Goal: Task Accomplishment & Management: Manage account settings

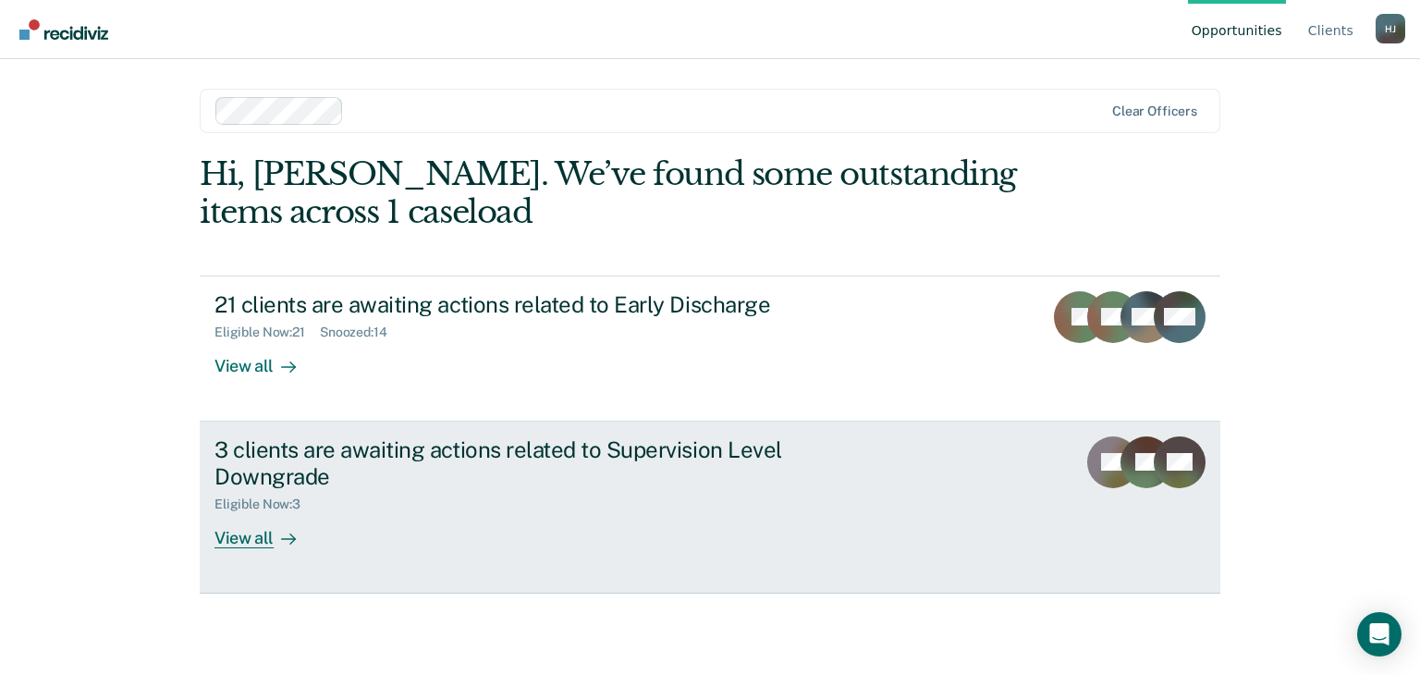
click at [236, 535] on div "View all" at bounding box center [266, 530] width 104 height 36
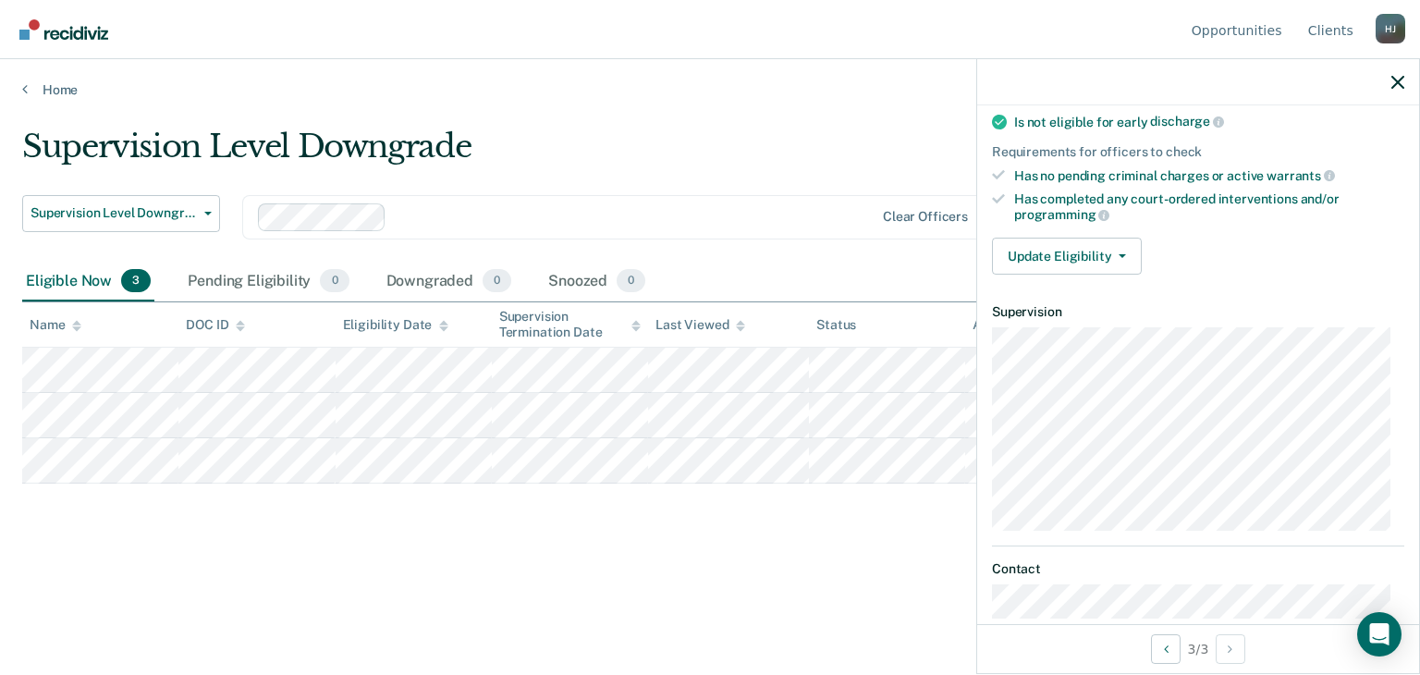
scroll to position [284, 0]
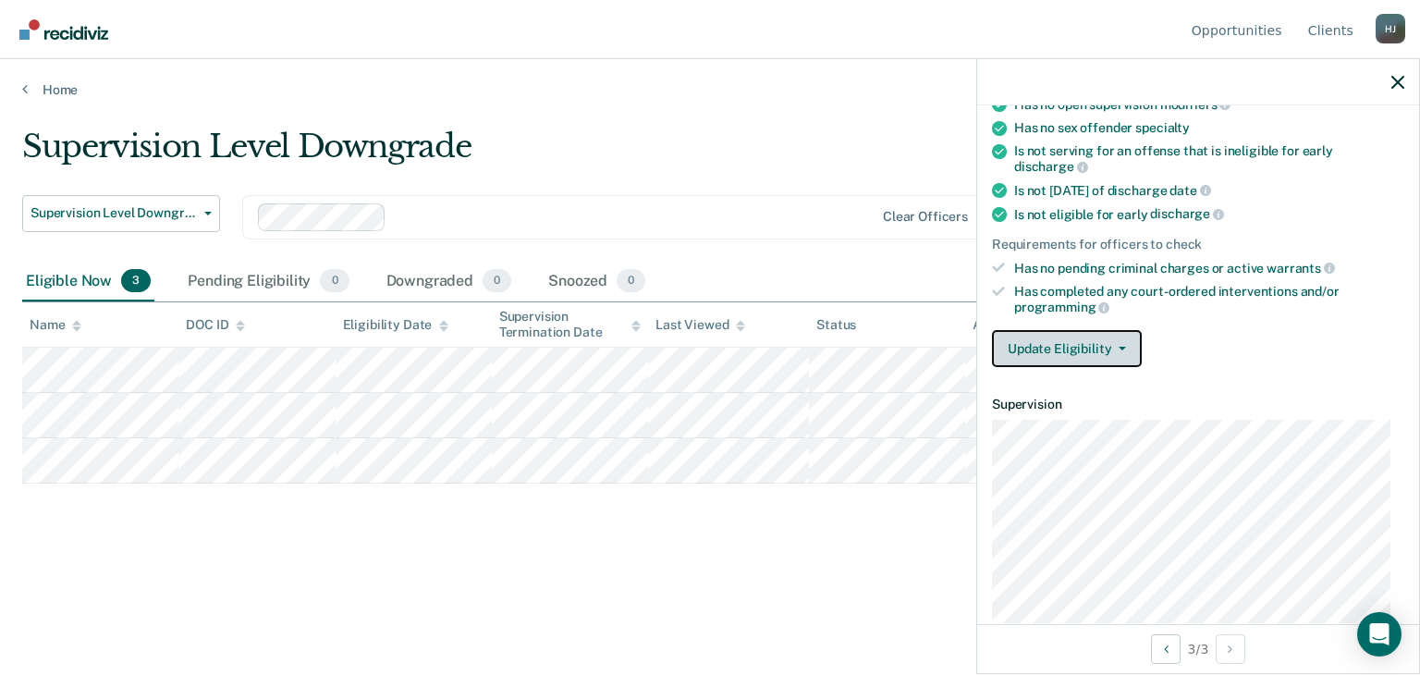
click at [1079, 336] on button "Update Eligibility" at bounding box center [1067, 348] width 150 height 37
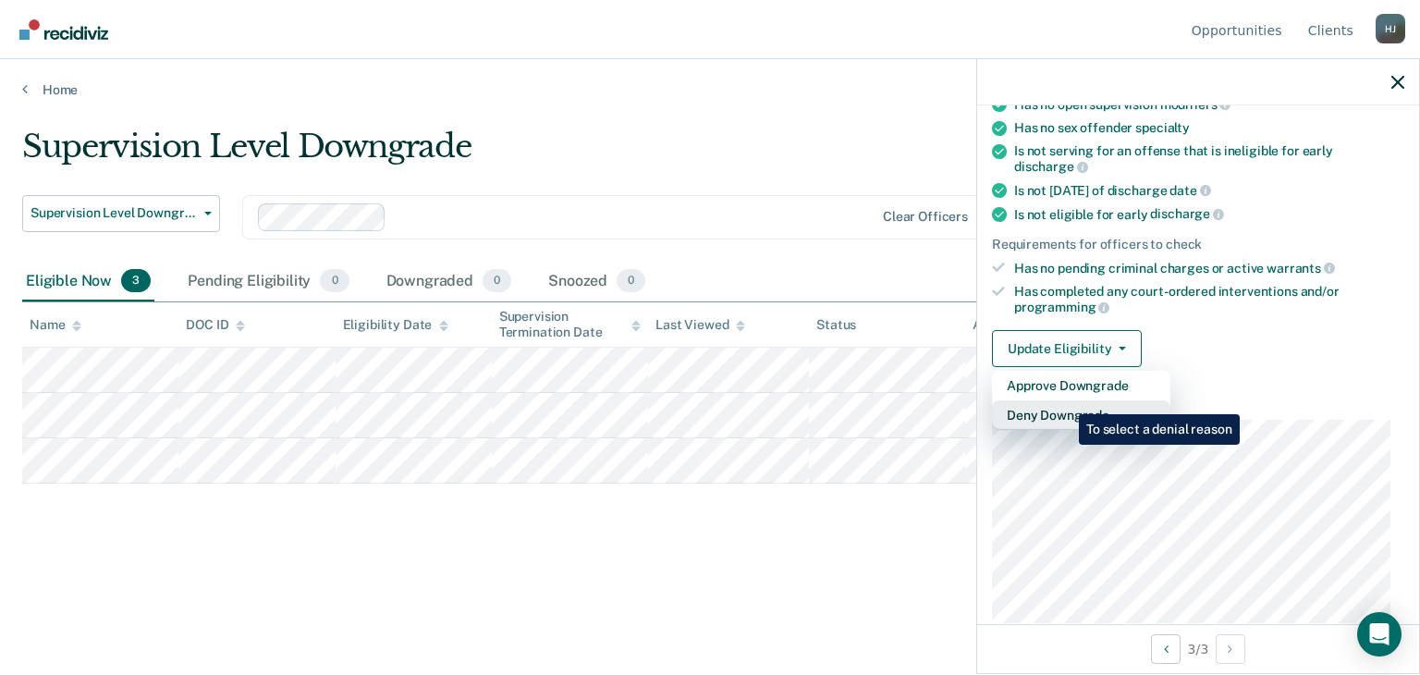
click at [1065, 400] on button "Deny Downgrade" at bounding box center [1081, 415] width 178 height 30
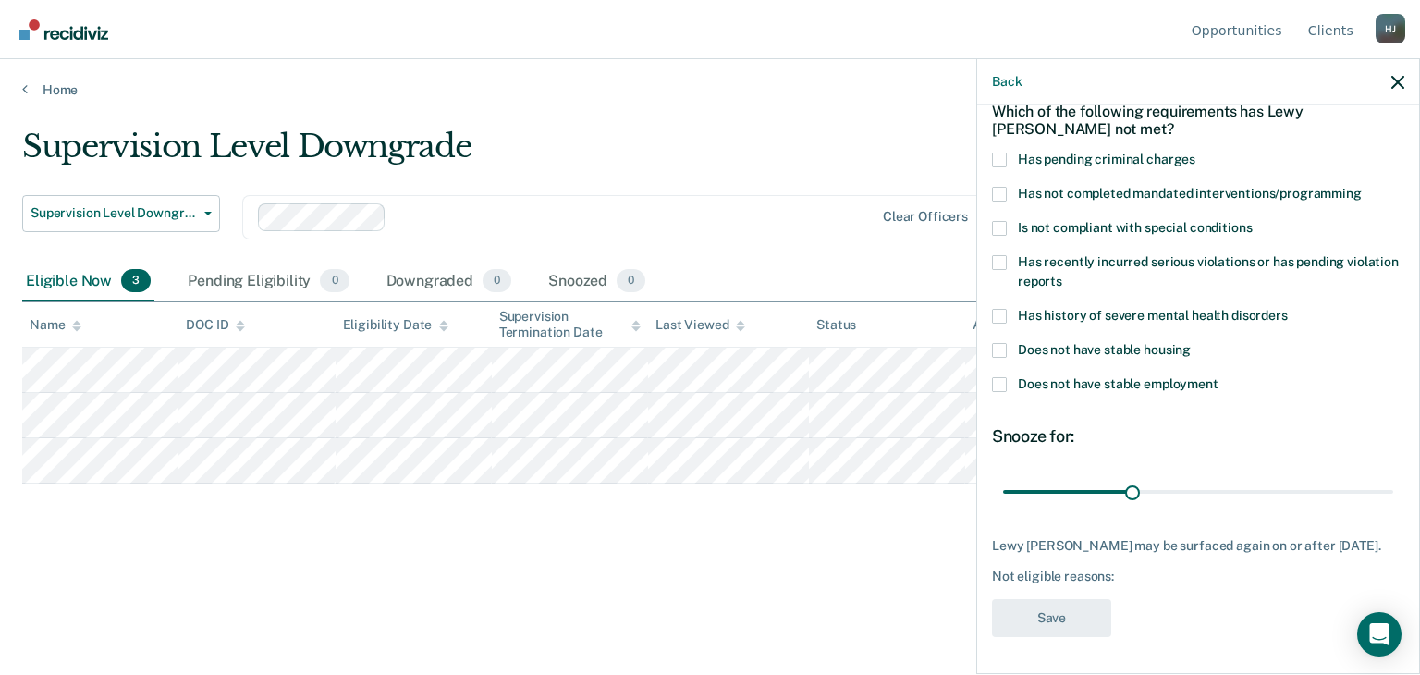
scroll to position [91, 0]
click at [1004, 384] on span at bounding box center [999, 386] width 15 height 15
click at [1218, 379] on input "Does not have stable employment" at bounding box center [1218, 379] width 0 height 0
click at [1000, 345] on span at bounding box center [999, 352] width 15 height 15
click at [1190, 345] on input "Does not have stable housing" at bounding box center [1190, 345] width 0 height 0
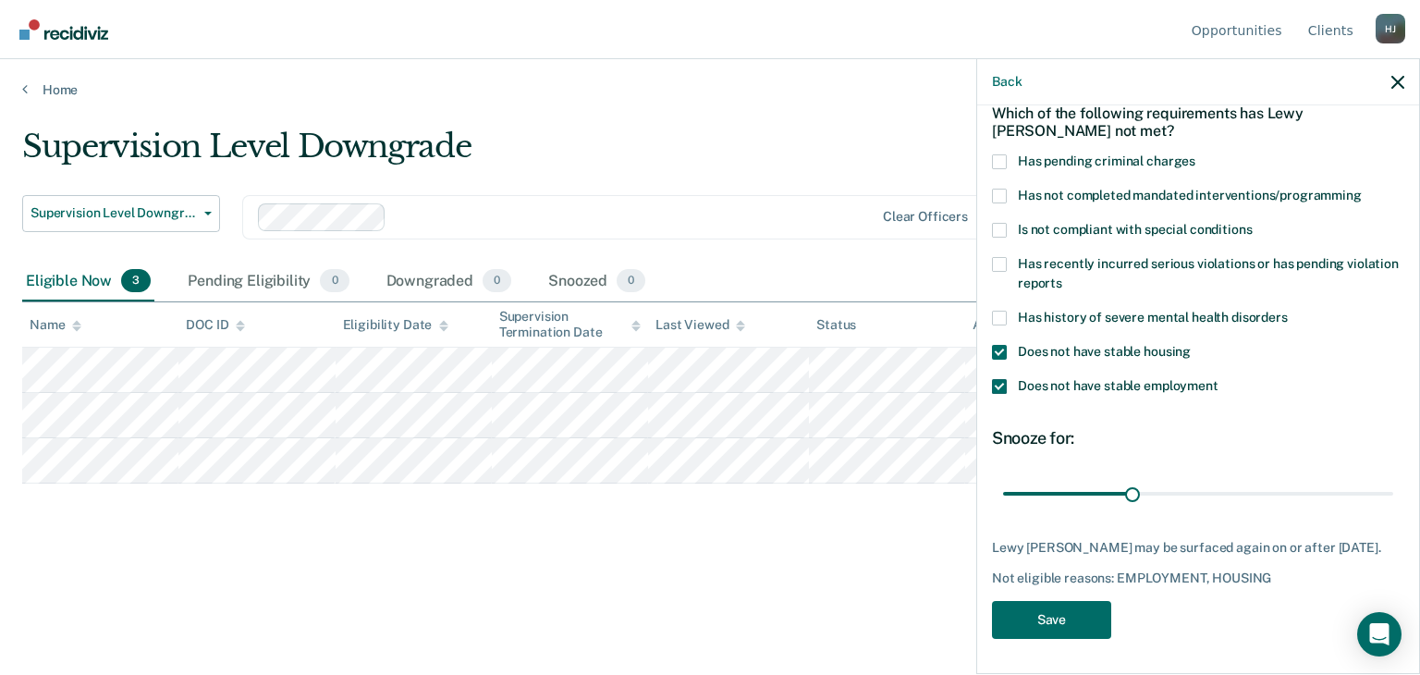
scroll to position [0, 0]
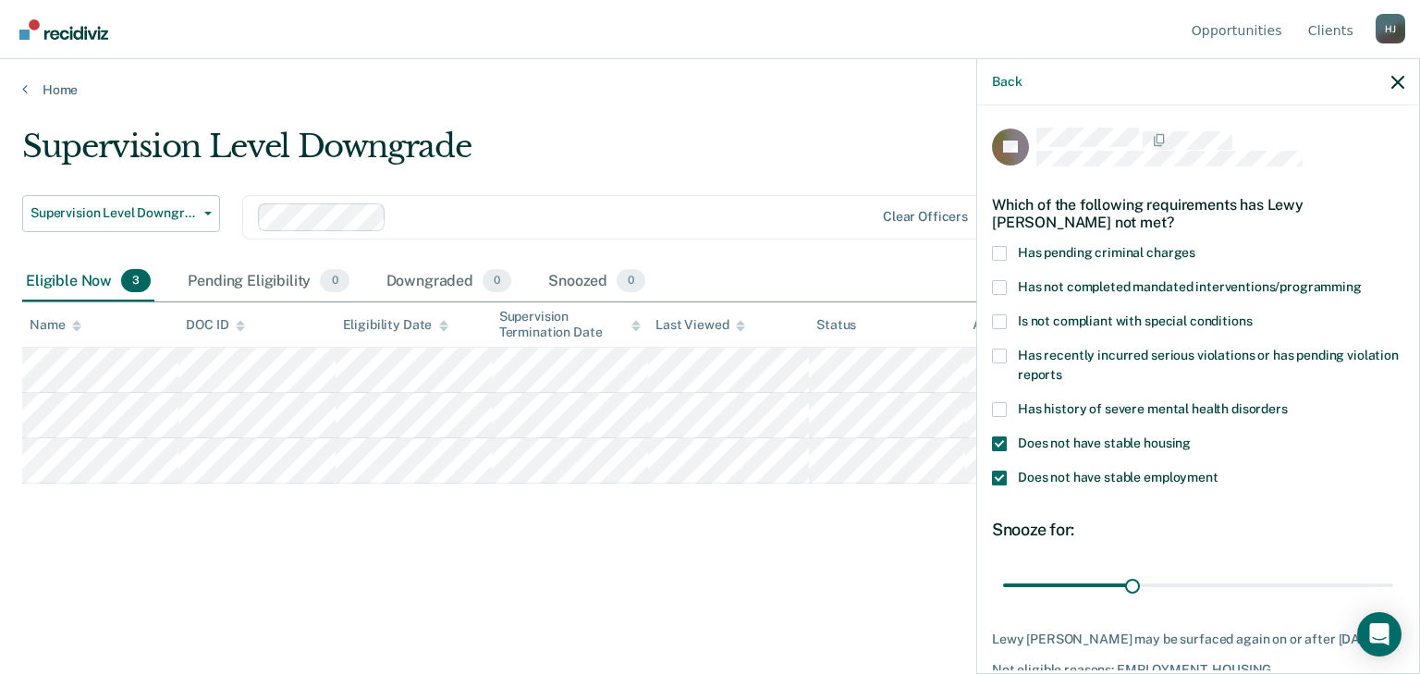
click at [998, 286] on span at bounding box center [999, 287] width 15 height 15
click at [1361, 280] on input "Has not completed mandated interventions/programming" at bounding box center [1361, 280] width 0 height 0
click at [999, 322] on span at bounding box center [999, 321] width 15 height 15
click at [1251, 314] on input "Is not compliant with special conditions" at bounding box center [1251, 314] width 0 height 0
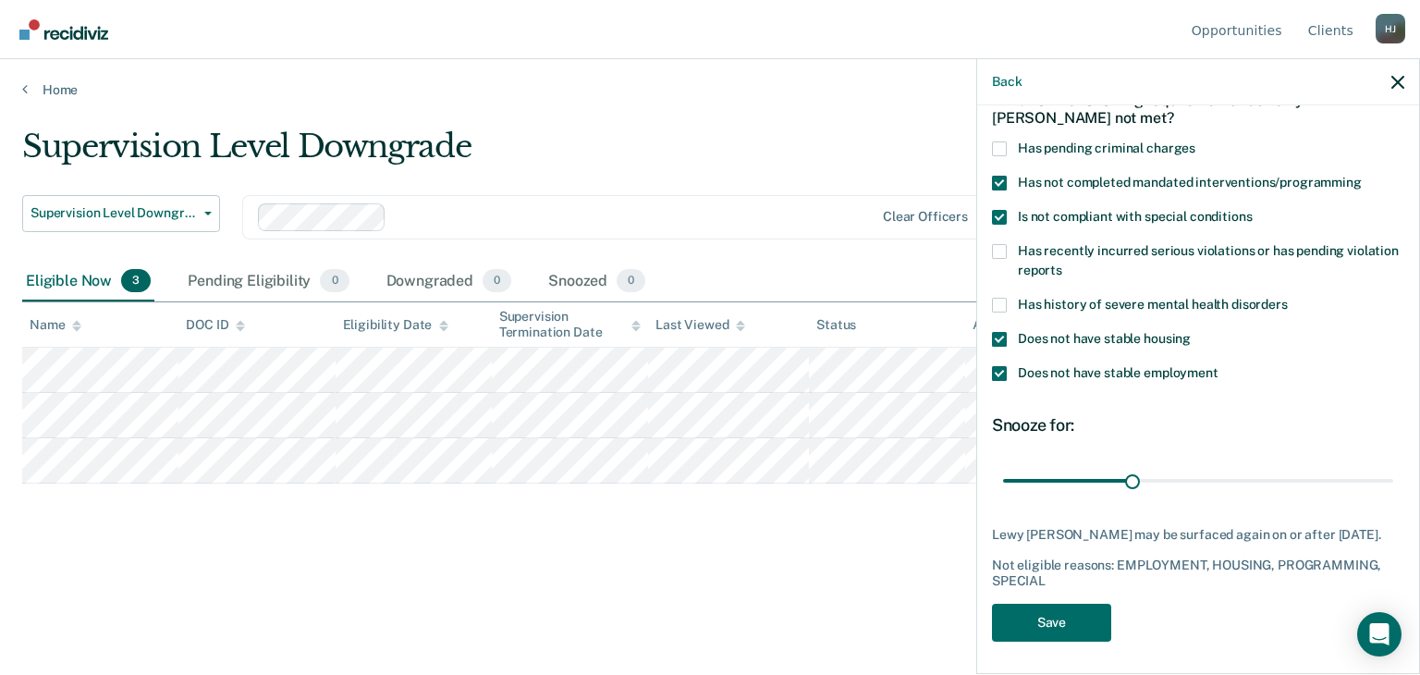
scroll to position [107, 0]
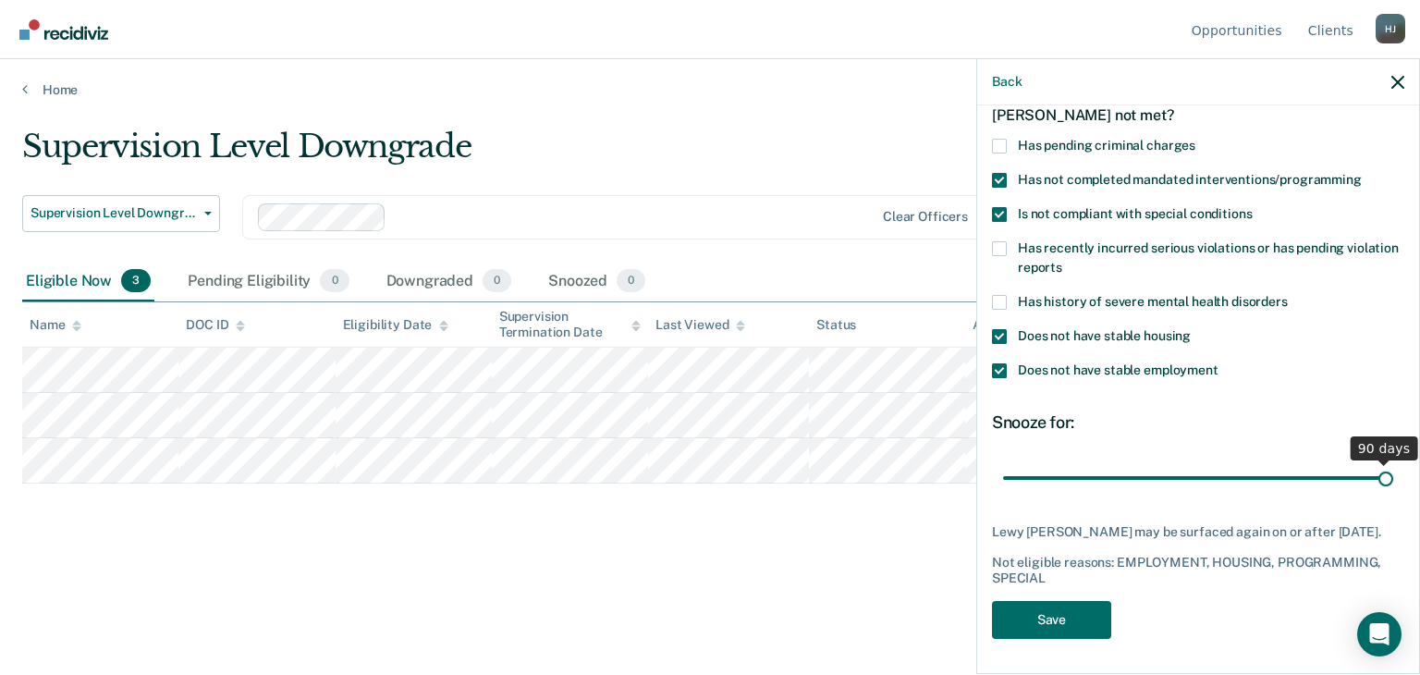
drag, startPoint x: 1128, startPoint y: 475, endPoint x: 1397, endPoint y: 488, distance: 269.2
type input "90"
click at [1393, 488] on input "range" at bounding box center [1198, 478] width 390 height 32
click at [1053, 612] on button "Save" at bounding box center [1051, 620] width 119 height 38
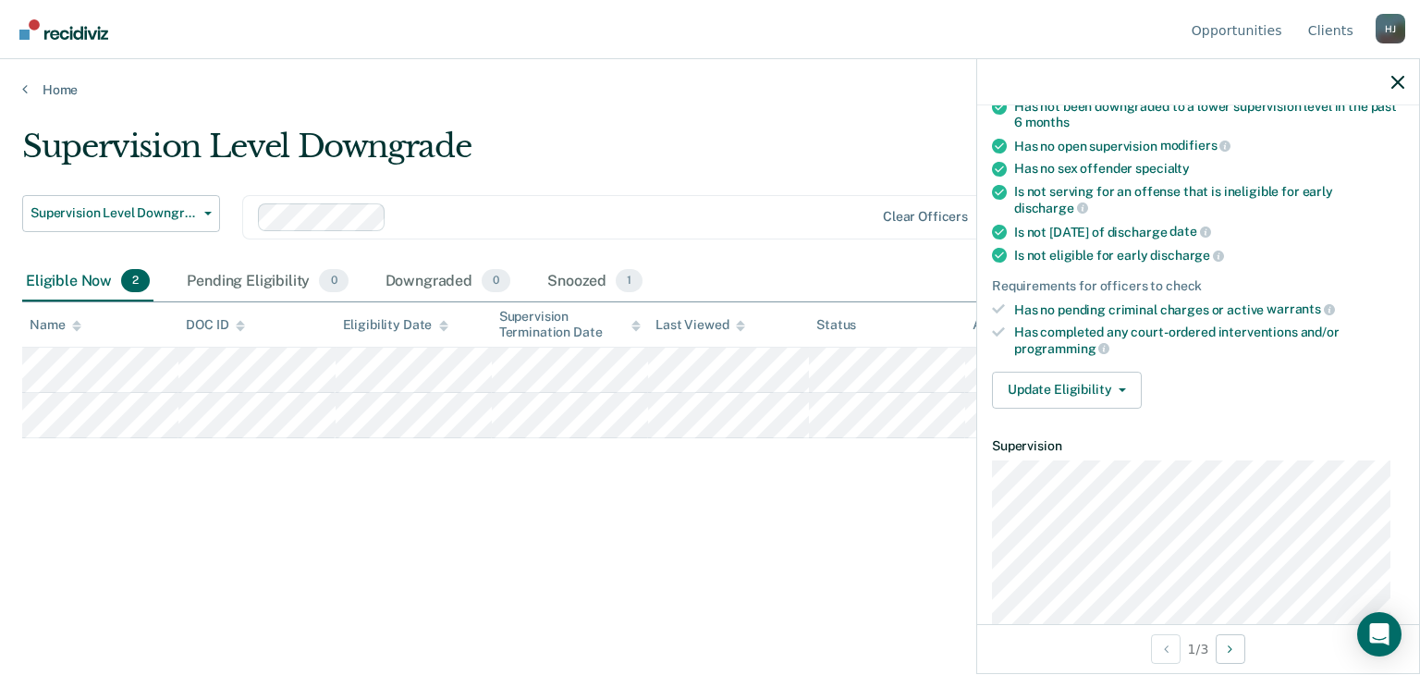
scroll to position [249, 0]
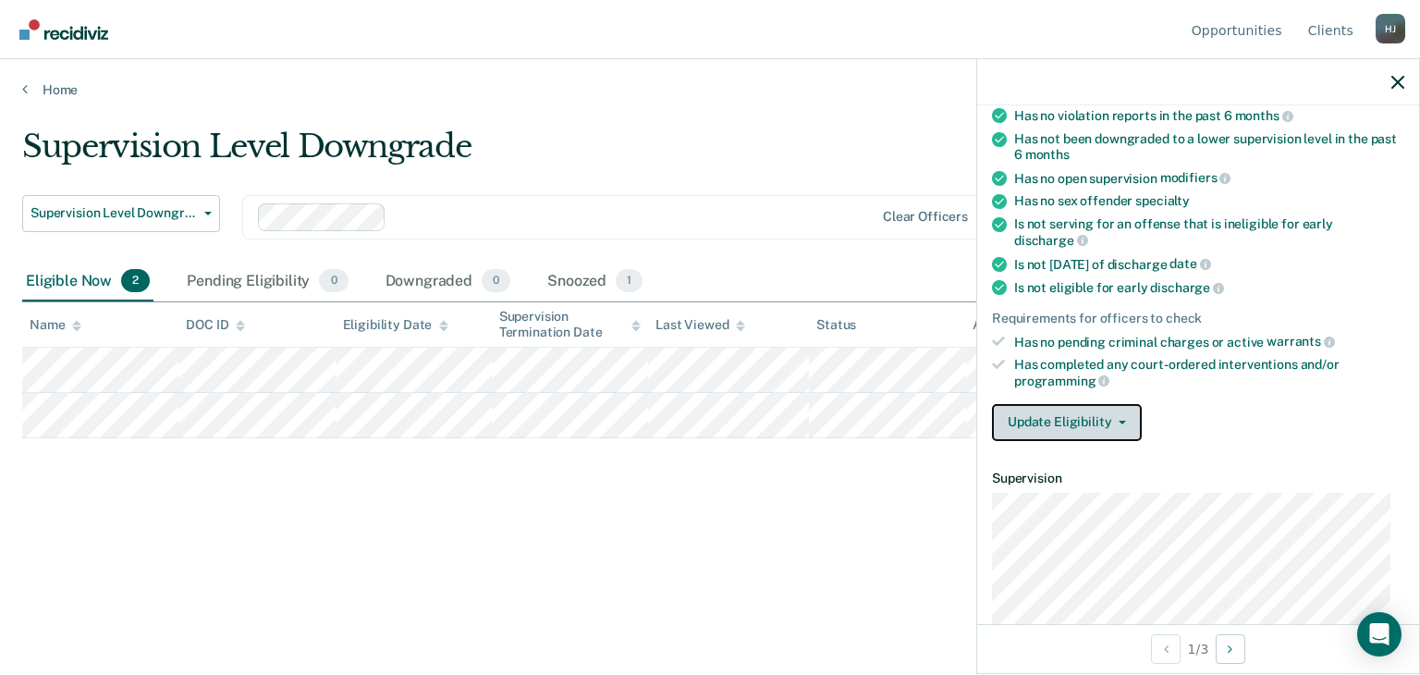
click at [1052, 409] on button "Update Eligibility" at bounding box center [1067, 422] width 150 height 37
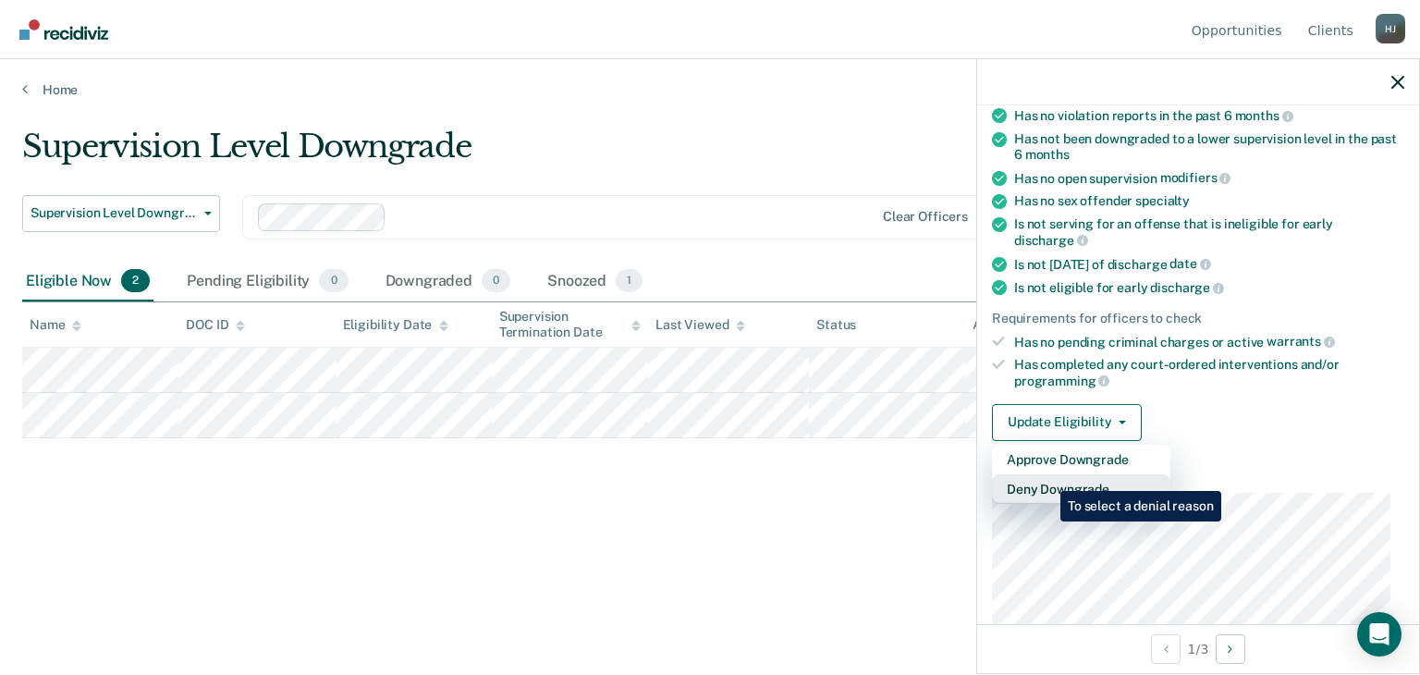
click at [1046, 477] on button "Deny Downgrade" at bounding box center [1081, 489] width 178 height 30
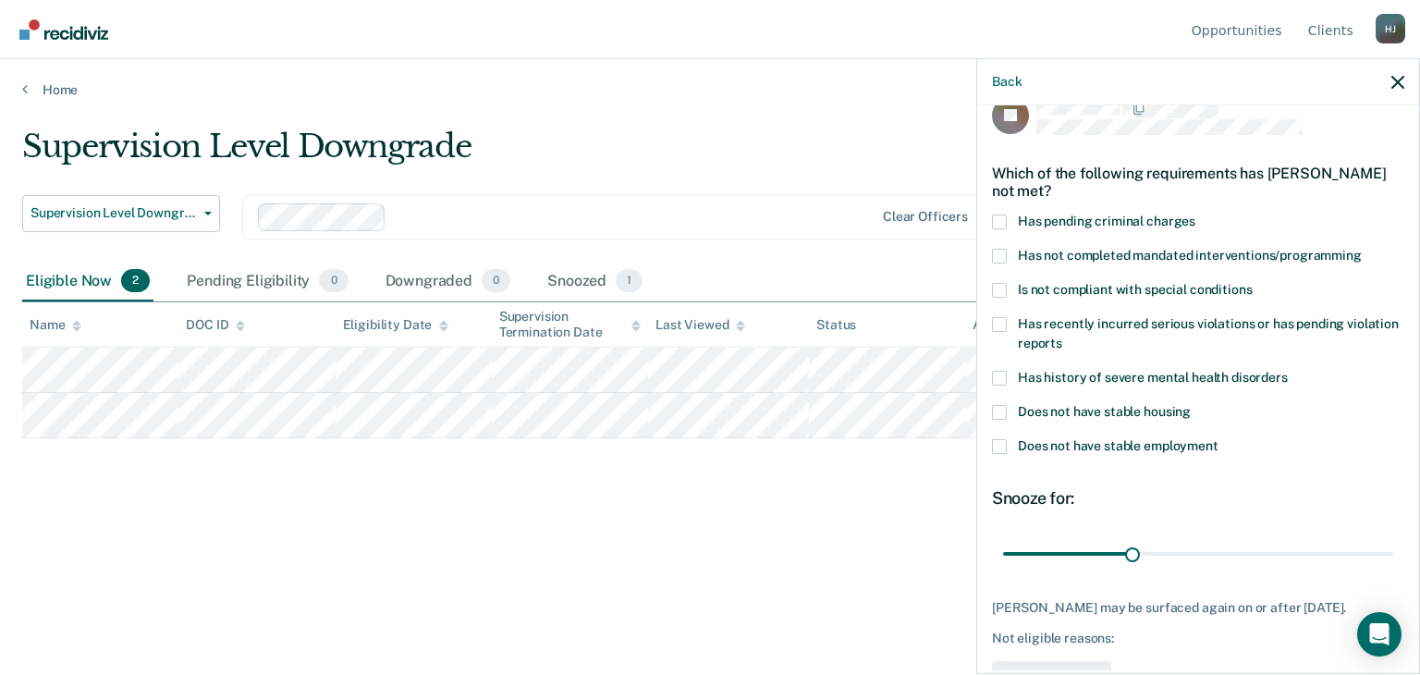
scroll to position [0, 0]
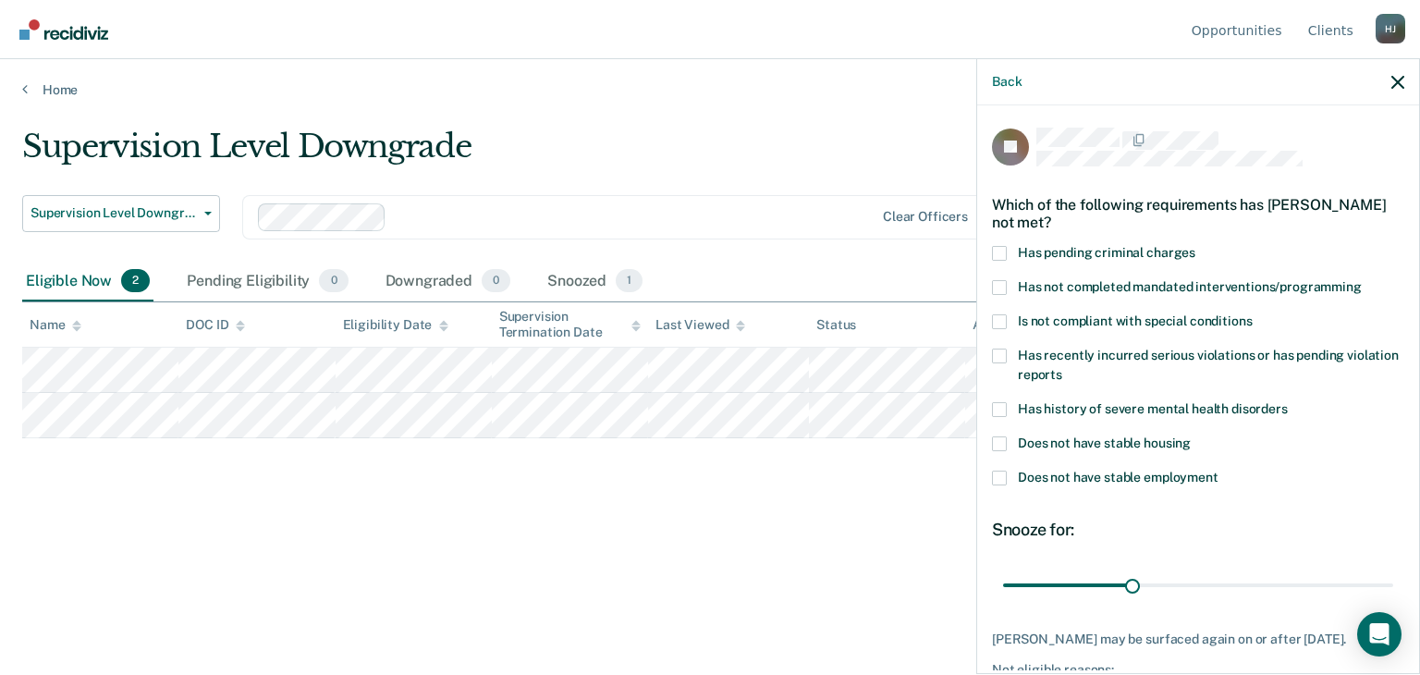
click at [987, 320] on div "JB Which of the following requirements has [PERSON_NAME] not met? Has pending c…" at bounding box center [1198, 387] width 442 height 565
click at [992, 318] on span at bounding box center [999, 321] width 15 height 15
click at [1251, 314] on input "Is not compliant with special conditions" at bounding box center [1251, 314] width 0 height 0
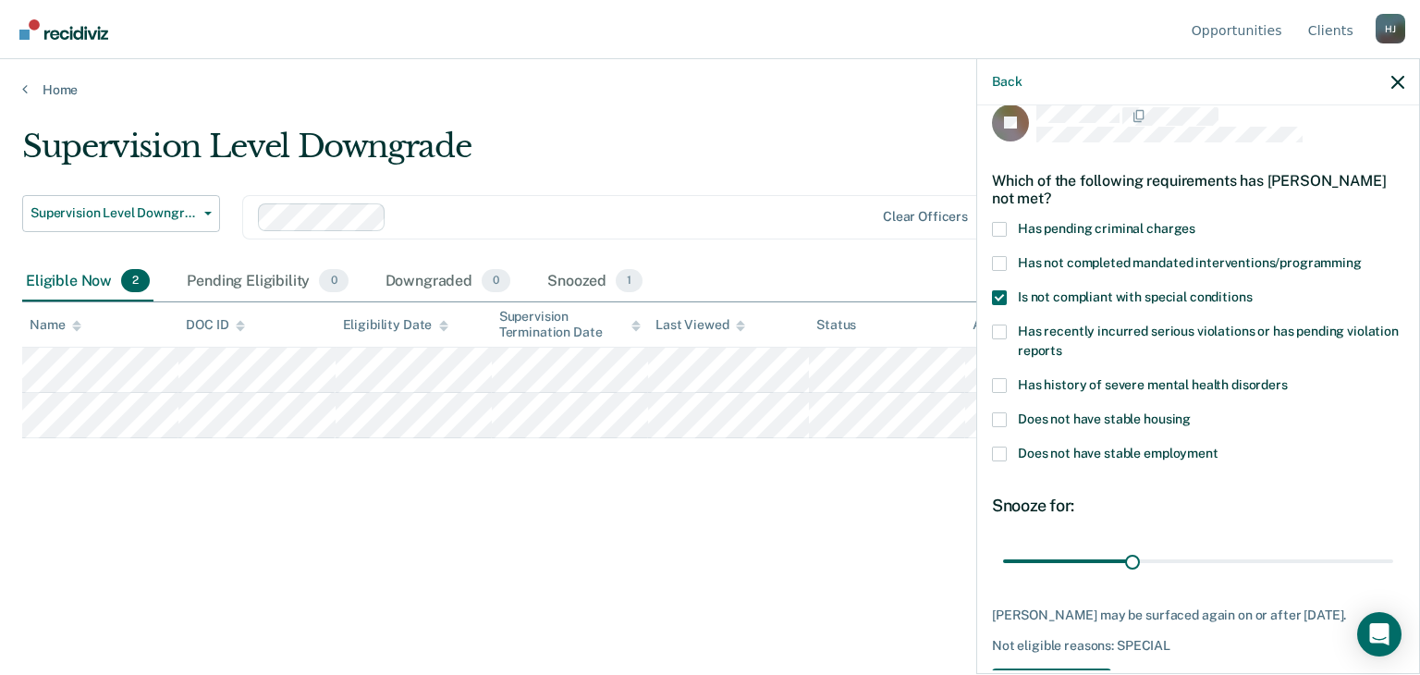
scroll to position [91, 0]
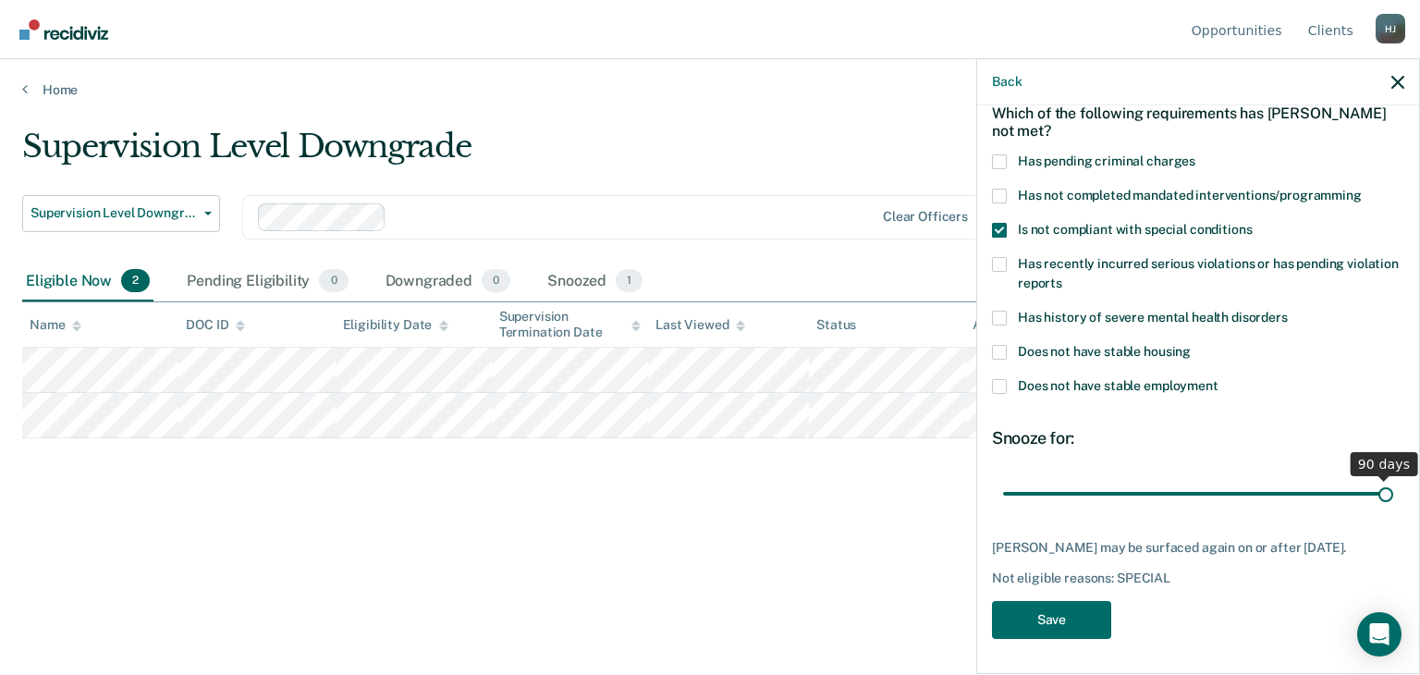
drag, startPoint x: 1128, startPoint y: 487, endPoint x: 1408, endPoint y: 504, distance: 280.5
type input "90"
click at [1393, 504] on input "range" at bounding box center [1198, 494] width 390 height 32
click at [1068, 616] on button "Save" at bounding box center [1051, 620] width 119 height 38
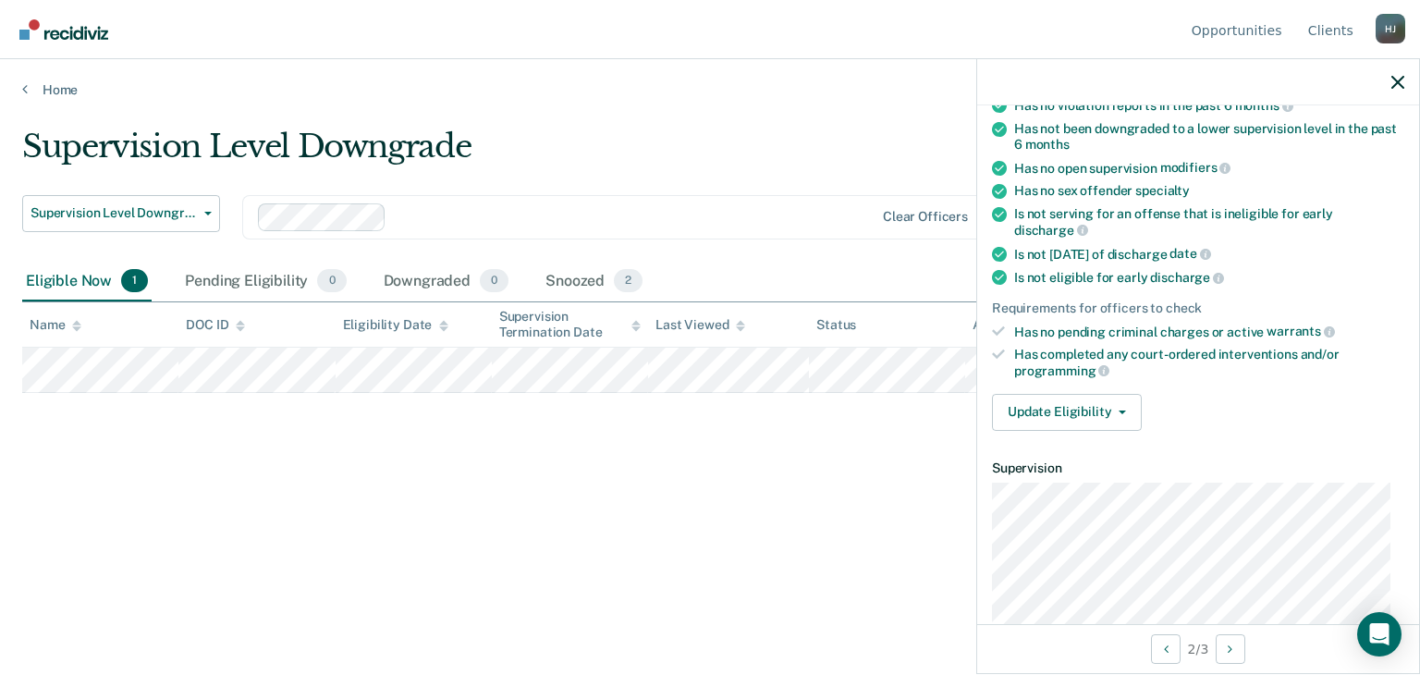
scroll to position [277, 0]
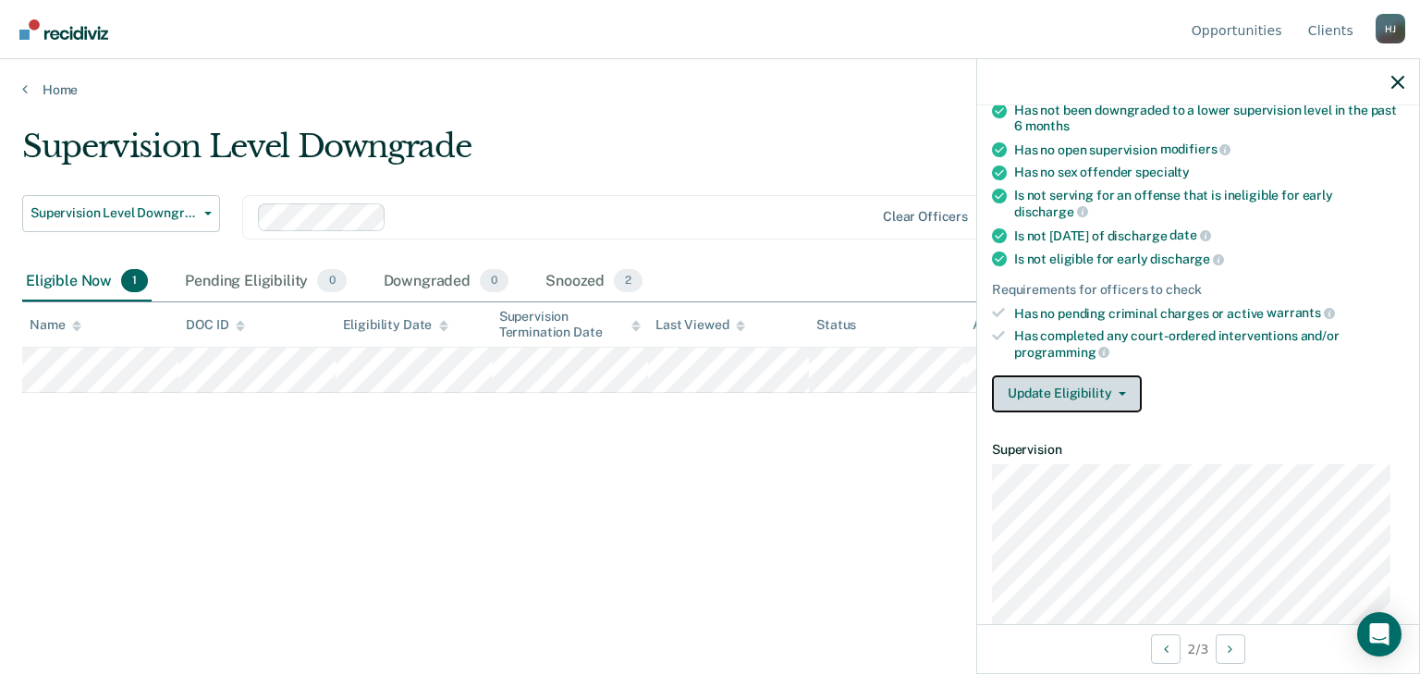
click at [1068, 384] on button "Update Eligibility" at bounding box center [1067, 393] width 150 height 37
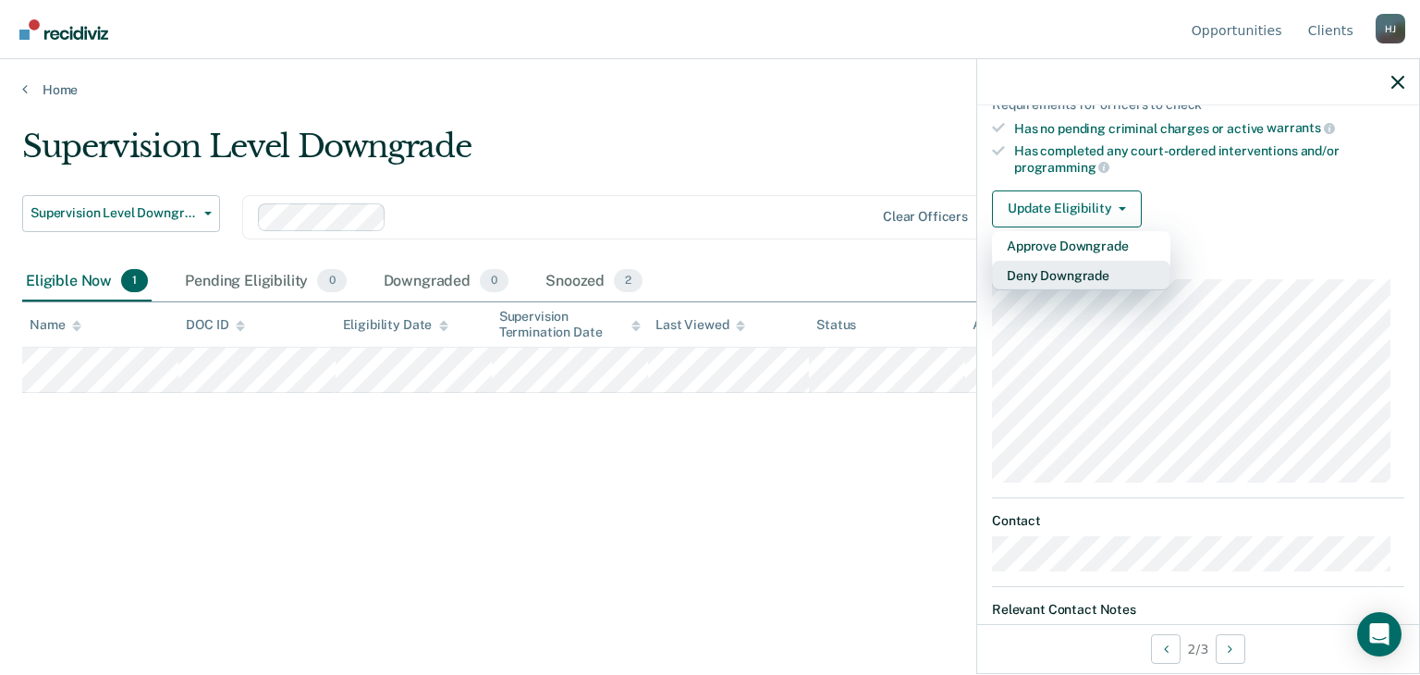
scroll to position [542, 0]
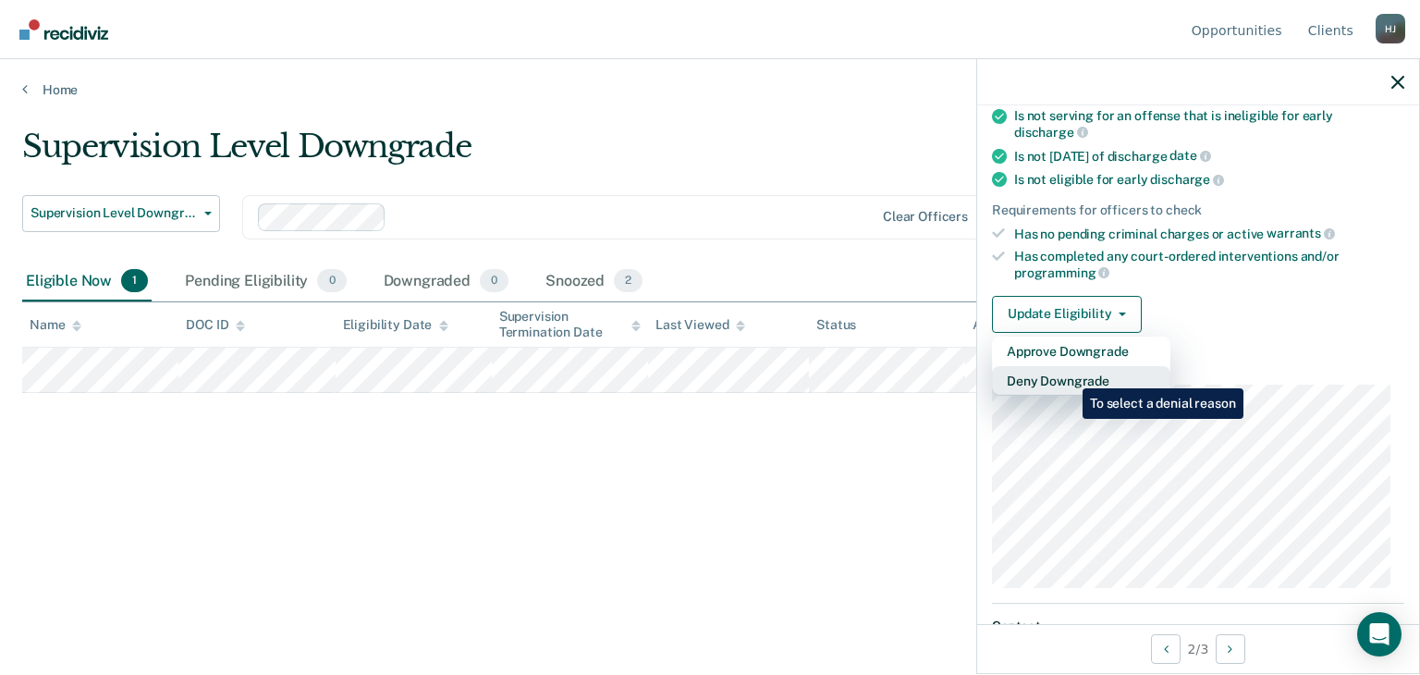
click at [1067, 372] on button "Deny Downgrade" at bounding box center [1081, 381] width 178 height 30
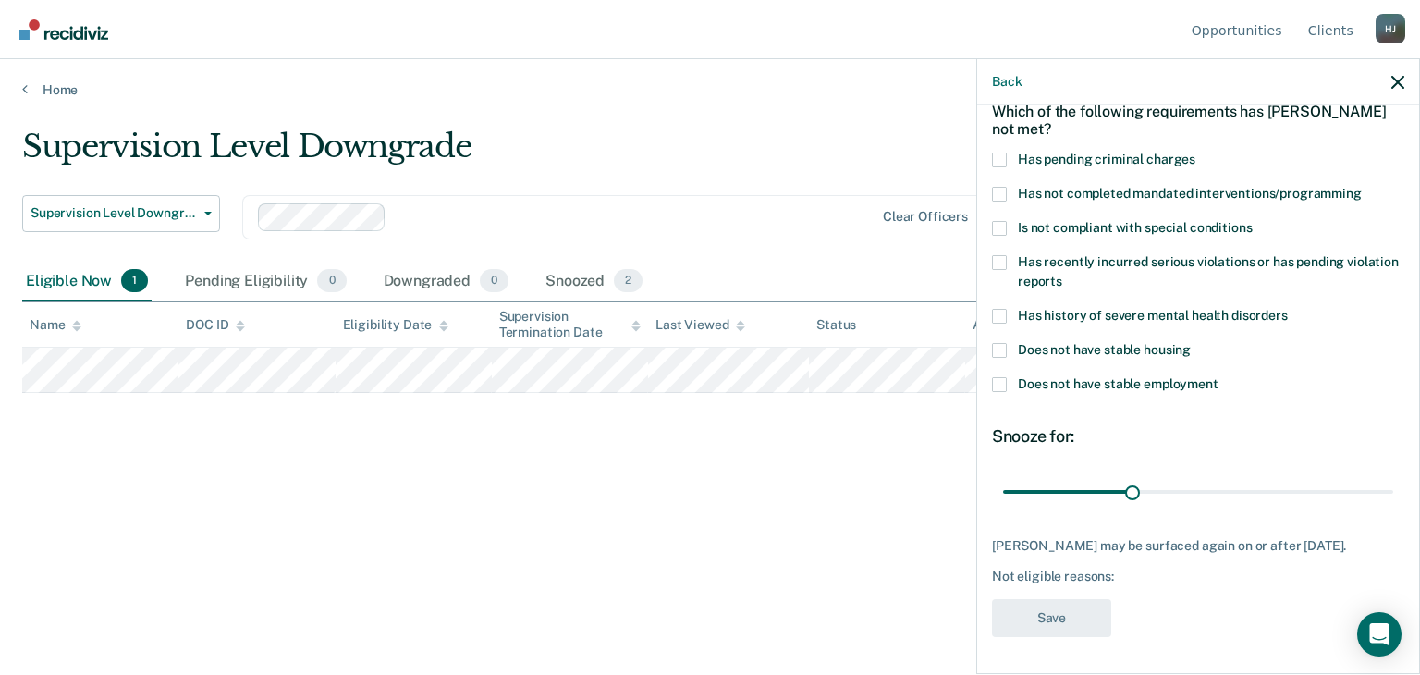
scroll to position [107, 0]
click at [1002, 187] on span at bounding box center [999, 194] width 15 height 15
click at [1361, 187] on input "Has not completed mandated interventions/programming" at bounding box center [1361, 187] width 0 height 0
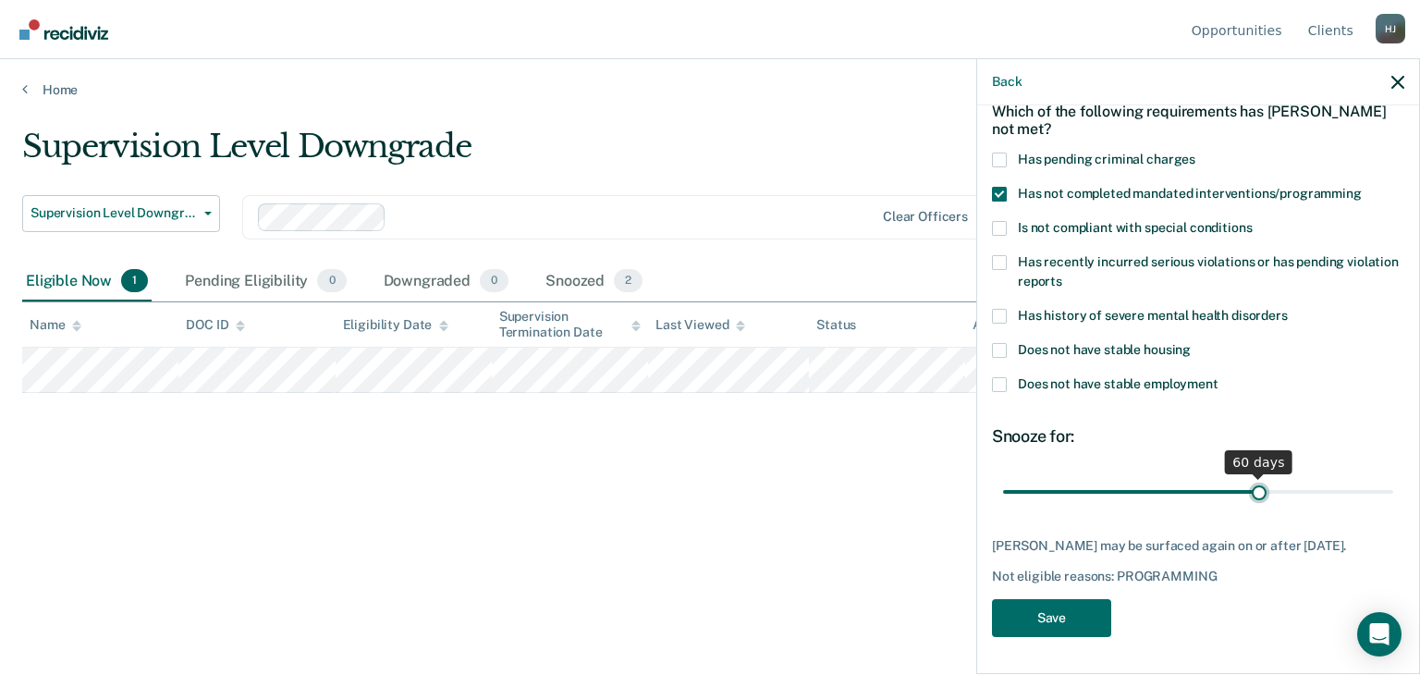
drag, startPoint x: 1129, startPoint y: 480, endPoint x: 1248, endPoint y: 475, distance: 118.4
type input "60"
click at [1248, 476] on input "range" at bounding box center [1198, 492] width 390 height 32
click at [1045, 603] on button "Save" at bounding box center [1051, 618] width 119 height 38
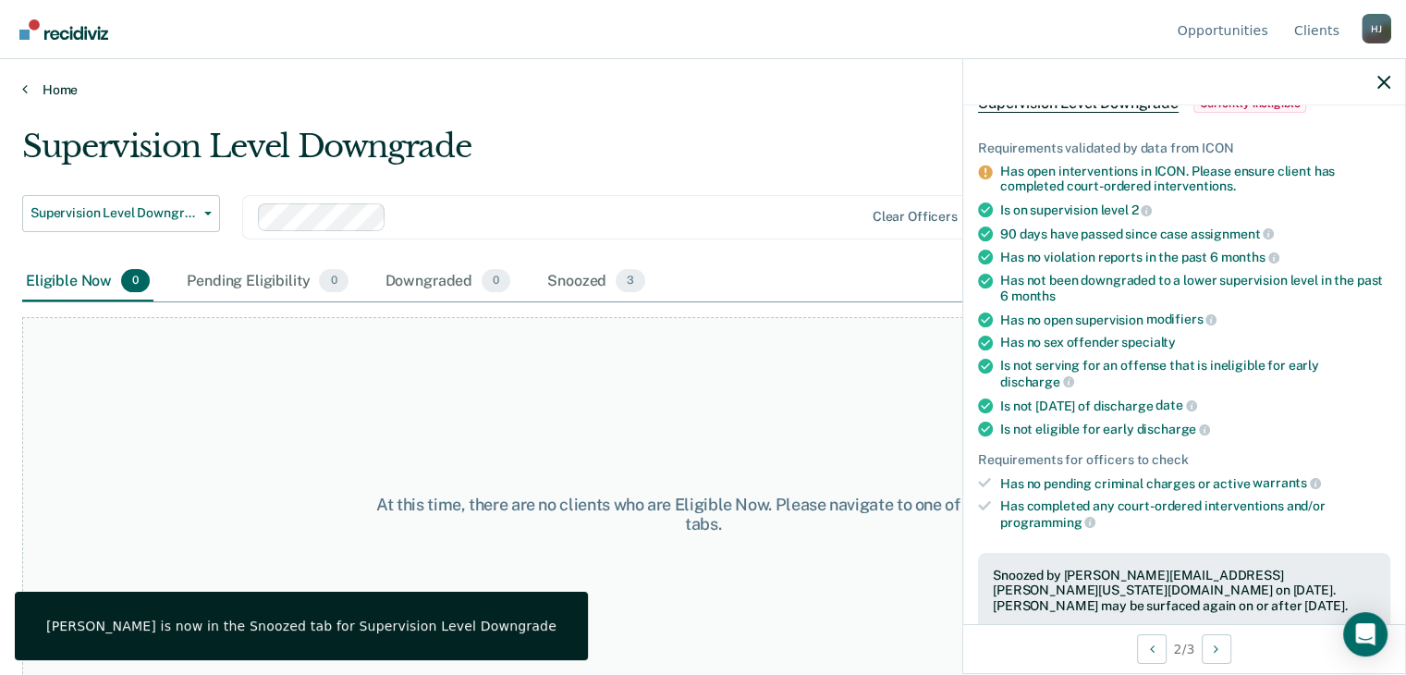
click at [49, 85] on link "Home" at bounding box center [702, 89] width 1361 height 17
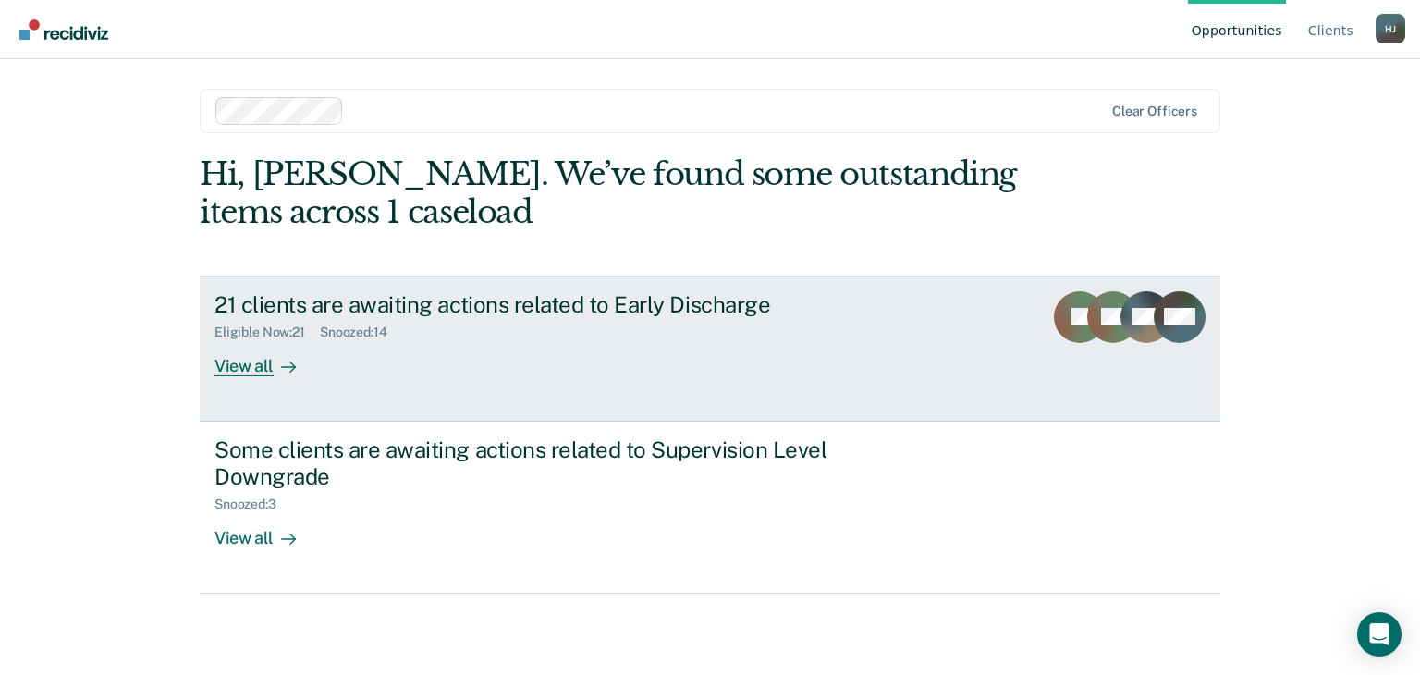
click at [235, 358] on div "View all" at bounding box center [266, 358] width 104 height 36
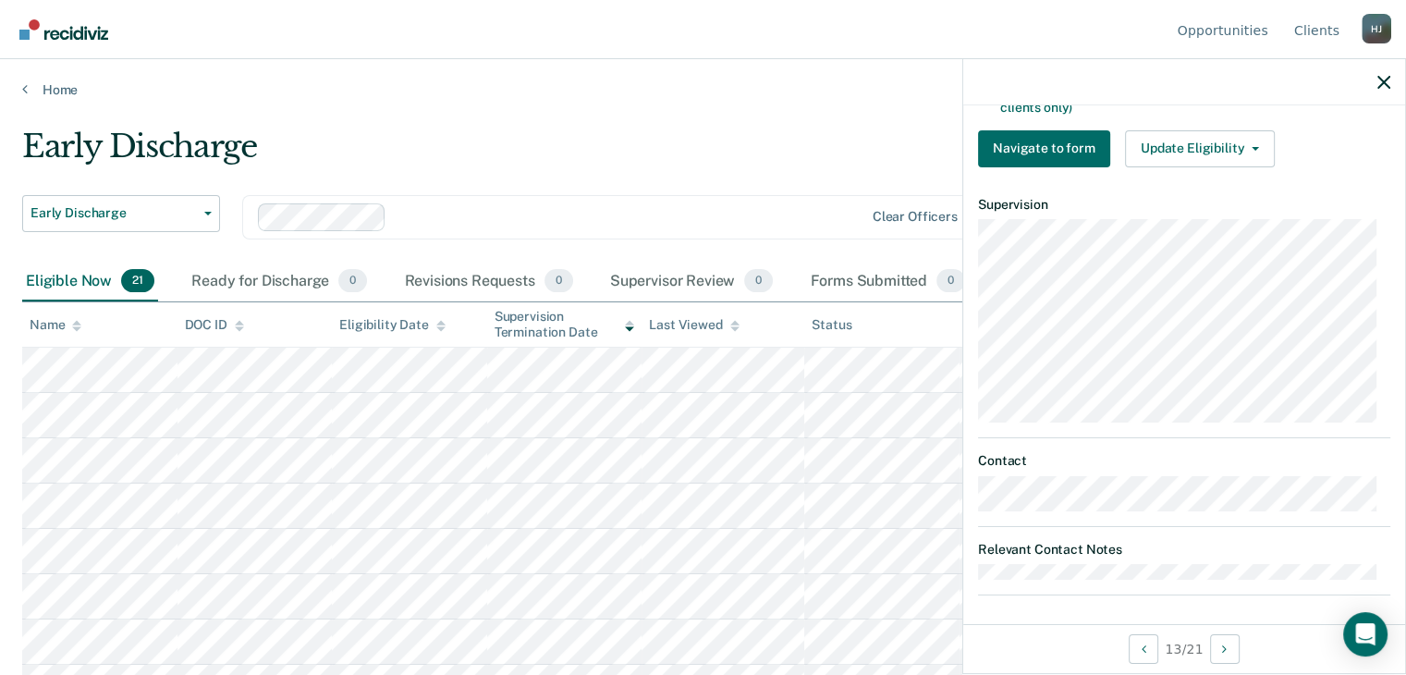
scroll to position [506, 0]
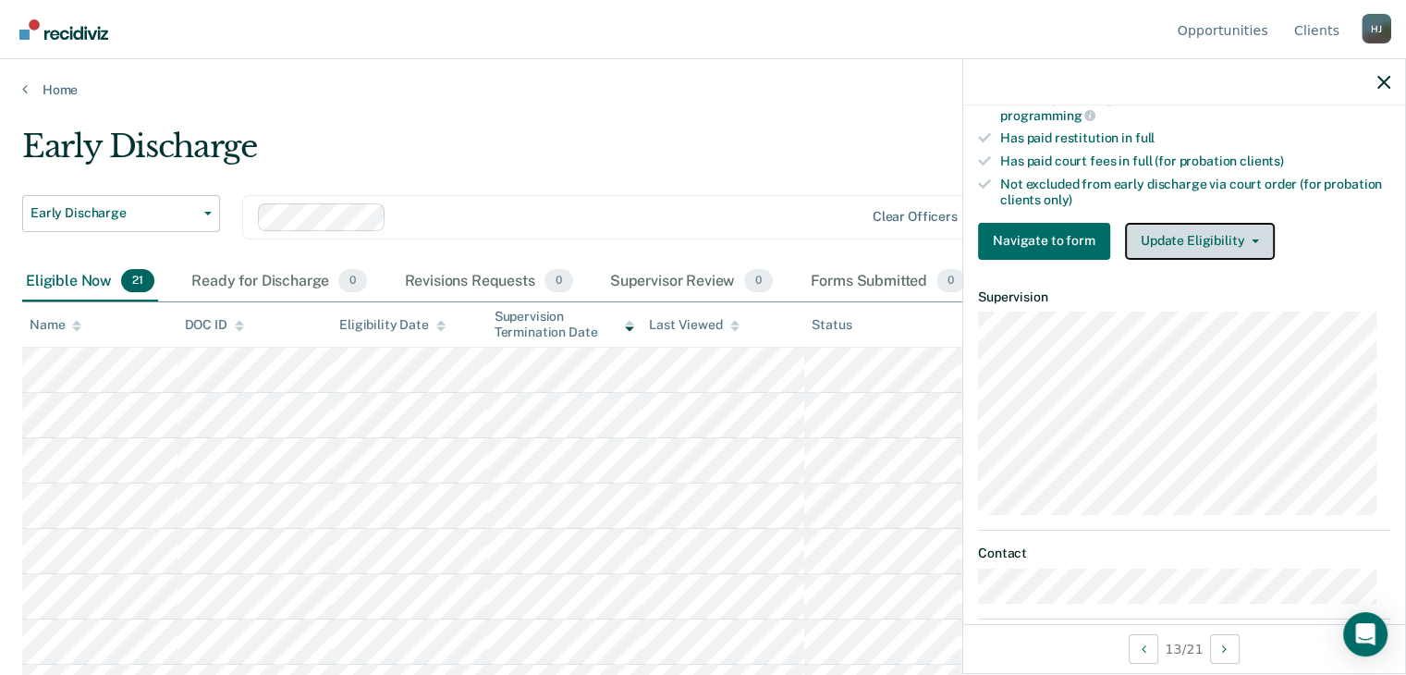
click at [1213, 230] on button "Update Eligibility" at bounding box center [1200, 241] width 150 height 37
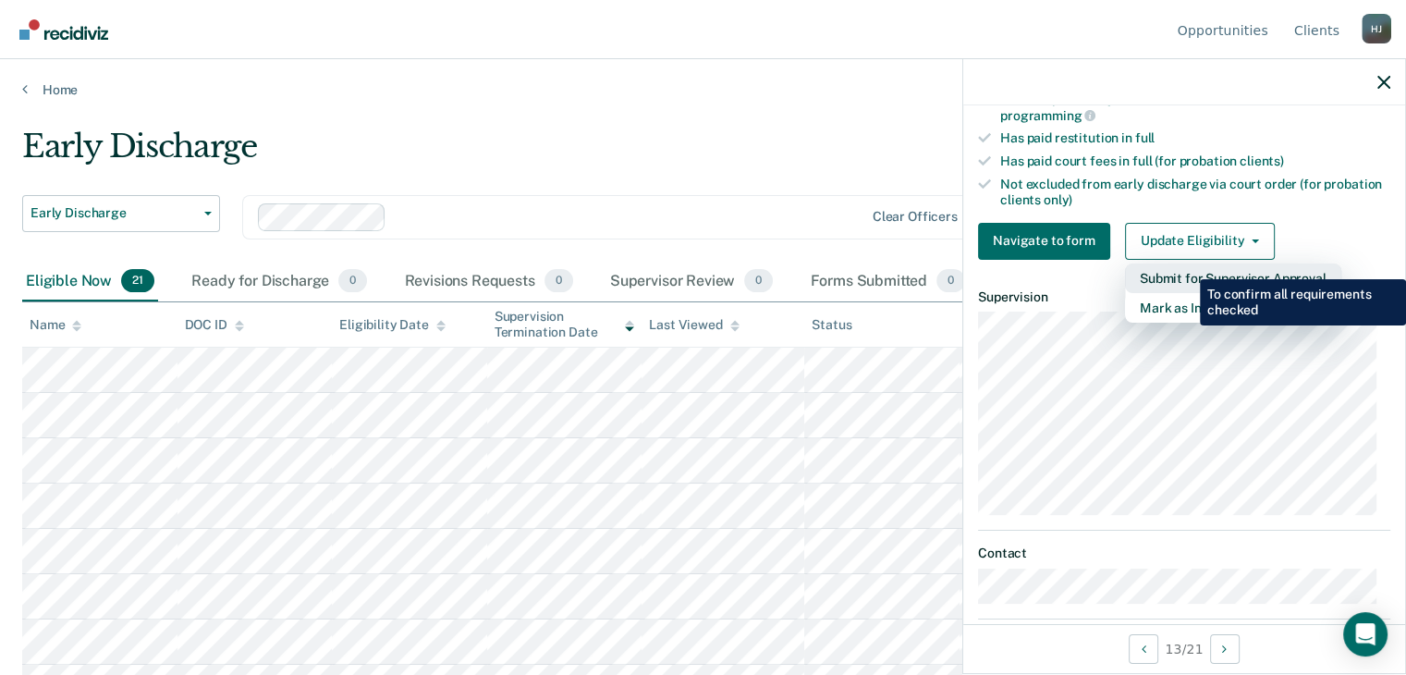
click at [1186, 265] on button "Submit for Supervisor Approval" at bounding box center [1233, 278] width 216 height 30
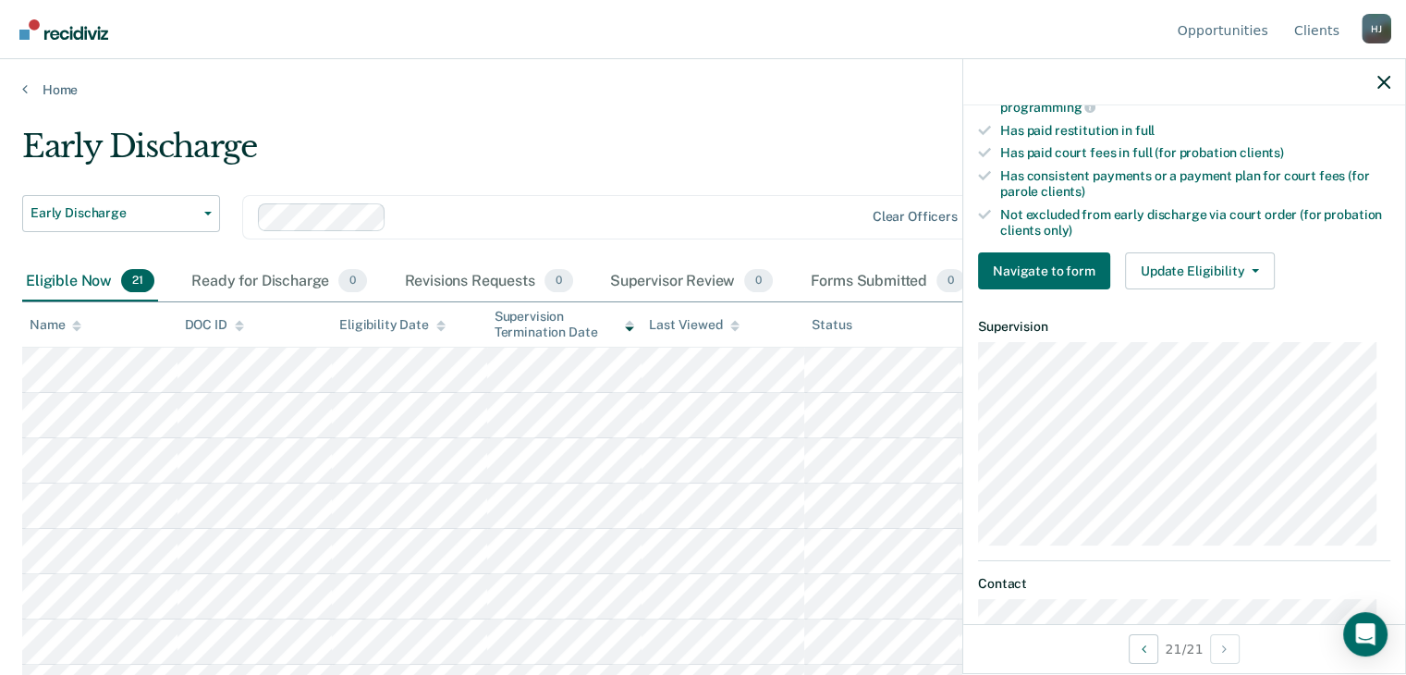
scroll to position [647, 0]
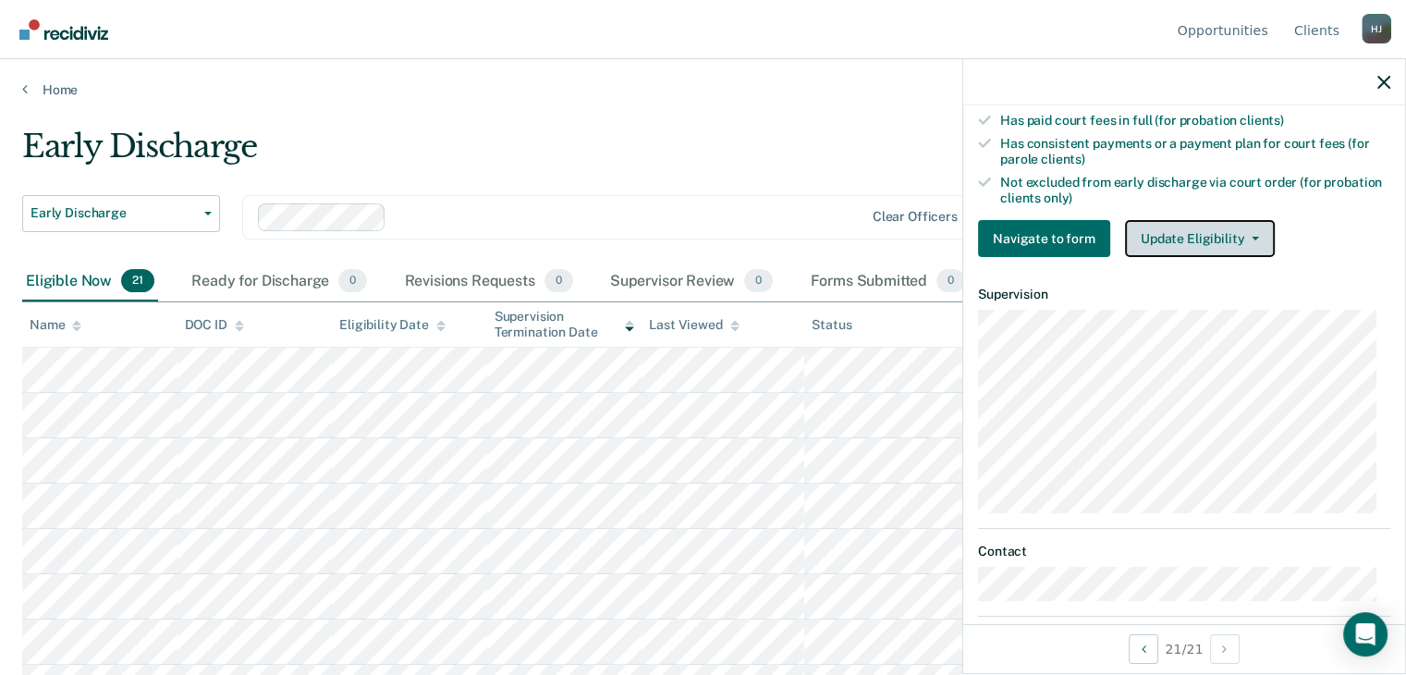
click at [1184, 226] on button "Update Eligibility" at bounding box center [1200, 238] width 150 height 37
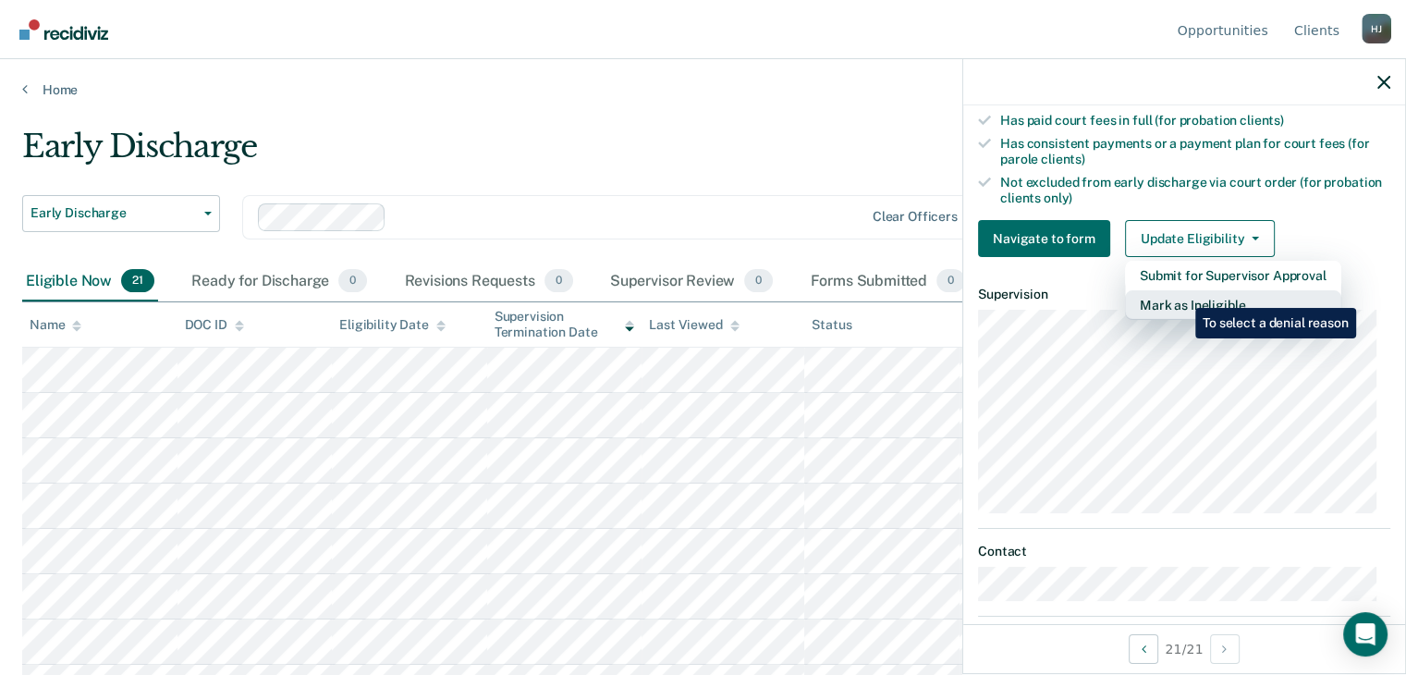
click at [1181, 294] on button "Mark as Ineligible" at bounding box center [1233, 305] width 216 height 30
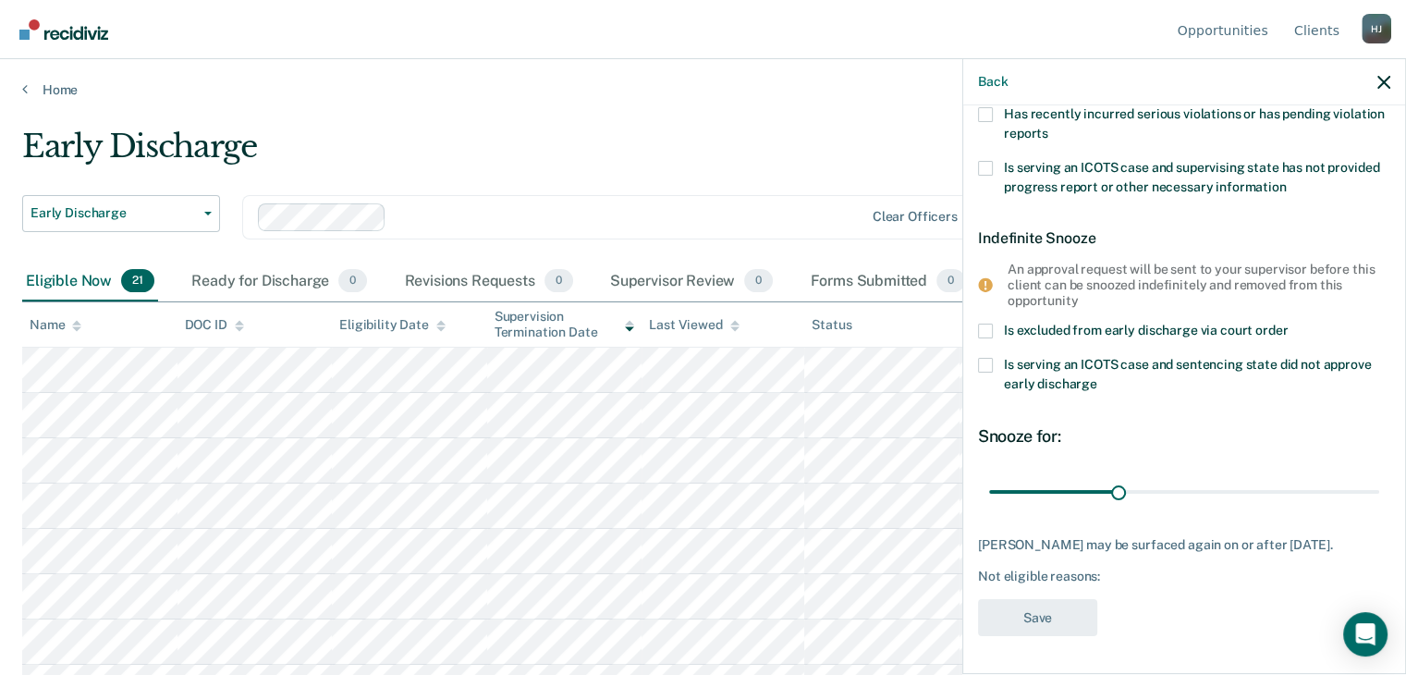
click at [984, 358] on span at bounding box center [985, 365] width 15 height 15
click at [1097, 377] on input "Is serving an ICOTS case and sentencing state did not approve early discharge" at bounding box center [1097, 377] width 0 height 0
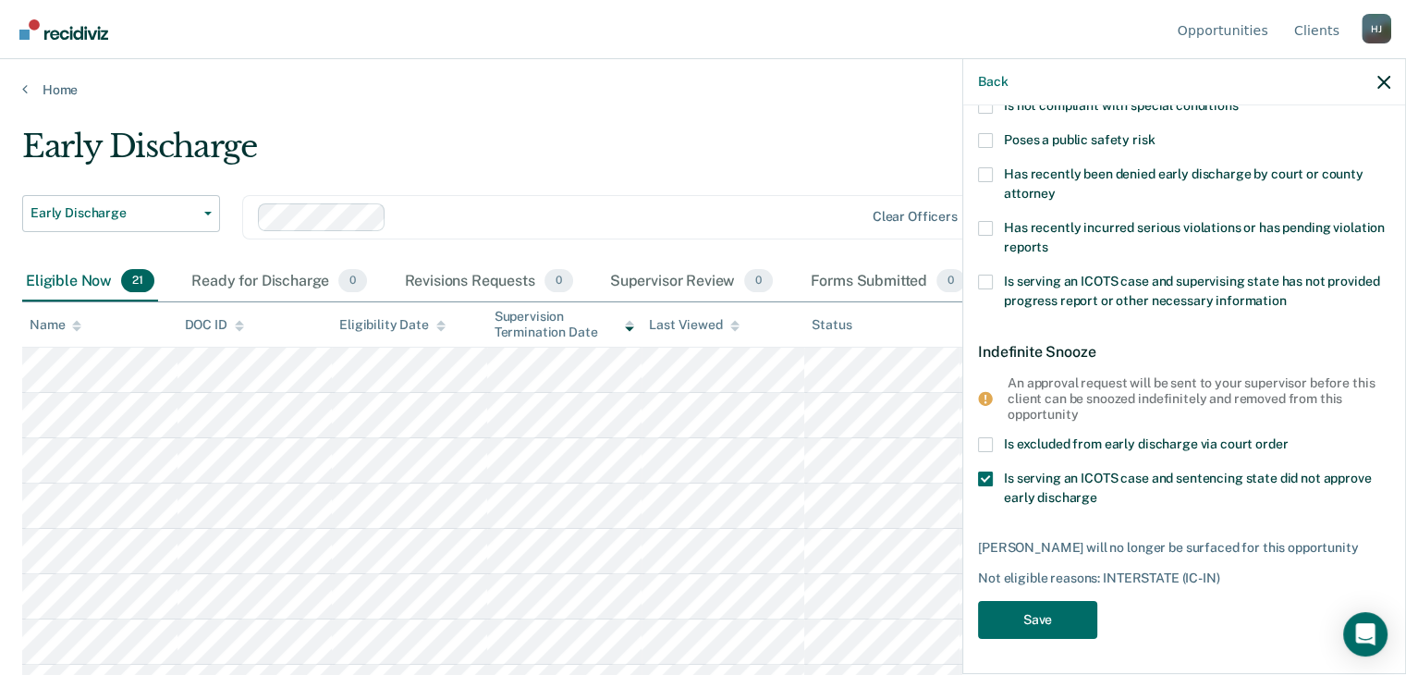
scroll to position [231, 0]
click at [1046, 617] on button "Save" at bounding box center [1037, 621] width 119 height 38
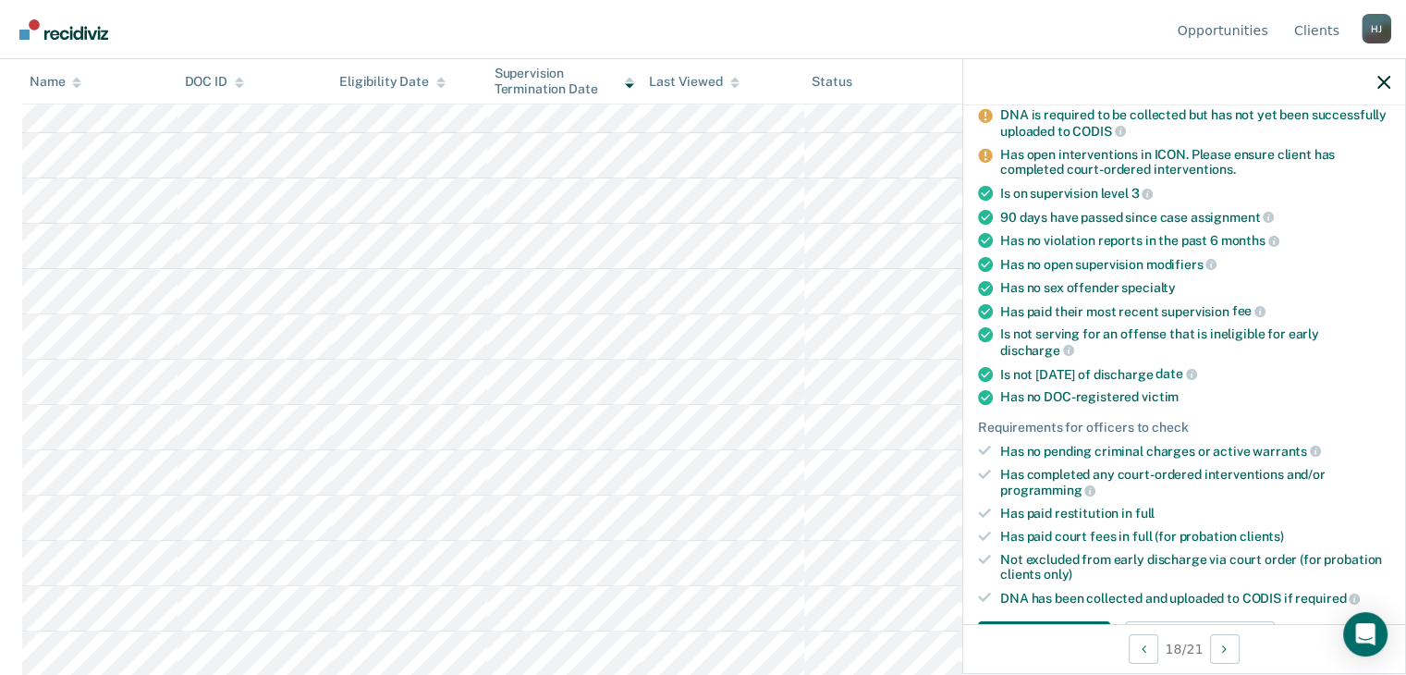
scroll to position [462, 0]
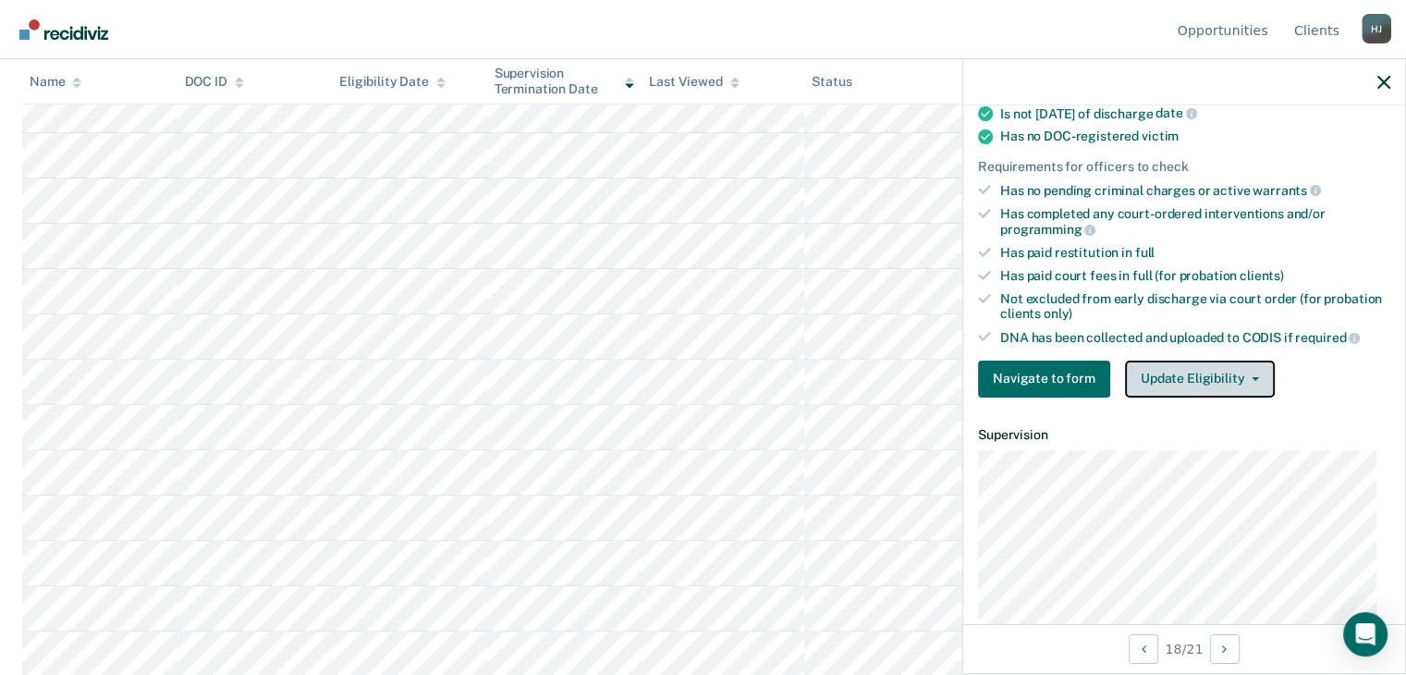
click at [1186, 366] on button "Update Eligibility" at bounding box center [1200, 378] width 150 height 37
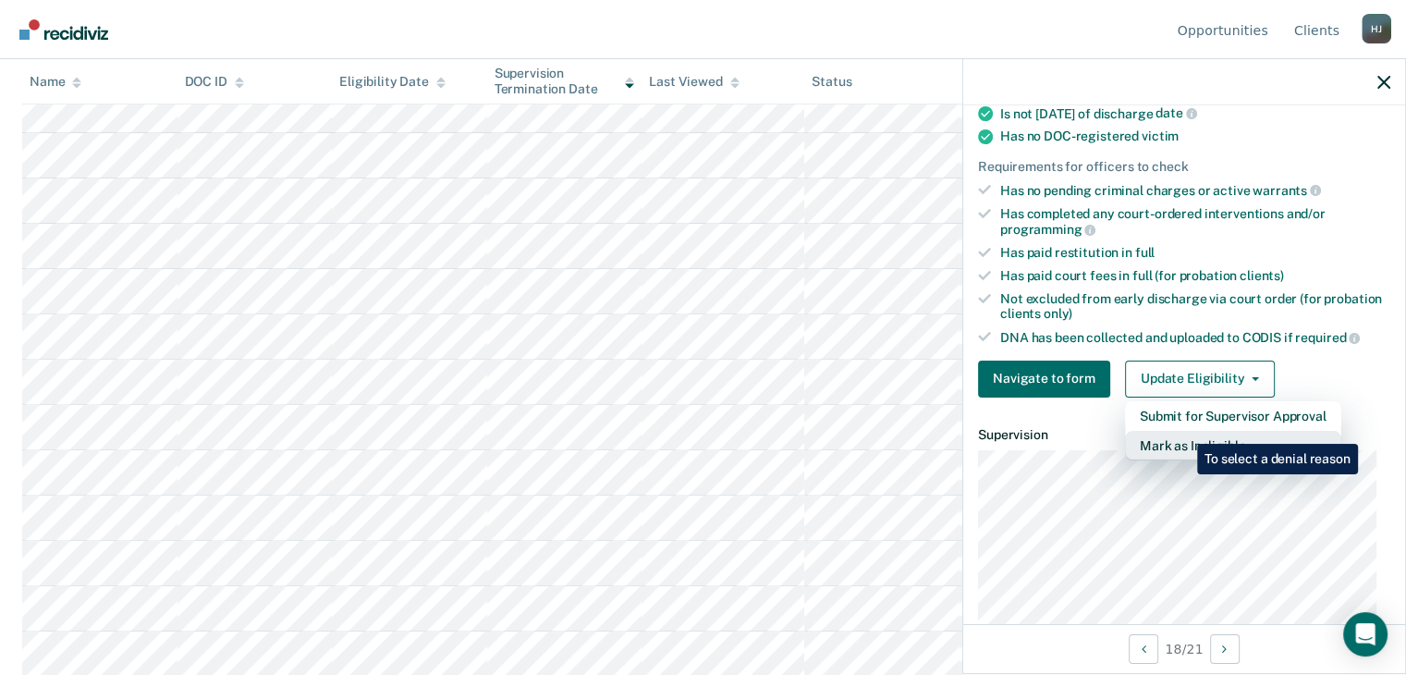
click at [1183, 431] on button "Mark as Ineligible" at bounding box center [1233, 446] width 216 height 30
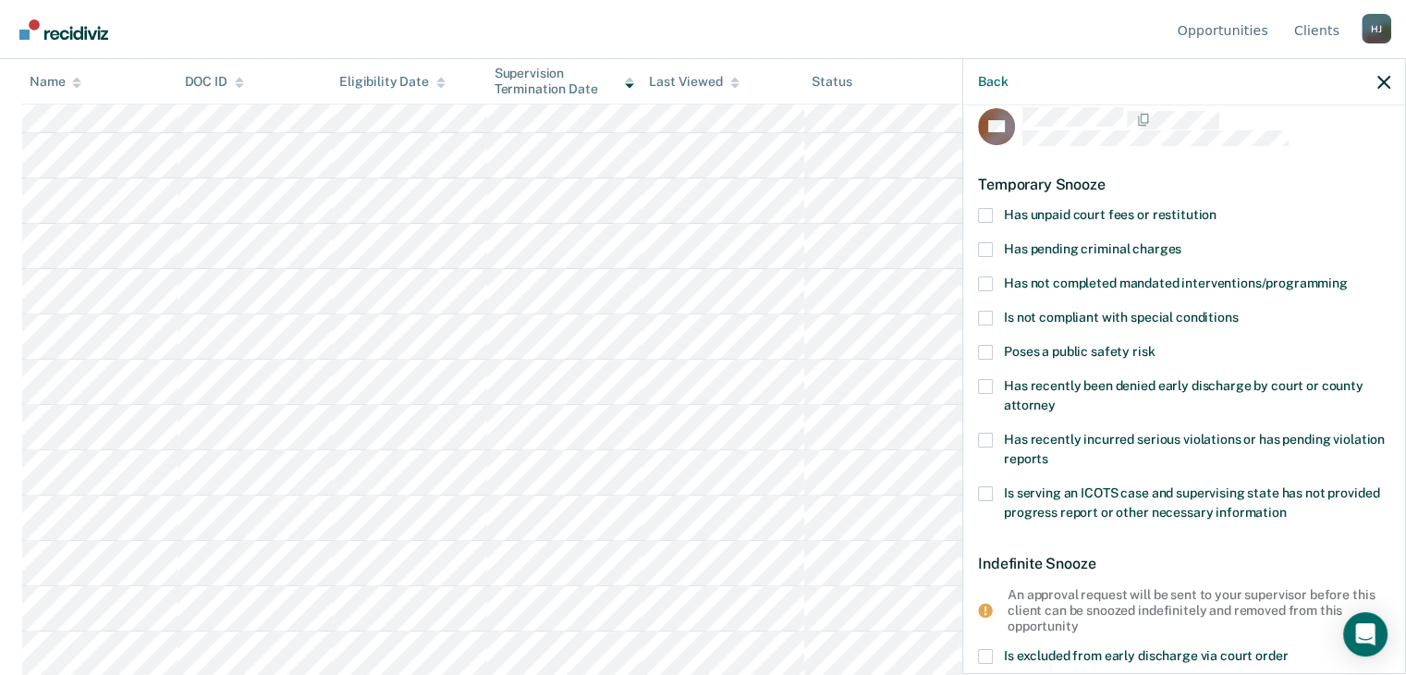
scroll to position [0, 0]
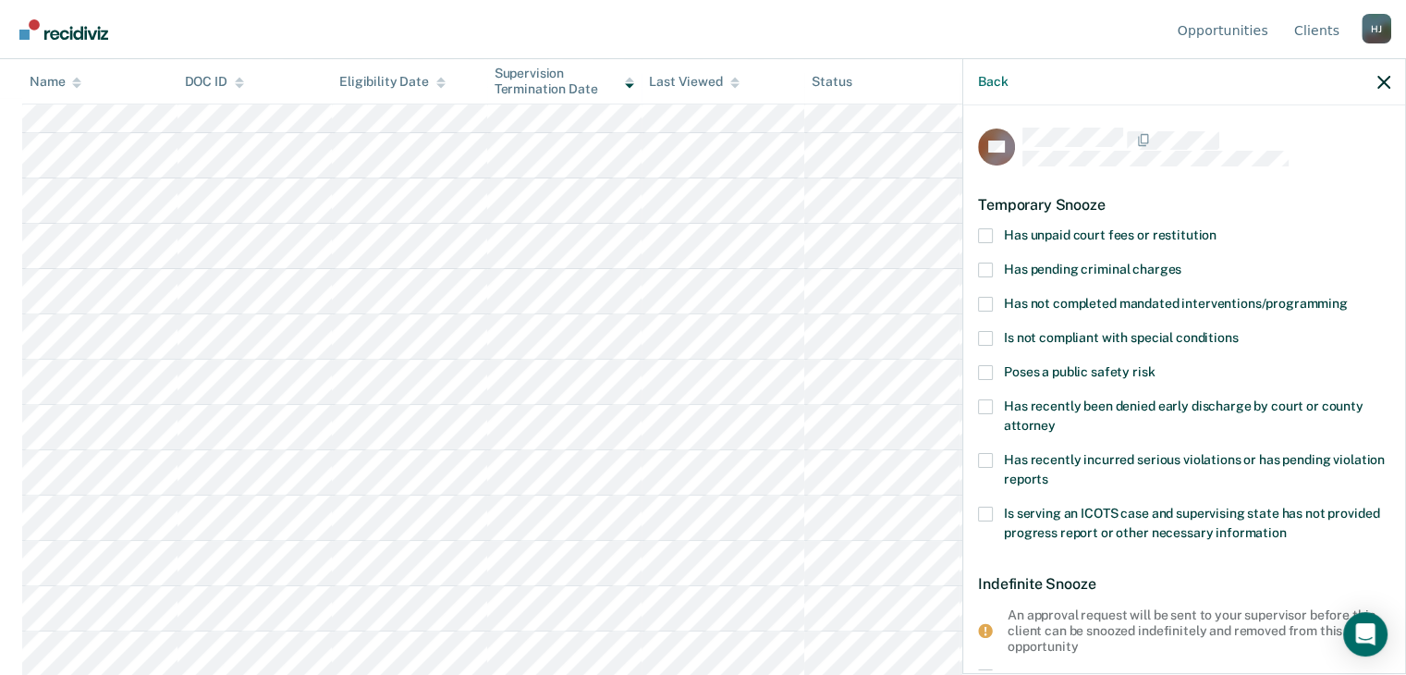
click at [978, 331] on span at bounding box center [985, 338] width 15 height 15
click at [1237, 331] on input "Is not compliant with special conditions" at bounding box center [1237, 331] width 0 height 0
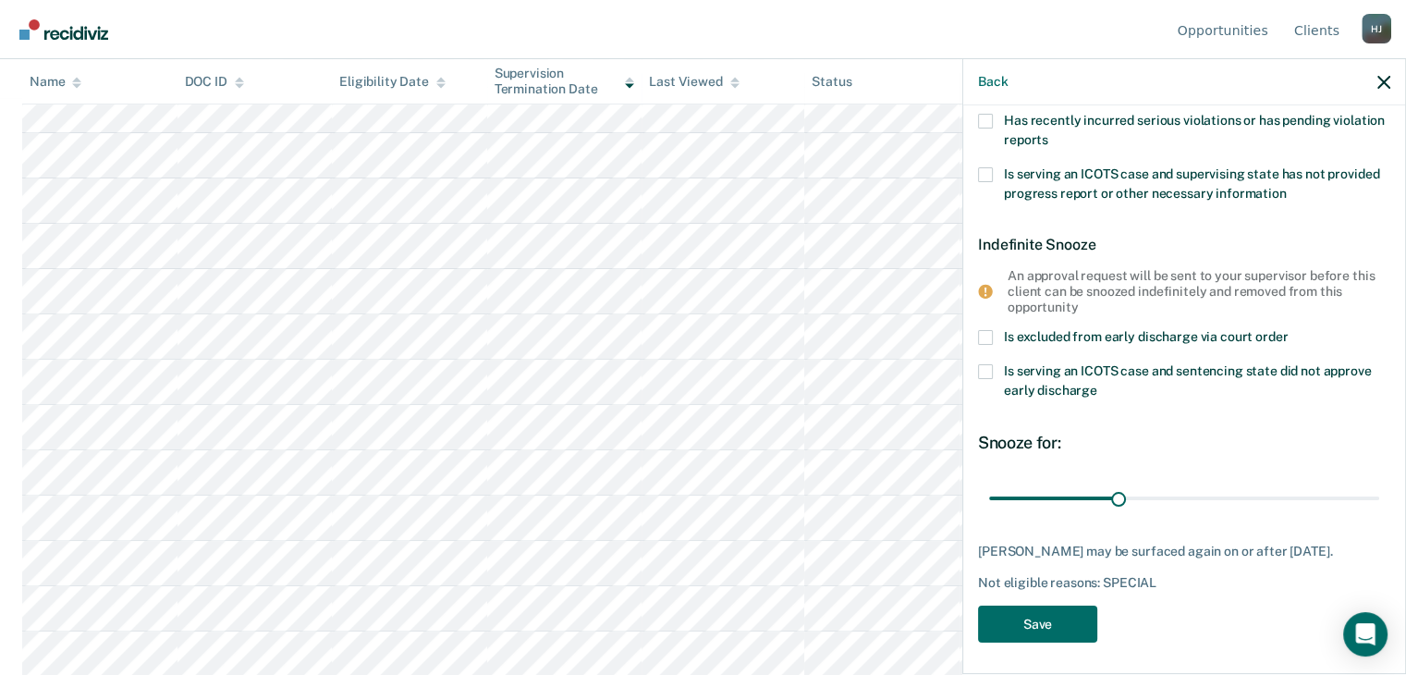
scroll to position [343, 0]
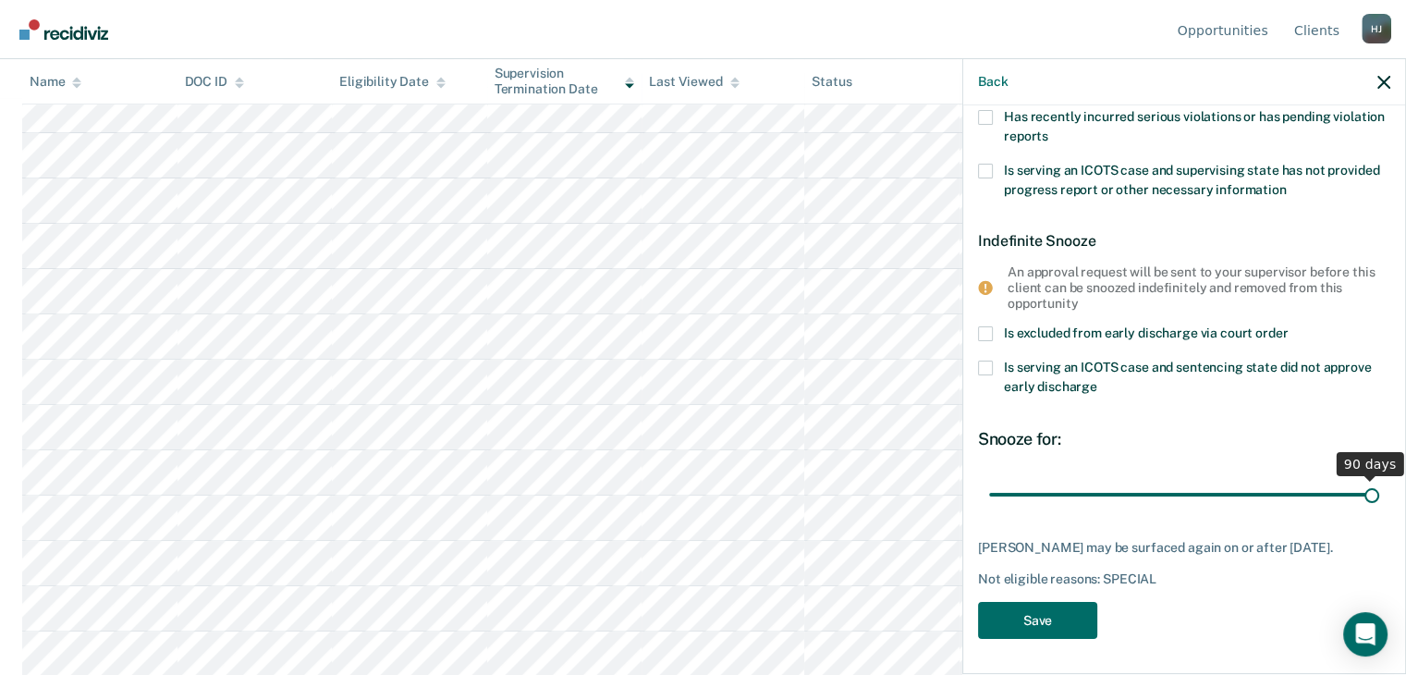
drag, startPoint x: 1116, startPoint y: 493, endPoint x: 1360, endPoint y: 522, distance: 245.8
type input "90"
click at [1379, 494] on input "range" at bounding box center [1184, 494] width 390 height 32
click at [1035, 613] on button "Save" at bounding box center [1037, 621] width 119 height 38
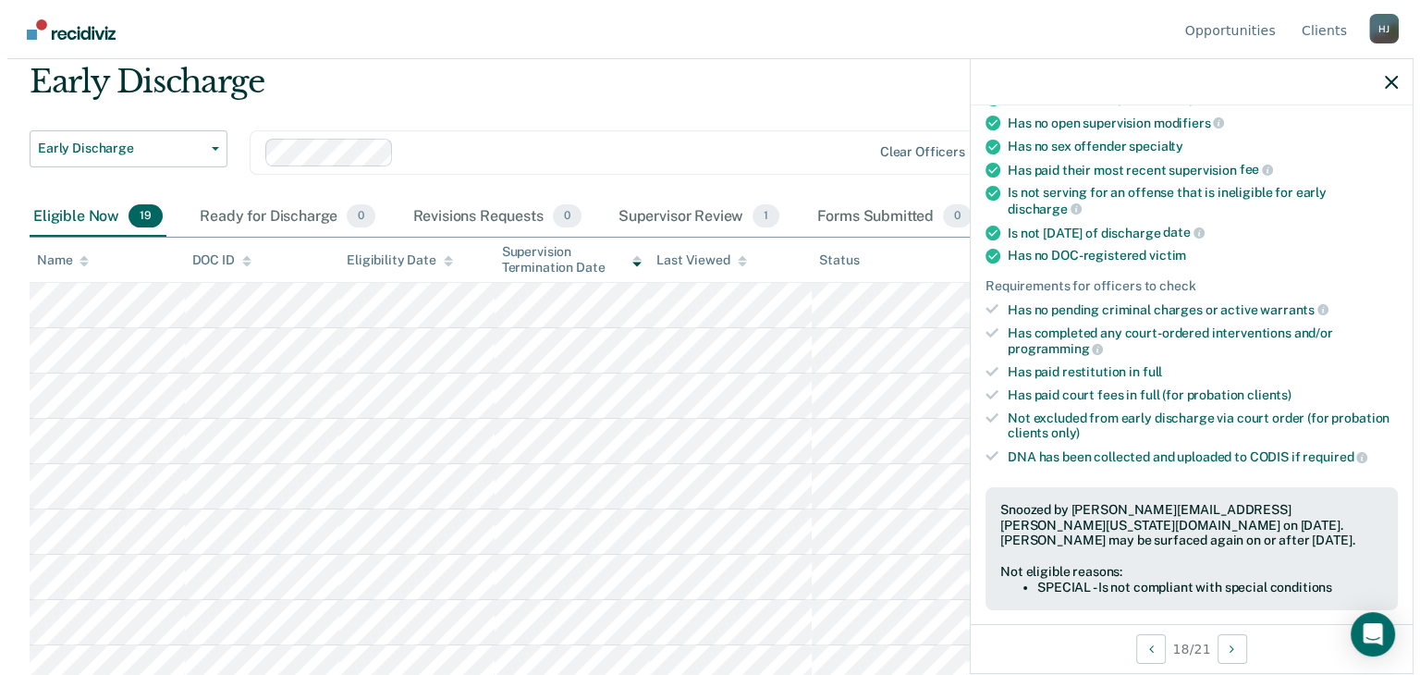
scroll to position [0, 0]
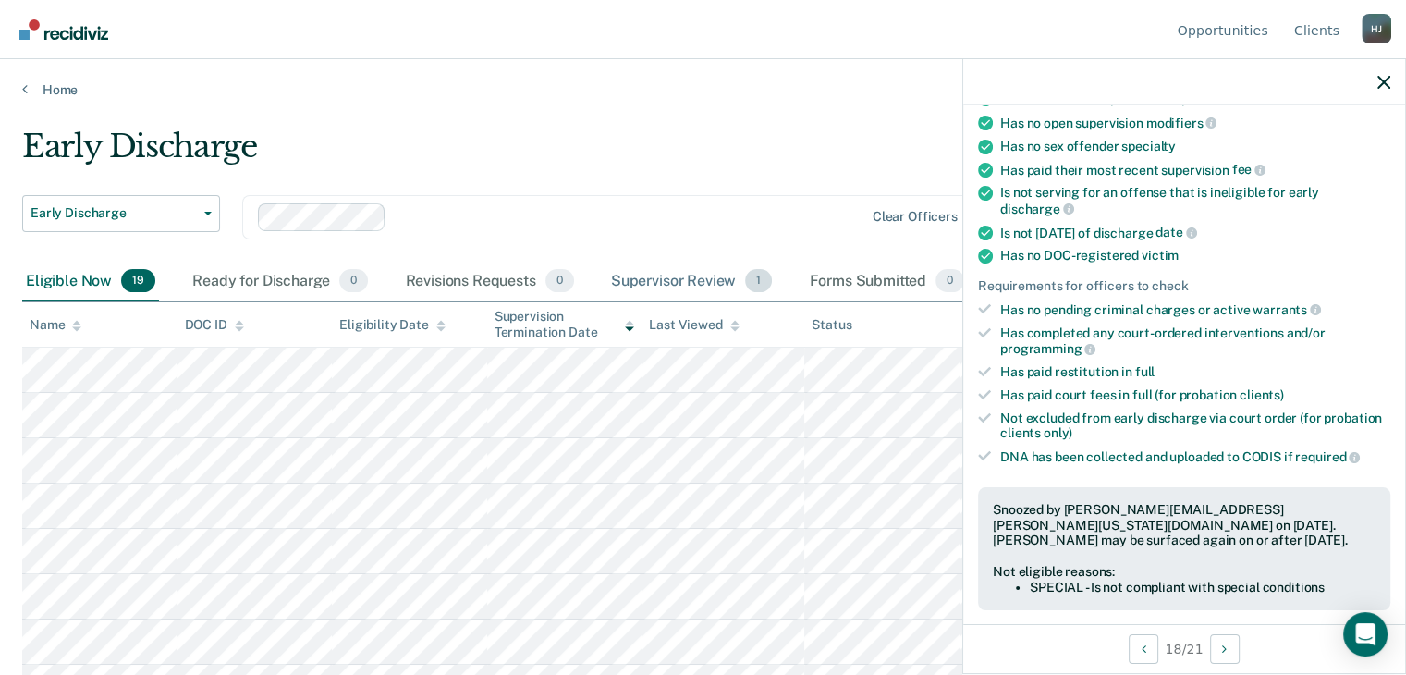
click at [676, 278] on div "Supervisor Review 1" at bounding box center [691, 282] width 169 height 41
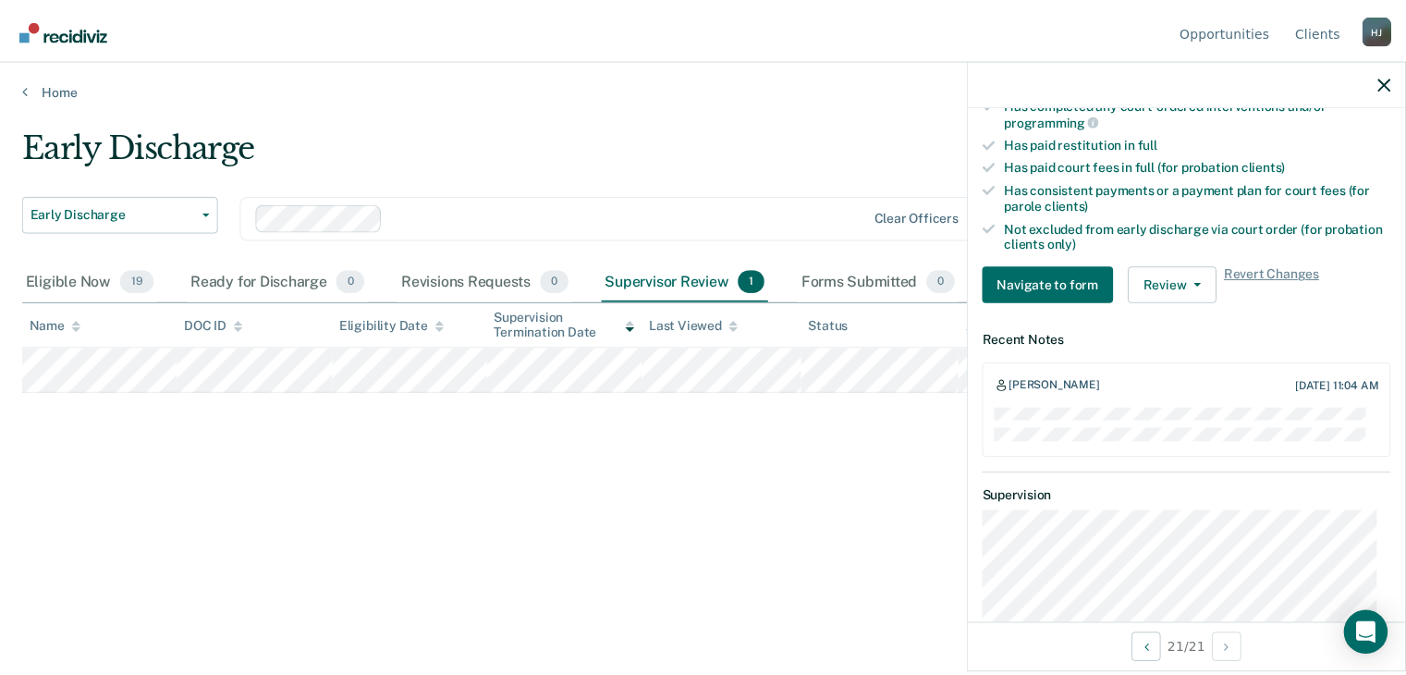
scroll to position [604, 0]
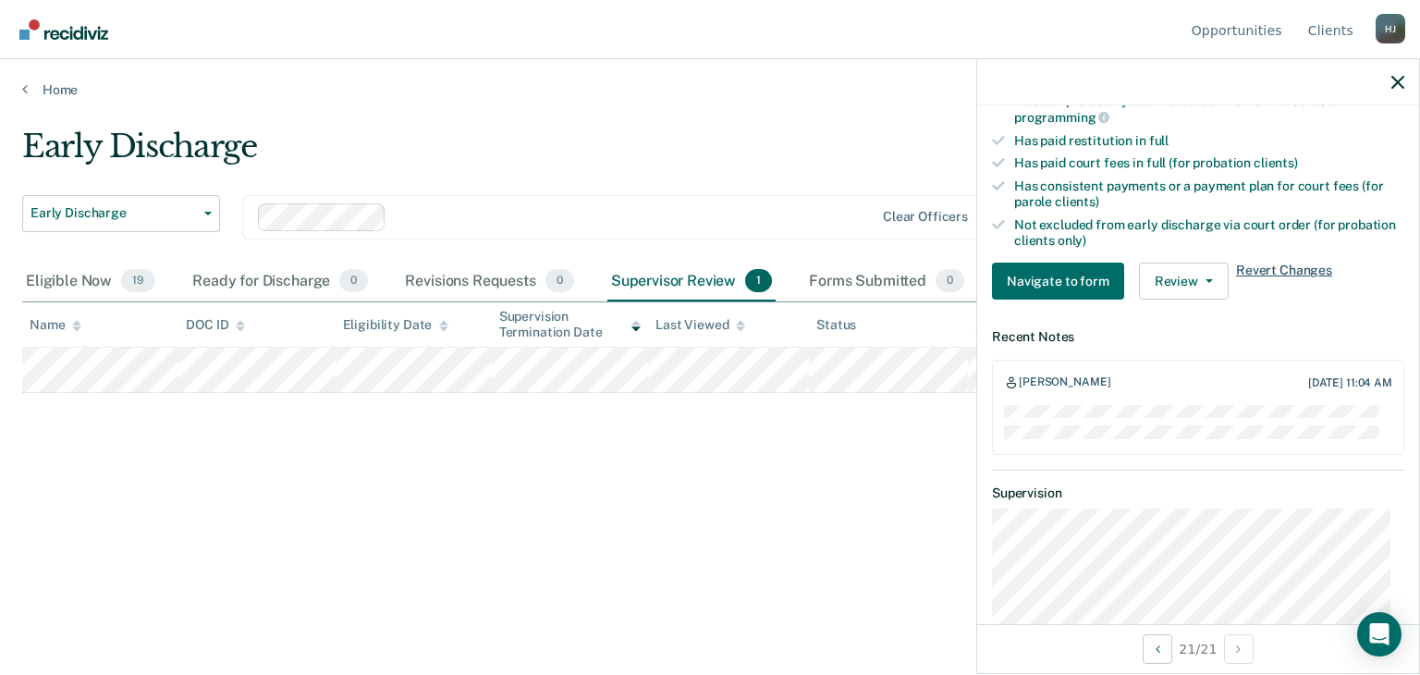
click at [1280, 262] on span "Revert Changes" at bounding box center [1284, 280] width 96 height 37
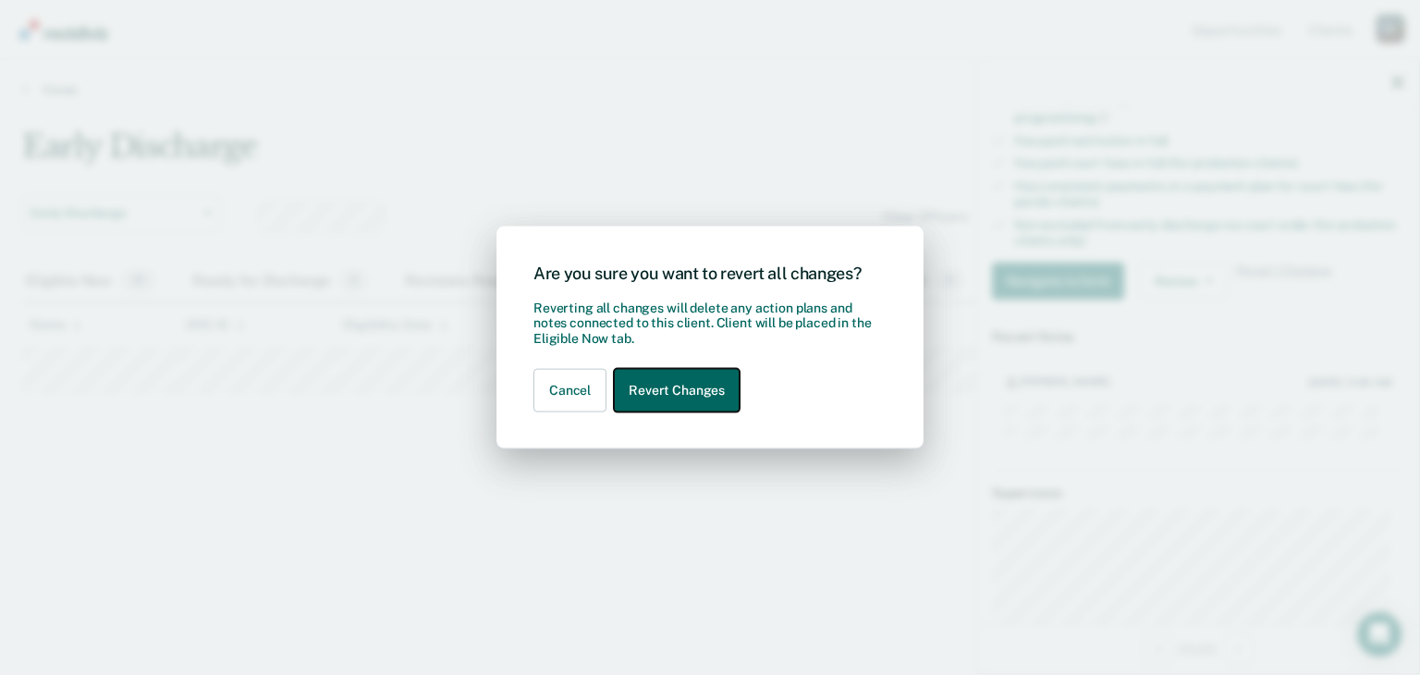
click at [660, 388] on button "Revert Changes" at bounding box center [677, 390] width 126 height 43
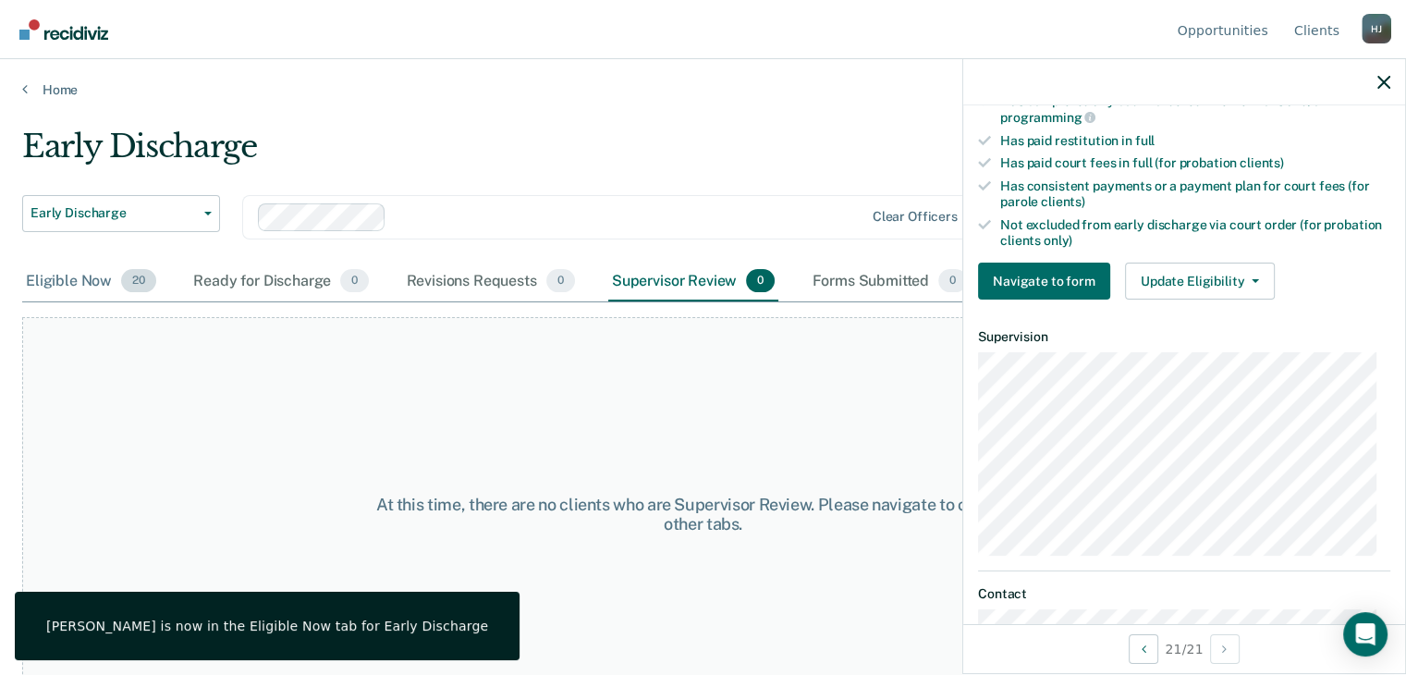
click at [55, 278] on div "Eligible Now 20" at bounding box center [91, 282] width 138 height 41
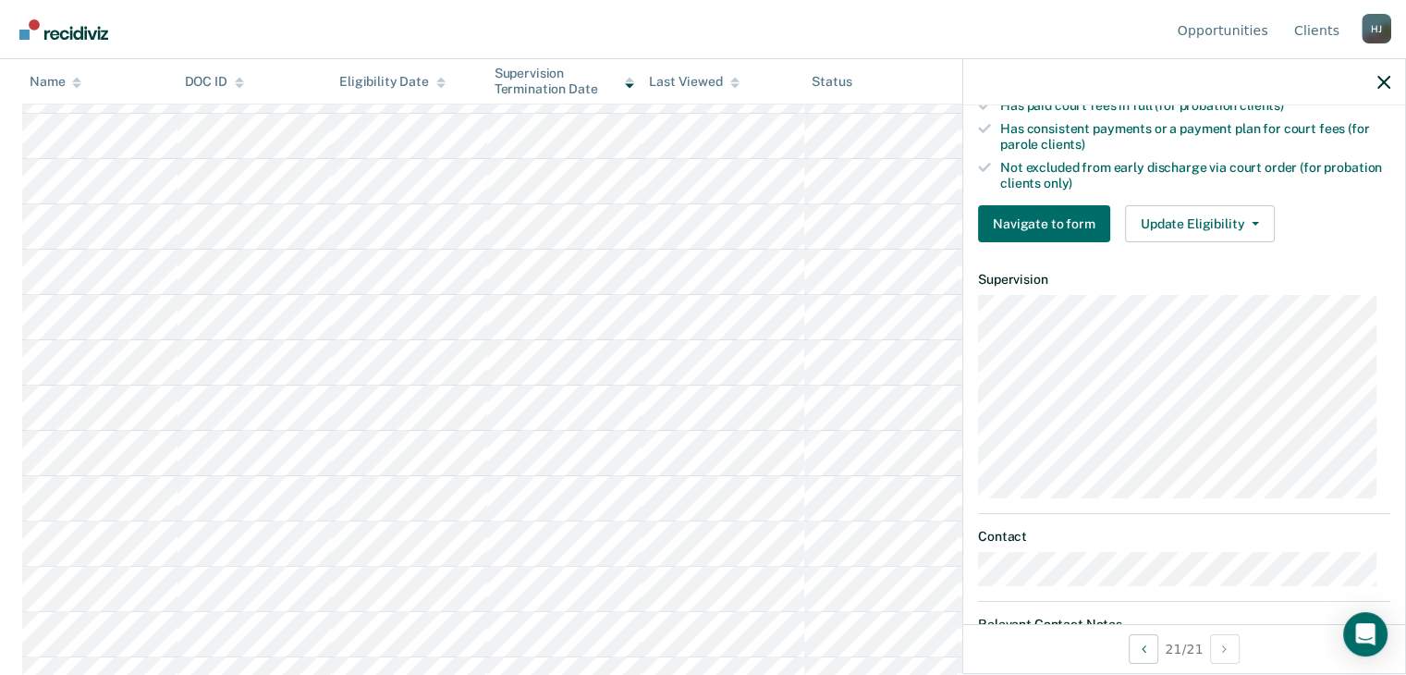
scroll to position [739, 0]
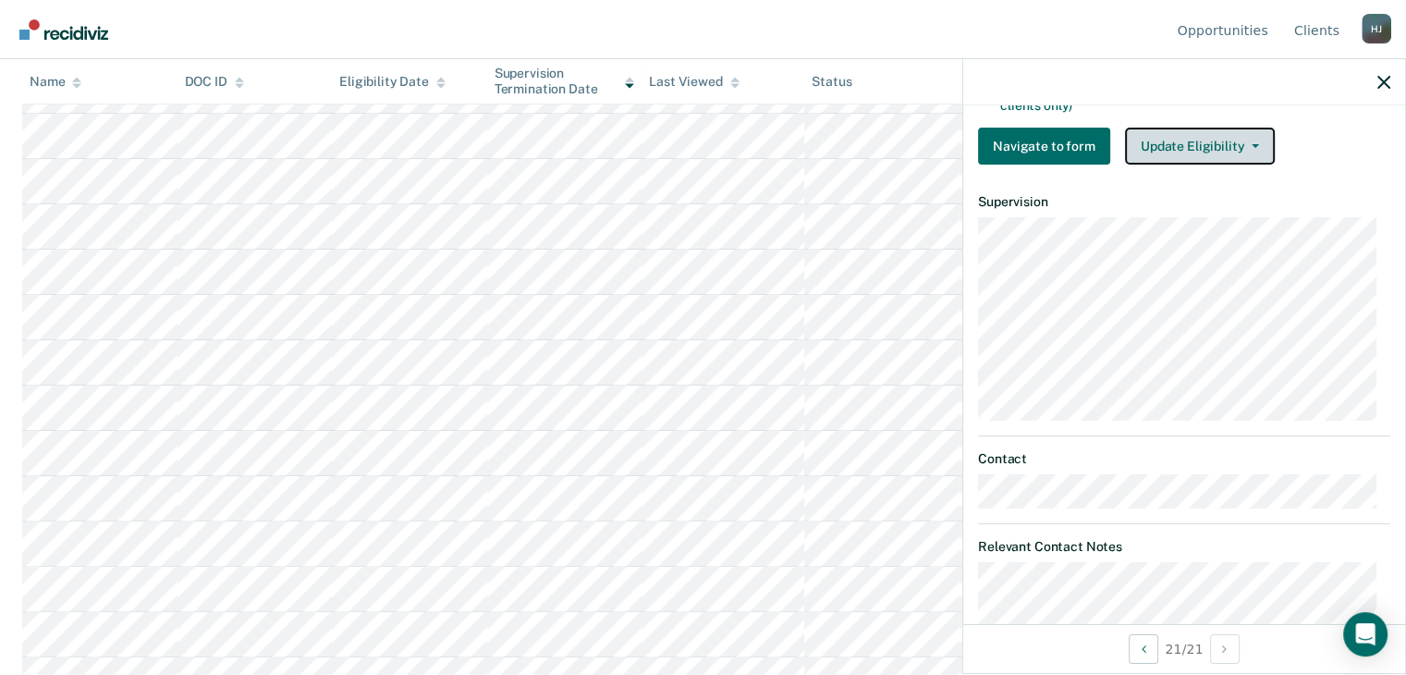
click at [1176, 138] on button "Update Eligibility" at bounding box center [1200, 146] width 150 height 37
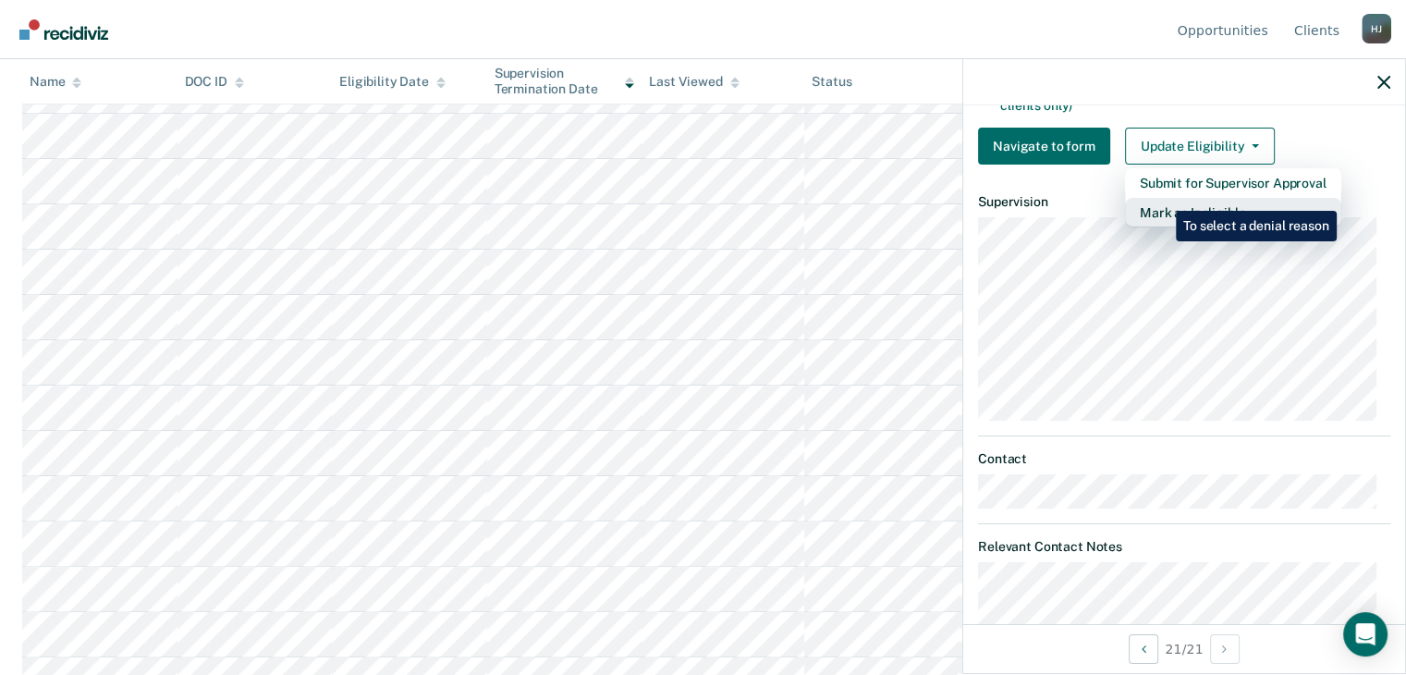
click at [1162, 198] on button "Mark as Ineligible" at bounding box center [1233, 213] width 216 height 30
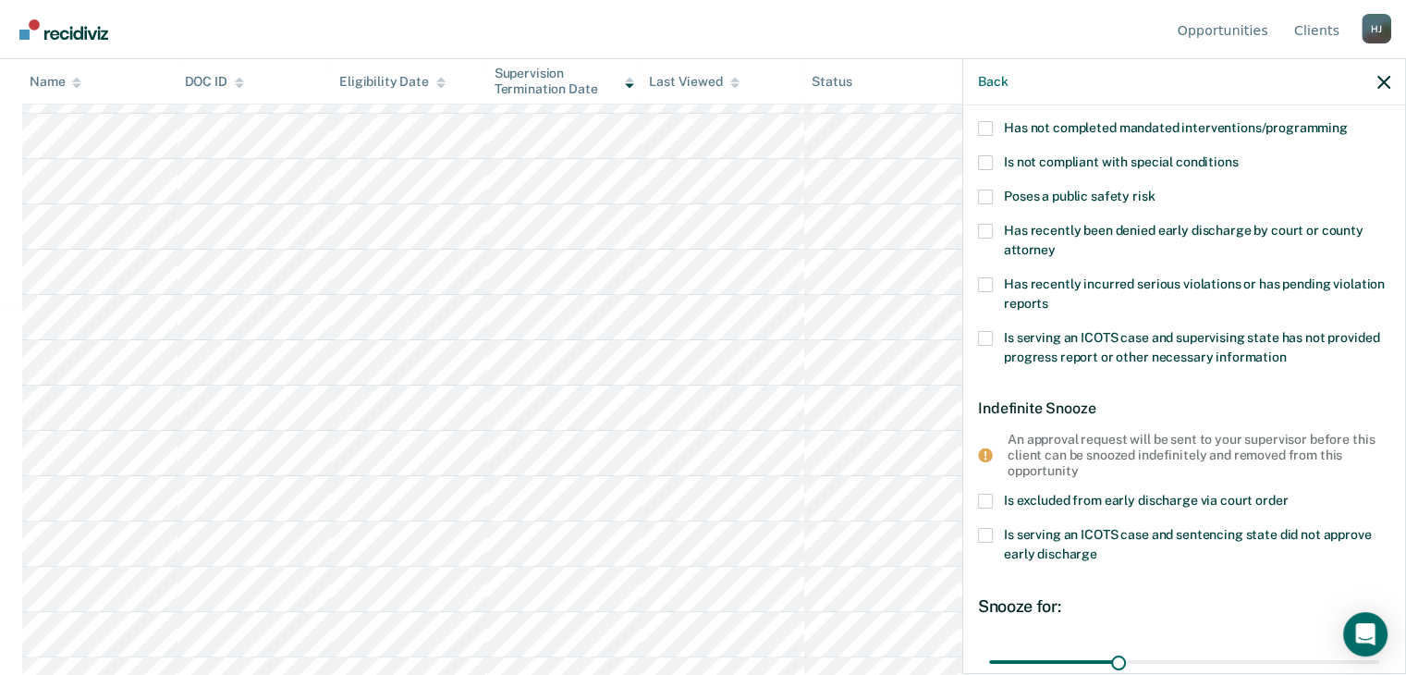
scroll to position [174, 0]
click at [984, 340] on span at bounding box center [985, 340] width 15 height 15
click at [1286, 352] on input "Is serving an ICOTS case and supervising state has not provided progress report…" at bounding box center [1286, 352] width 0 height 0
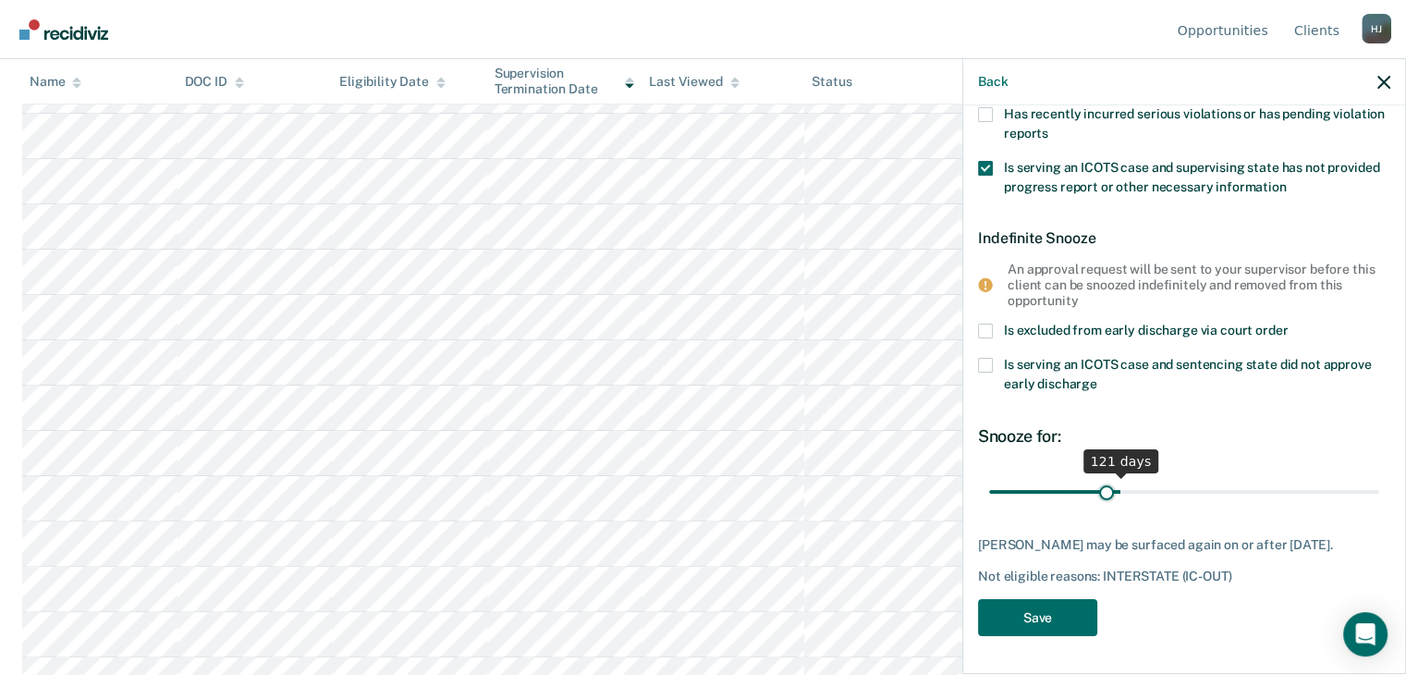
scroll to position [343, 0]
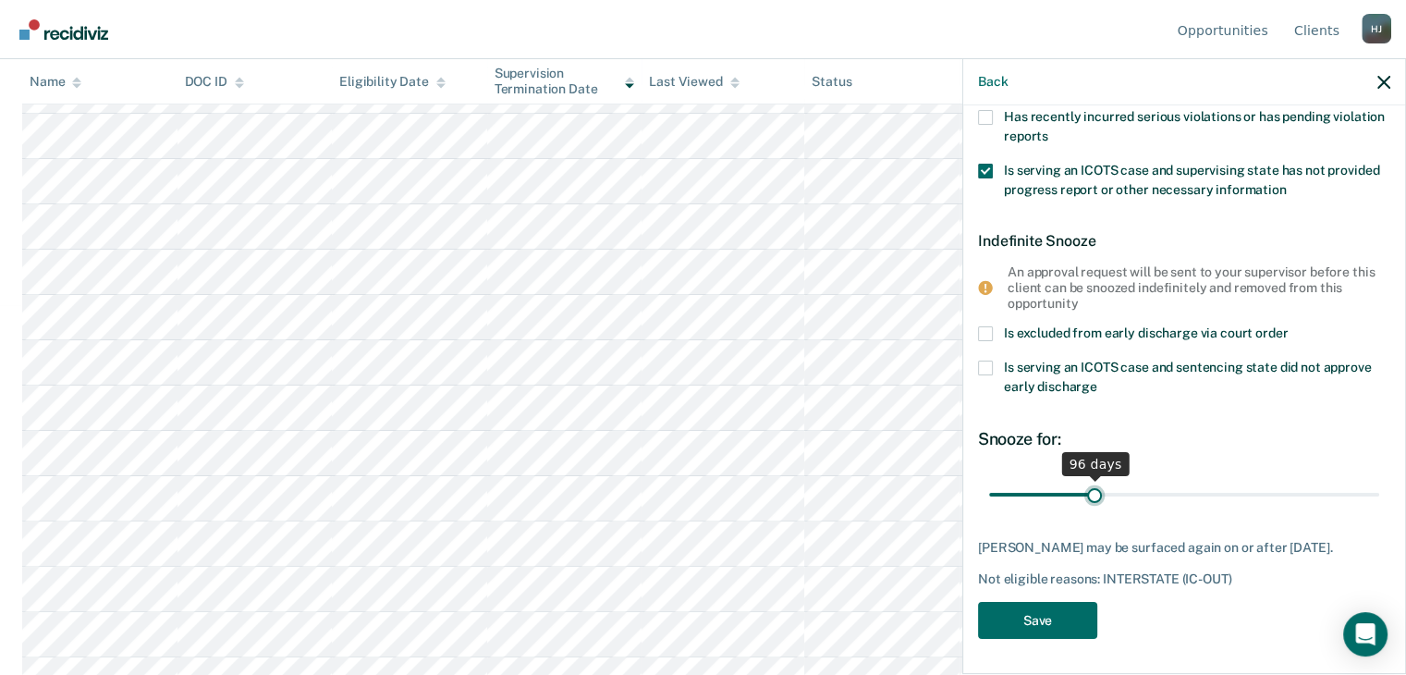
drag, startPoint x: 1046, startPoint y: 476, endPoint x: 1090, endPoint y: 484, distance: 44.2
click at [1090, 484] on input "range" at bounding box center [1184, 494] width 390 height 32
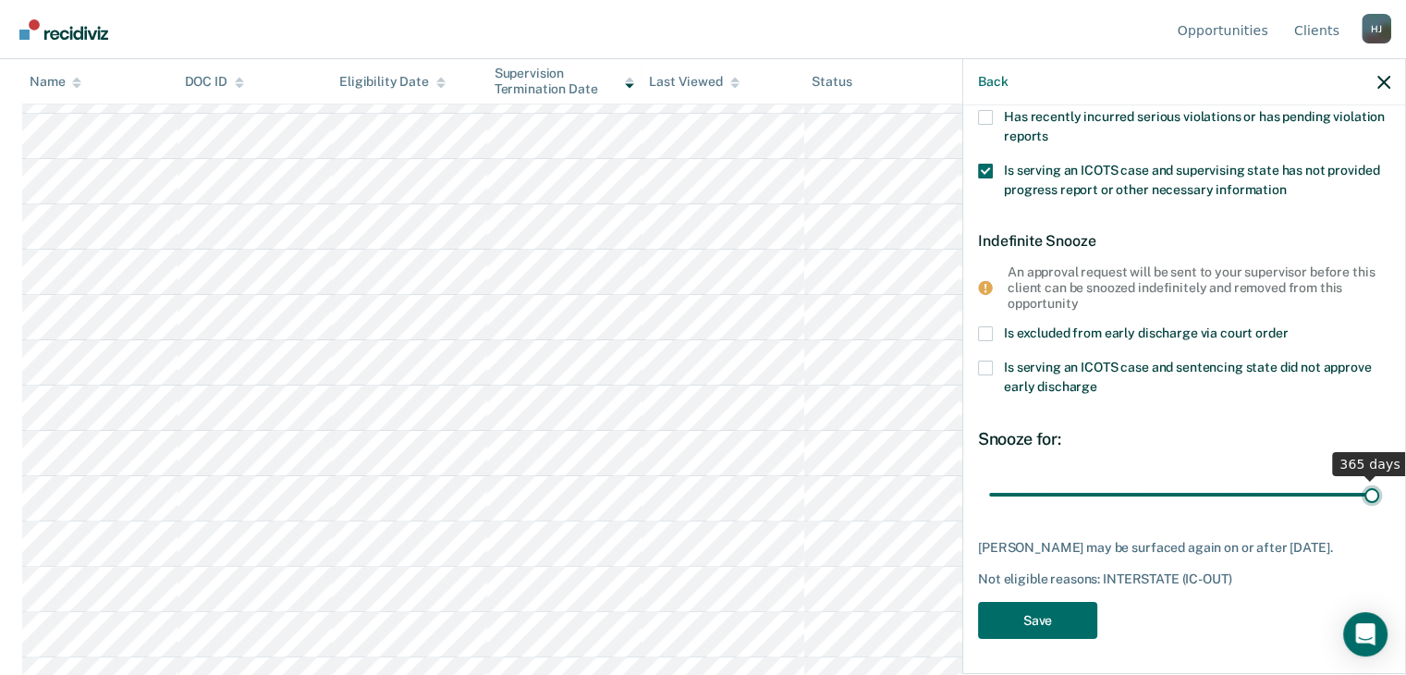
drag, startPoint x: 1091, startPoint y: 493, endPoint x: 1373, endPoint y: 523, distance: 283.5
type input "365"
click at [1373, 510] on input "range" at bounding box center [1184, 494] width 390 height 32
click at [1047, 607] on button "Save" at bounding box center [1037, 621] width 119 height 38
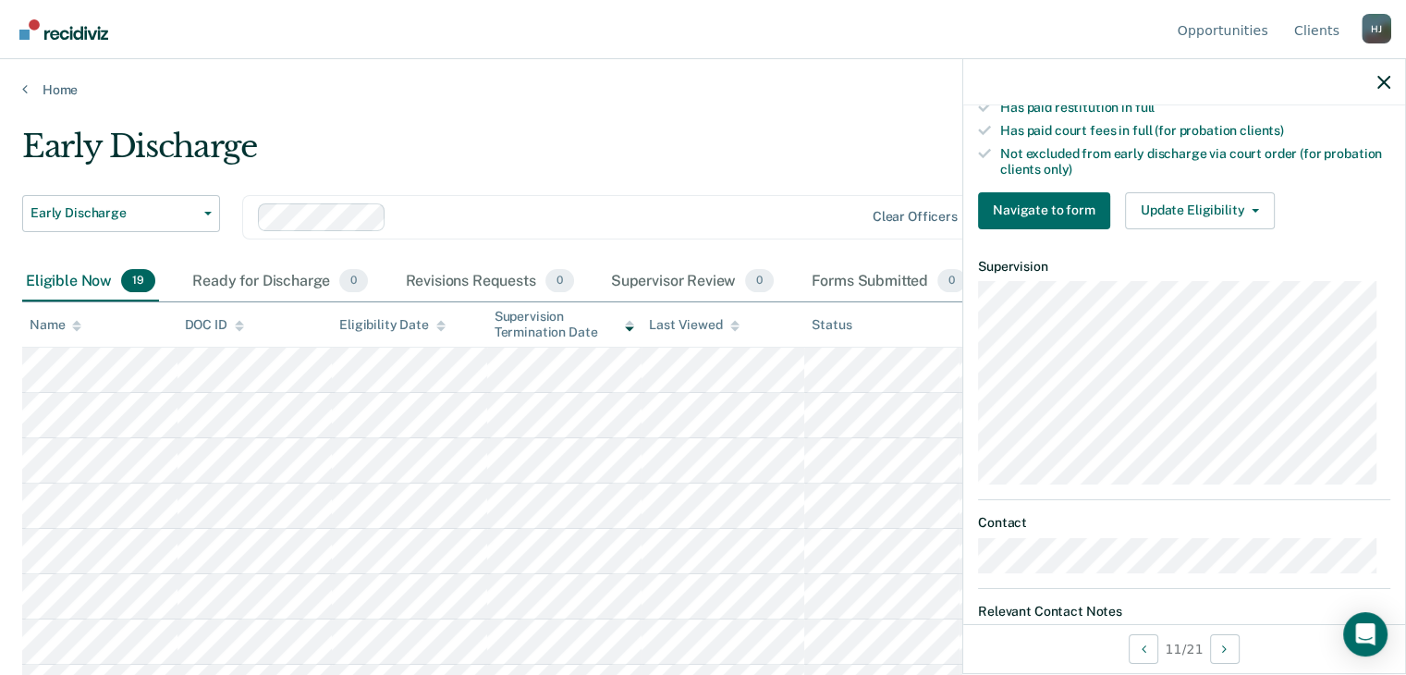
scroll to position [555, 0]
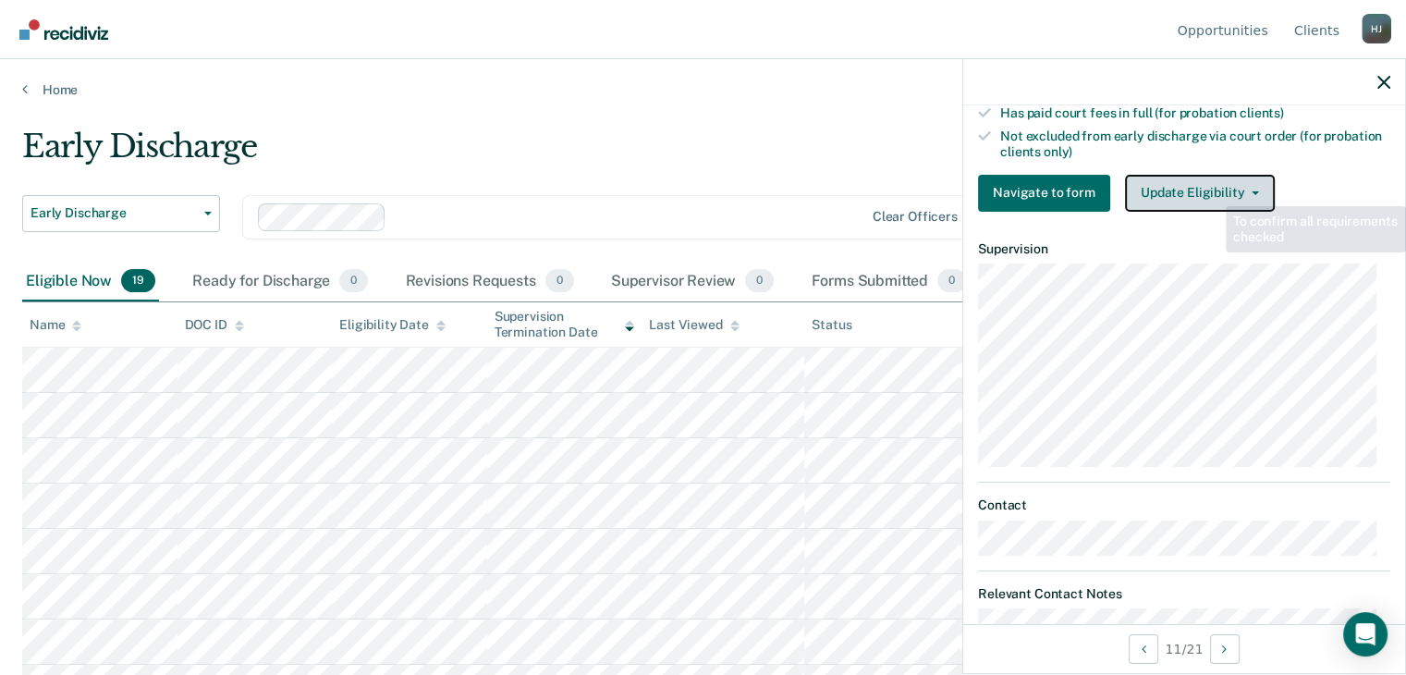
click at [1208, 186] on button "Update Eligibility" at bounding box center [1200, 193] width 150 height 37
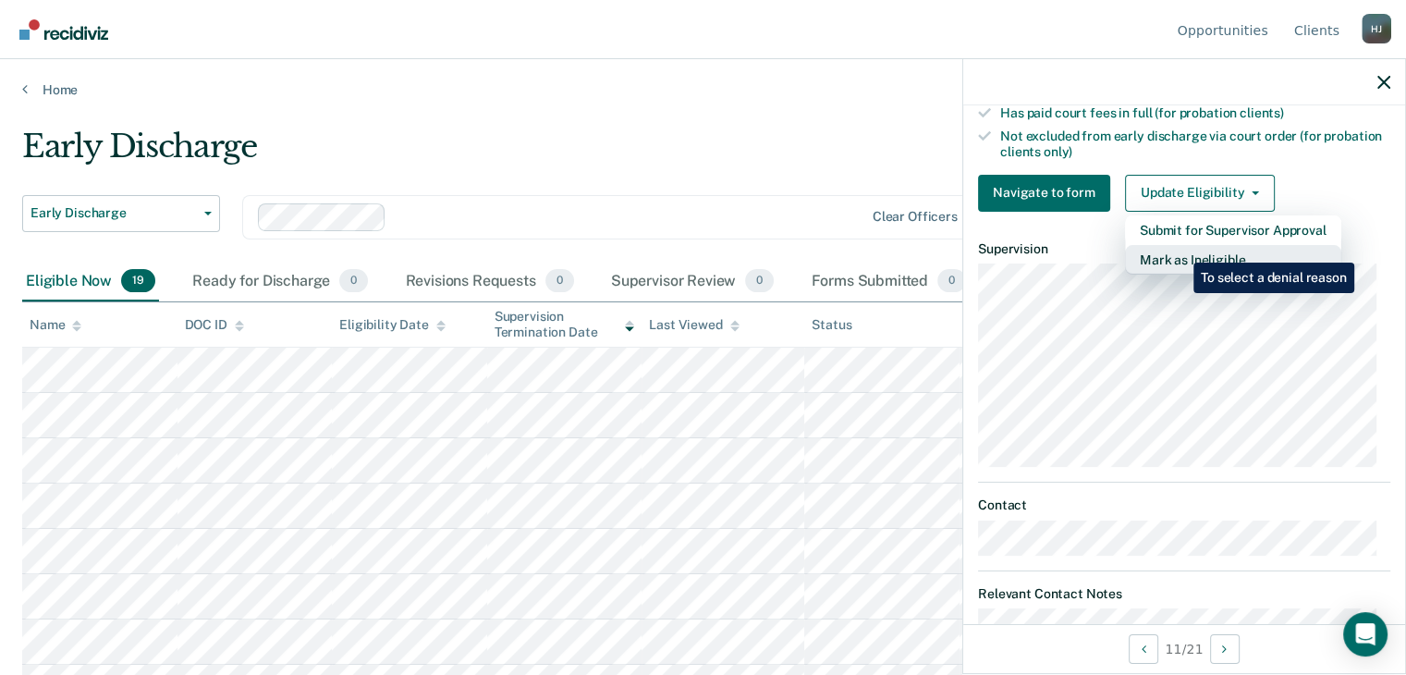
click at [1179, 249] on button "Mark as Ineligible" at bounding box center [1233, 260] width 216 height 30
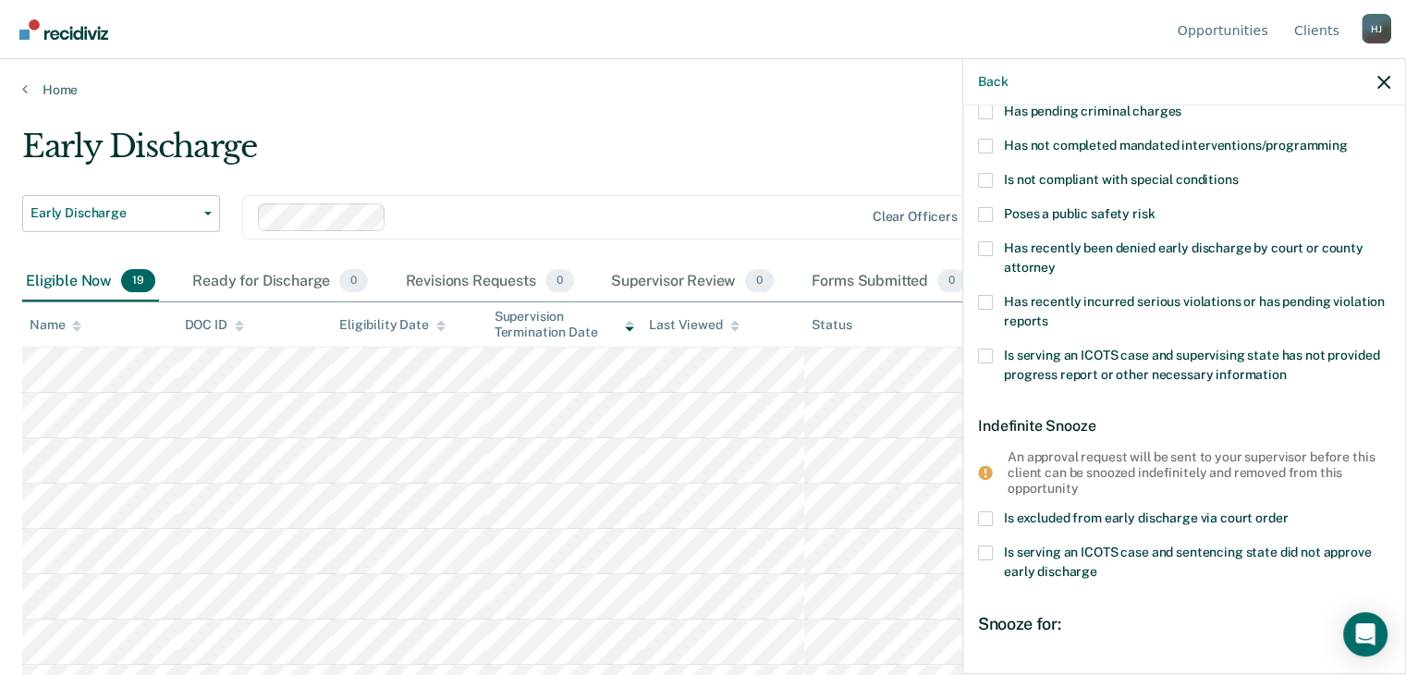
scroll to position [66, 0]
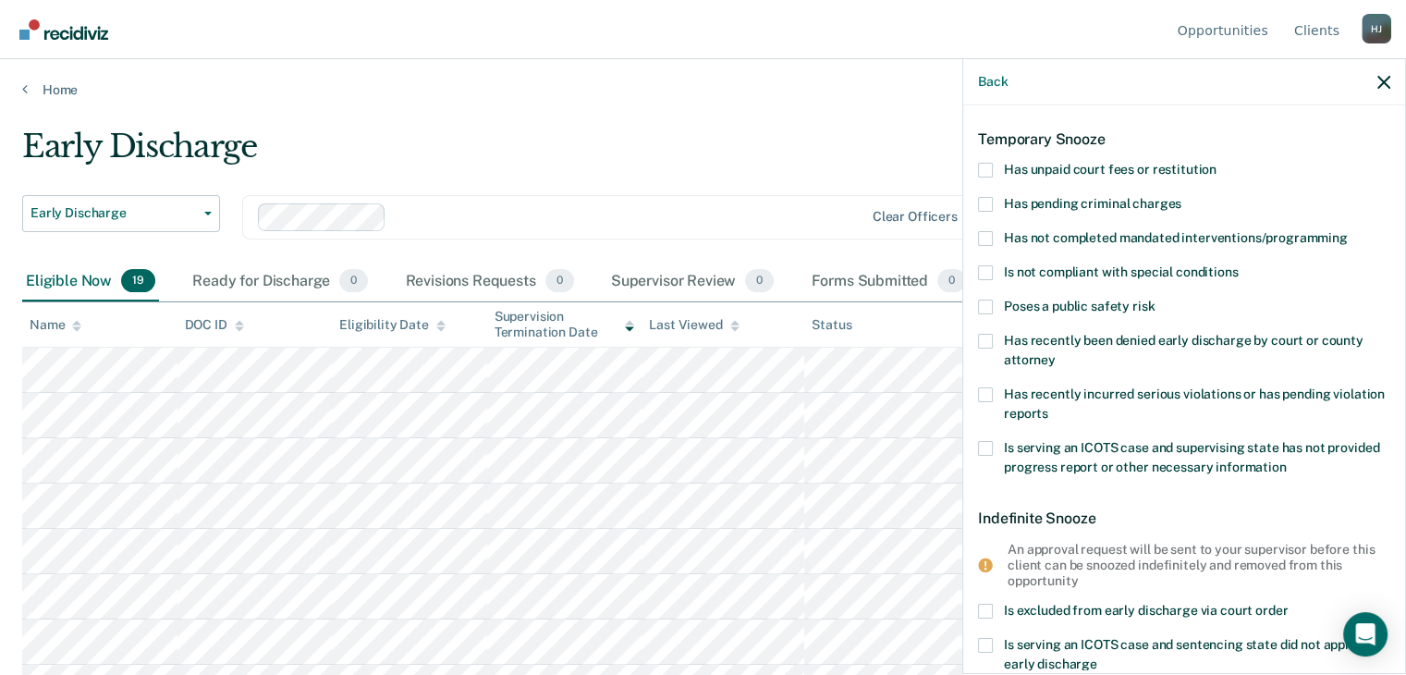
click at [987, 165] on span at bounding box center [985, 170] width 15 height 15
click at [1216, 163] on input "Has unpaid court fees or restitution" at bounding box center [1216, 163] width 0 height 0
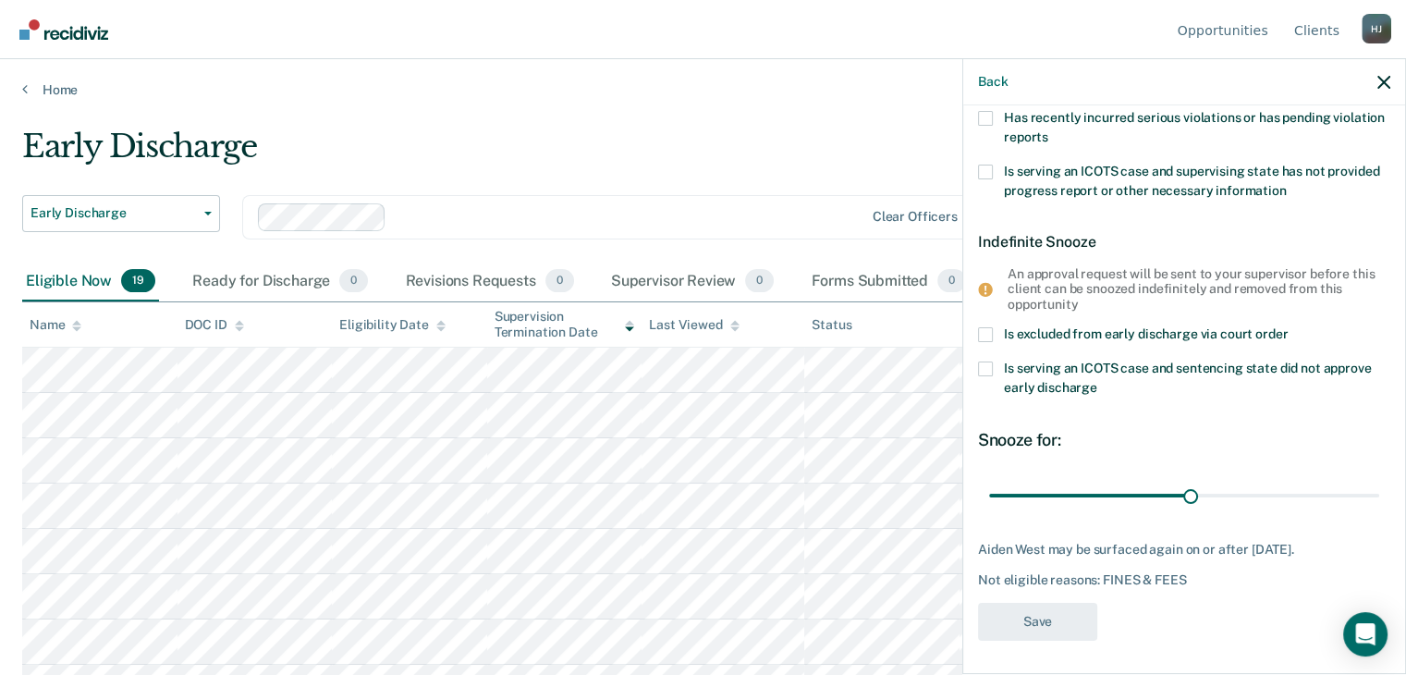
scroll to position [33, 0]
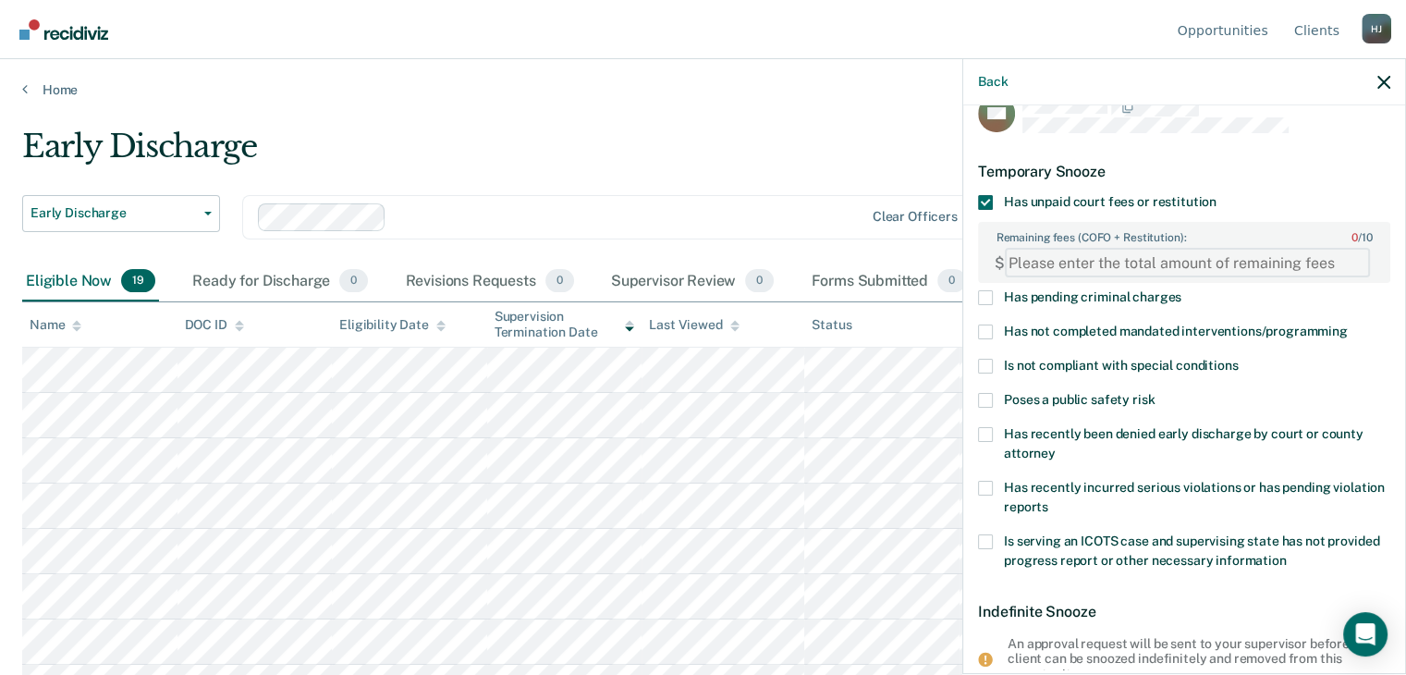
click at [1009, 257] on FEESReasonInput "Remaining fees (COFO + Restitution): 0 / 10" at bounding box center [1187, 263] width 365 height 30
type FEESReasonInput "2"
type FEESReasonInput "1"
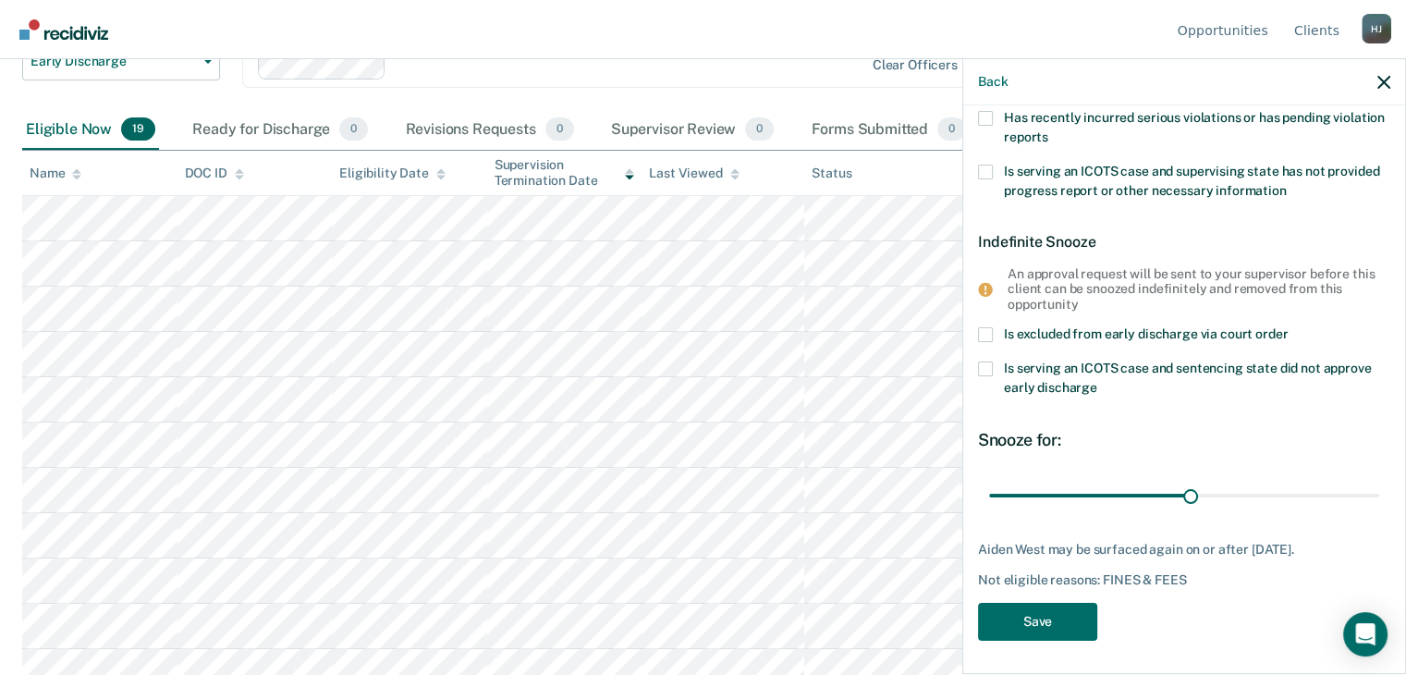
scroll to position [277, 0]
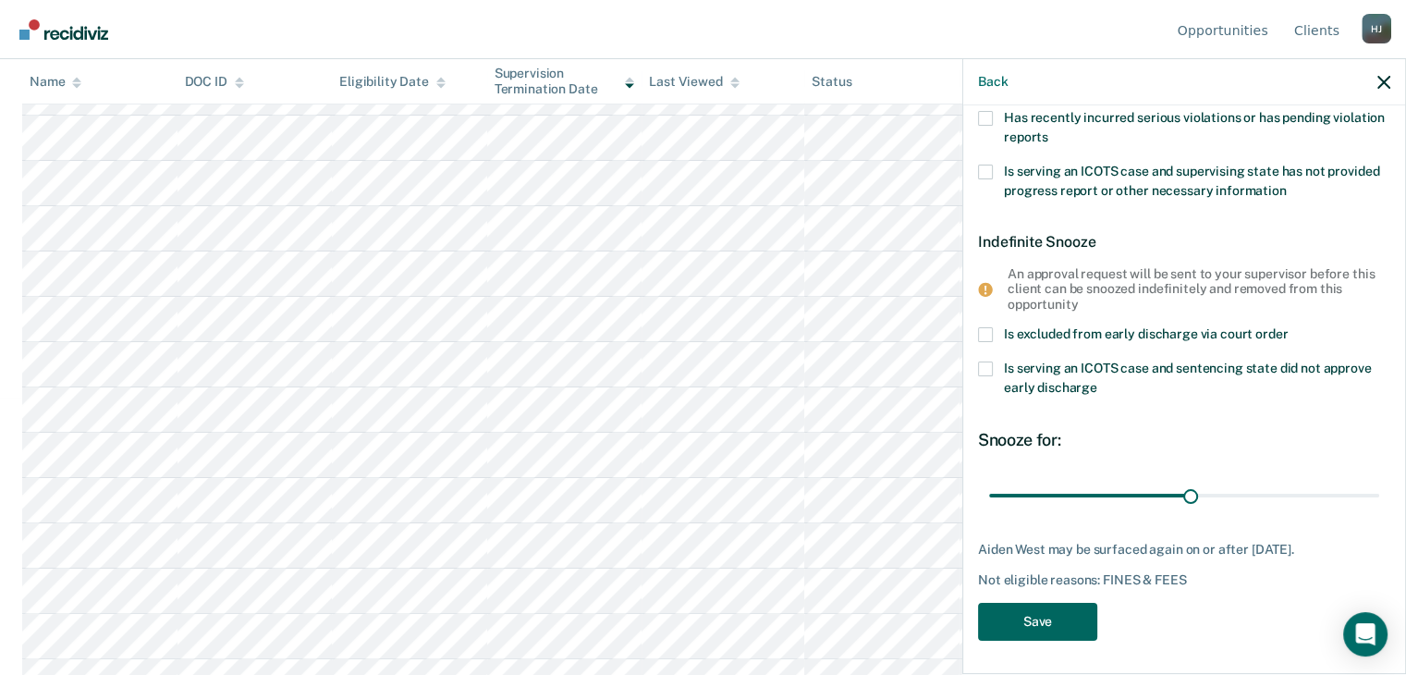
type FEESReasonInput "2540.48"
click at [1026, 620] on button "Save" at bounding box center [1037, 622] width 119 height 38
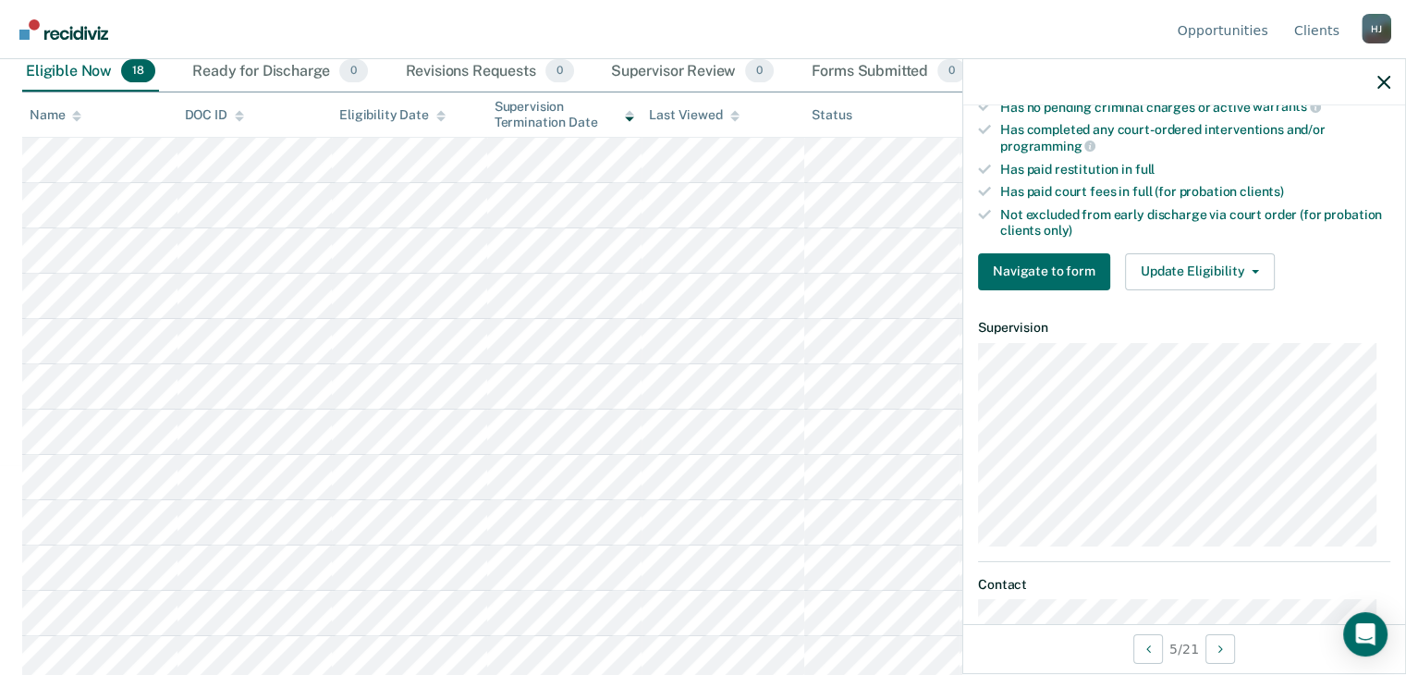
scroll to position [514, 0]
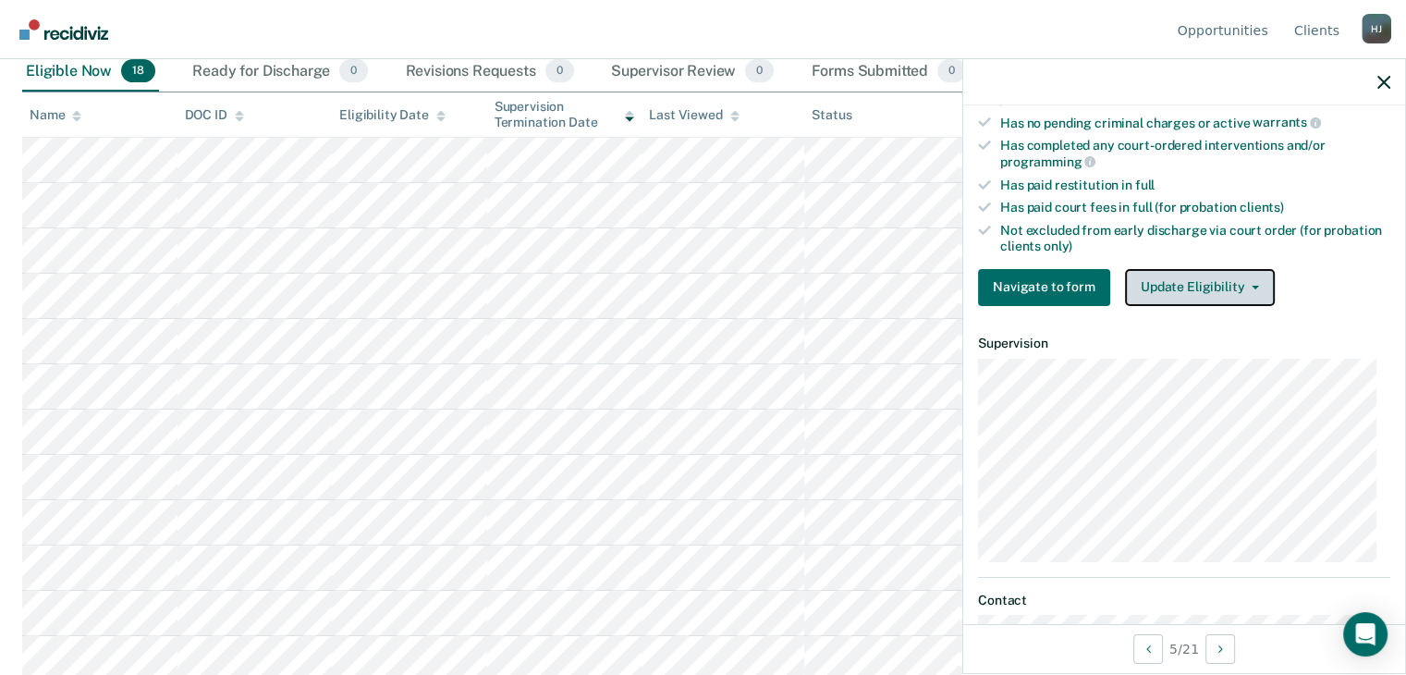
click at [1202, 274] on button "Update Eligibility" at bounding box center [1200, 287] width 150 height 37
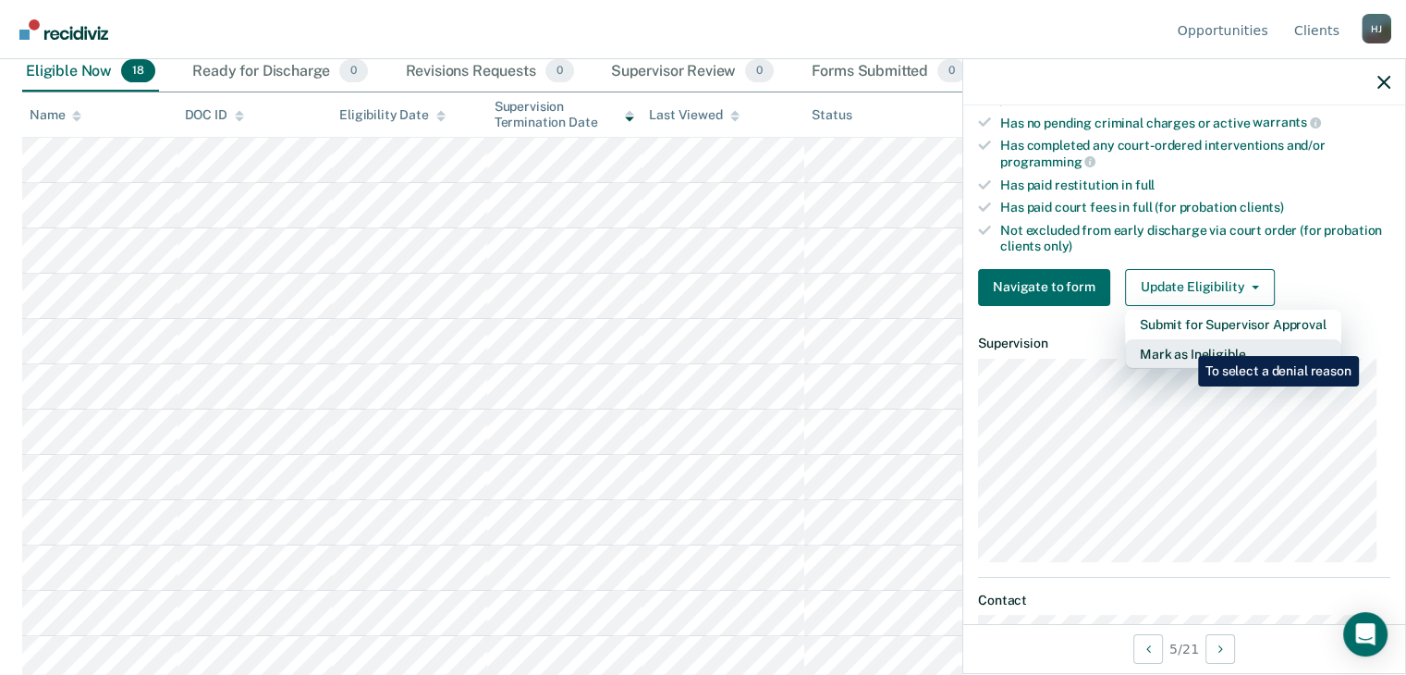
click at [1183, 343] on button "Mark as Ineligible" at bounding box center [1233, 354] width 216 height 30
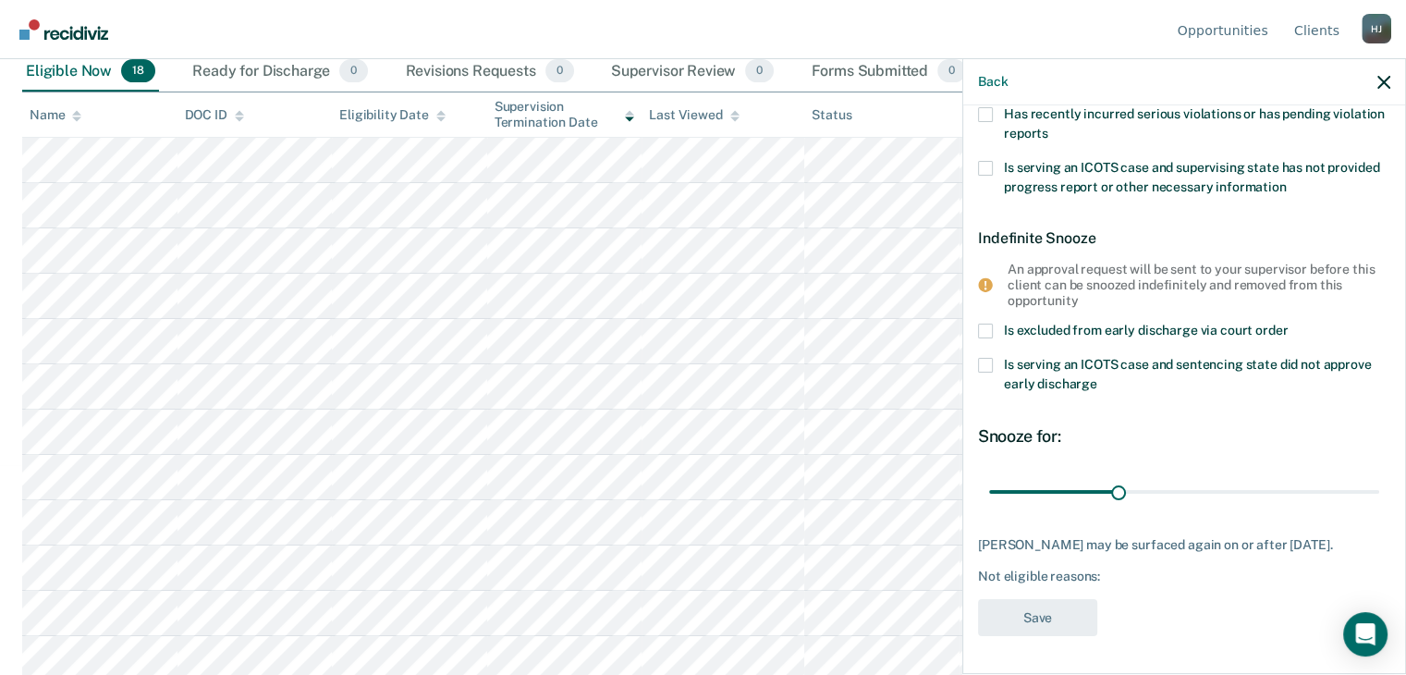
scroll to position [359, 0]
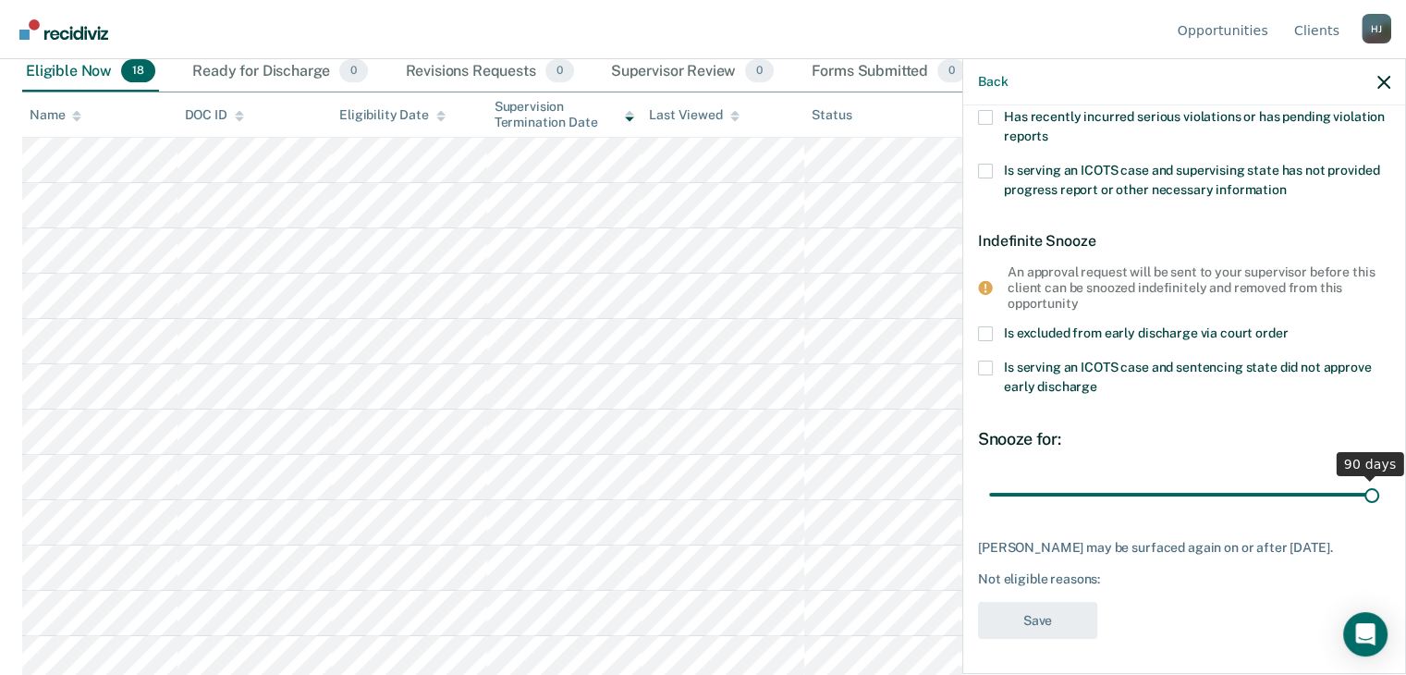
drag, startPoint x: 1110, startPoint y: 474, endPoint x: 1385, endPoint y: 478, distance: 275.4
type input "90"
click at [1379, 478] on input "range" at bounding box center [1184, 494] width 390 height 32
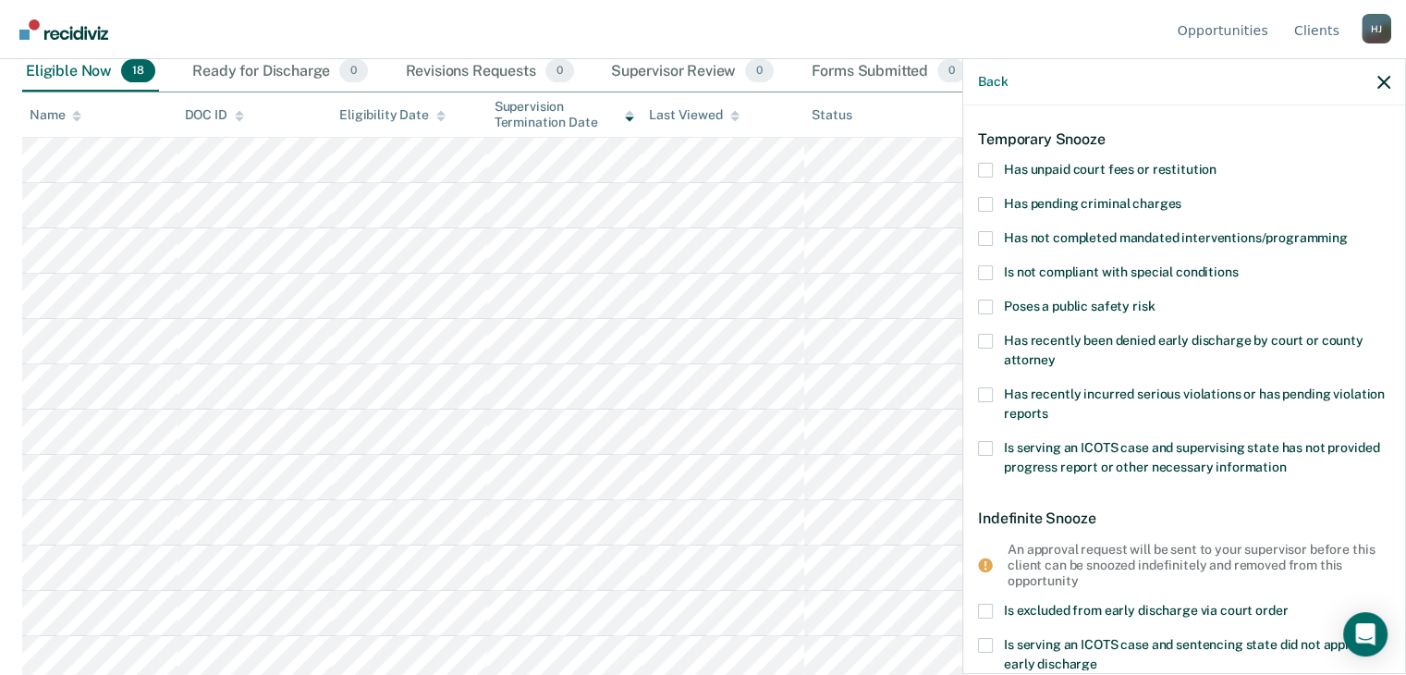
scroll to position [0, 0]
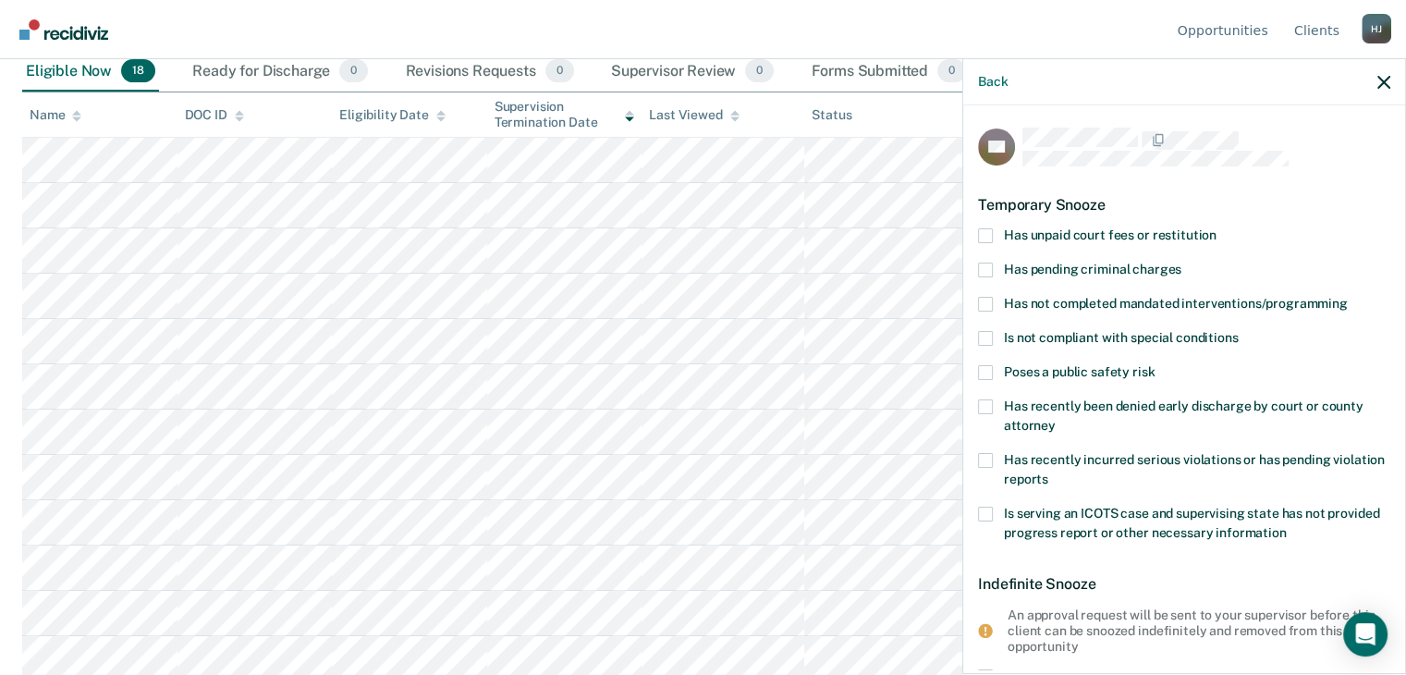
click at [987, 304] on span at bounding box center [985, 304] width 15 height 15
click at [1347, 297] on input "Has not completed mandated interventions/programming" at bounding box center [1347, 297] width 0 height 0
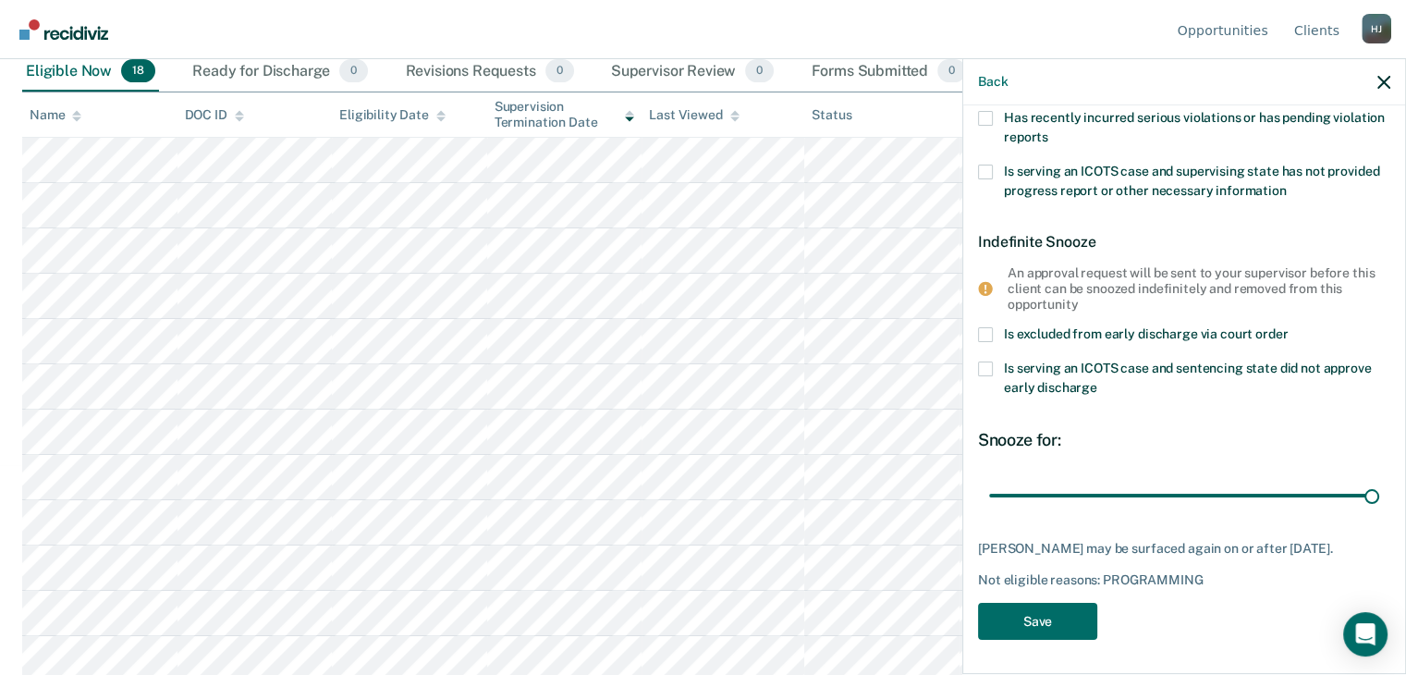
scroll to position [343, 0]
click at [1030, 621] on button "Save" at bounding box center [1037, 621] width 119 height 38
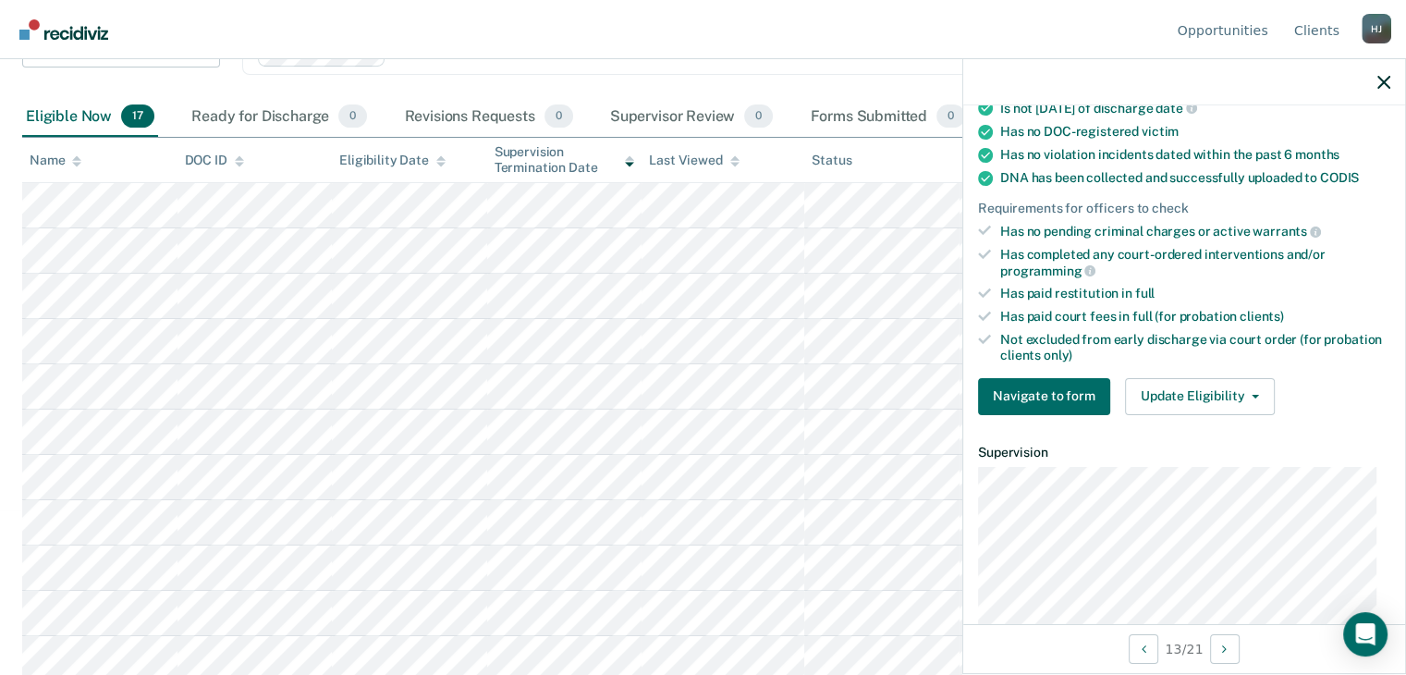
scroll to position [370, 0]
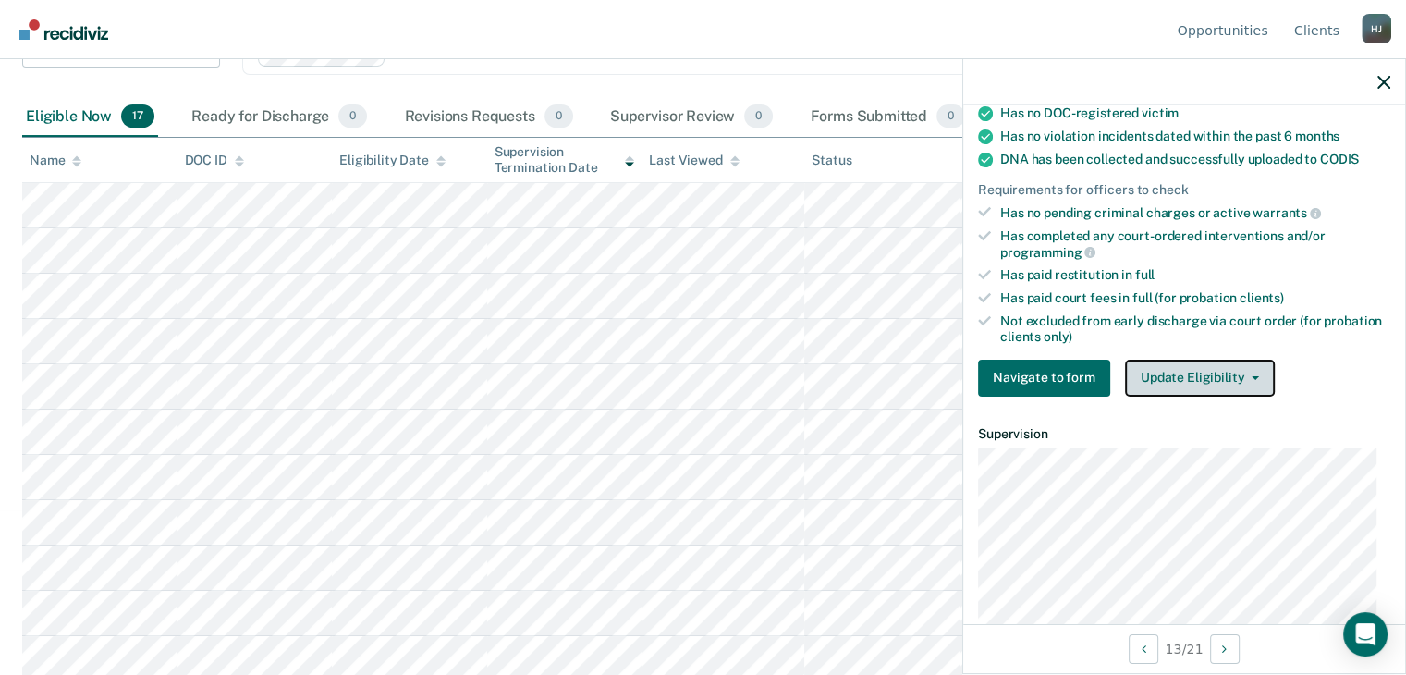
click at [1199, 367] on button "Update Eligibility" at bounding box center [1200, 378] width 150 height 37
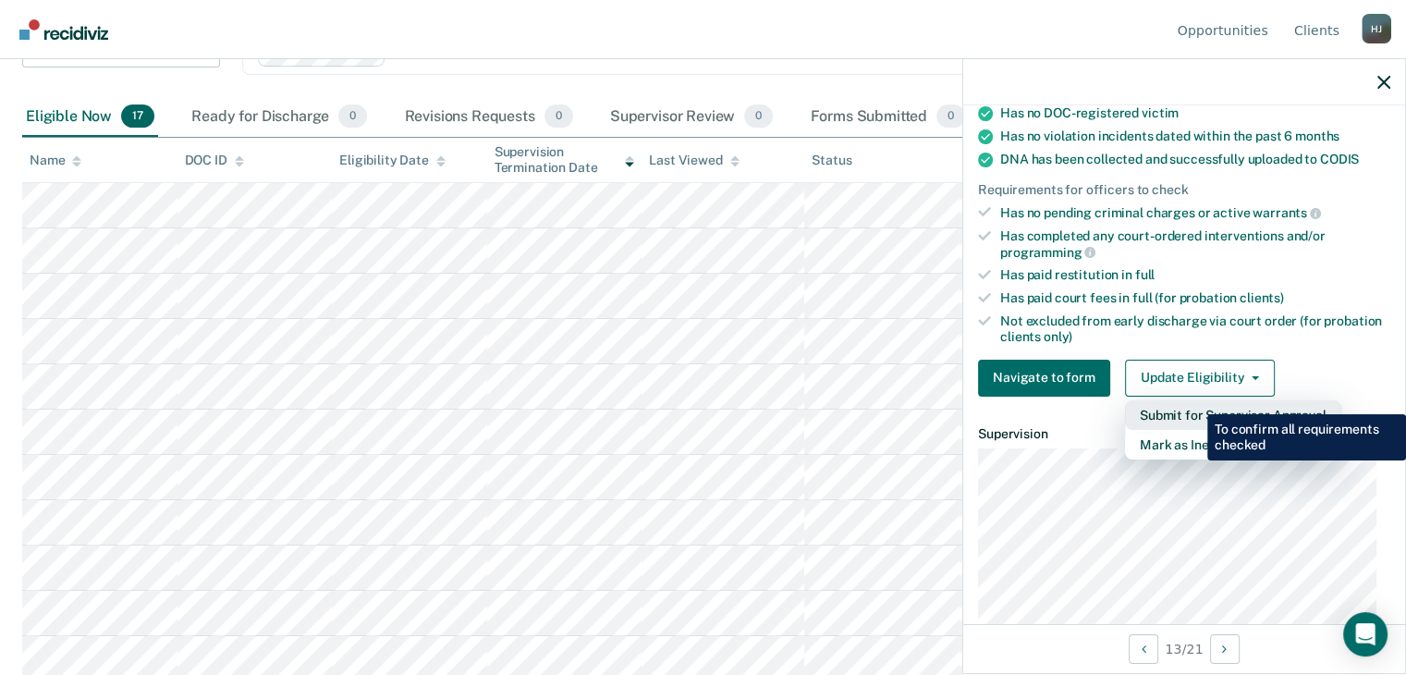
click at [1193, 400] on button "Submit for Supervisor Approval" at bounding box center [1233, 415] width 216 height 30
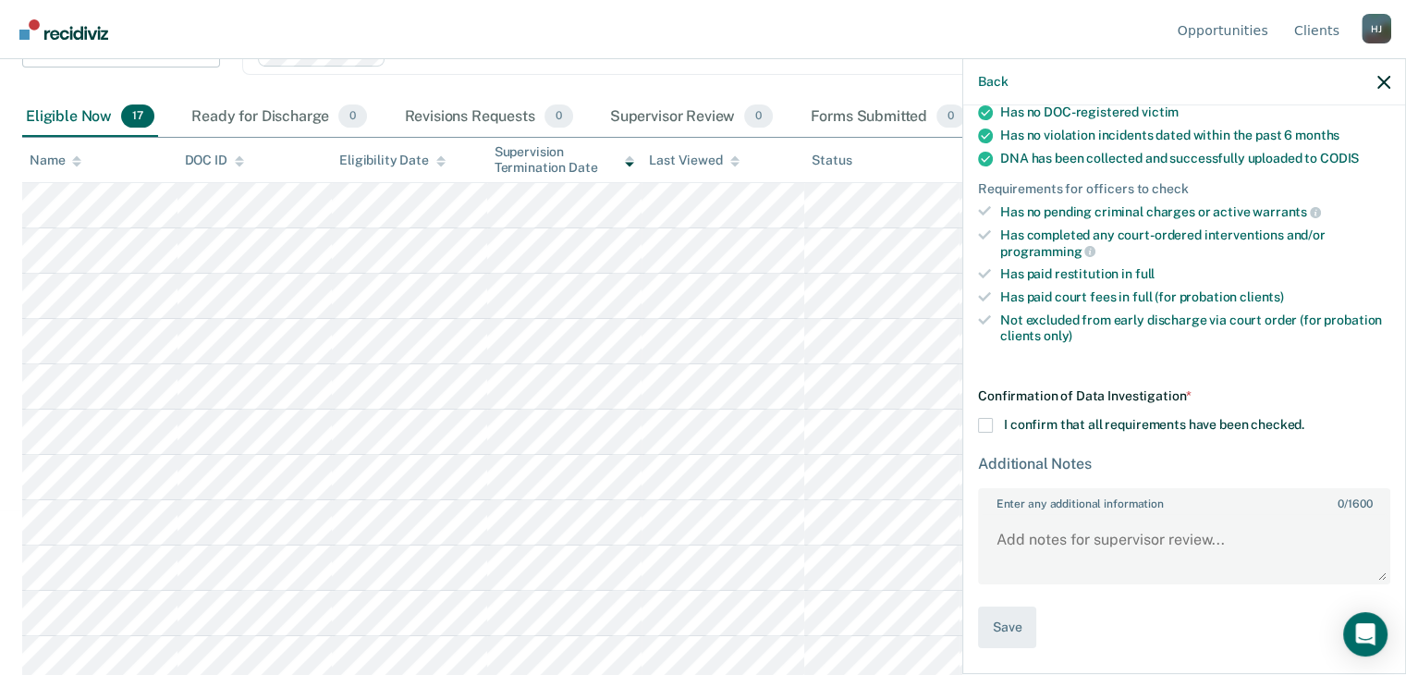
scroll to position [362, 0]
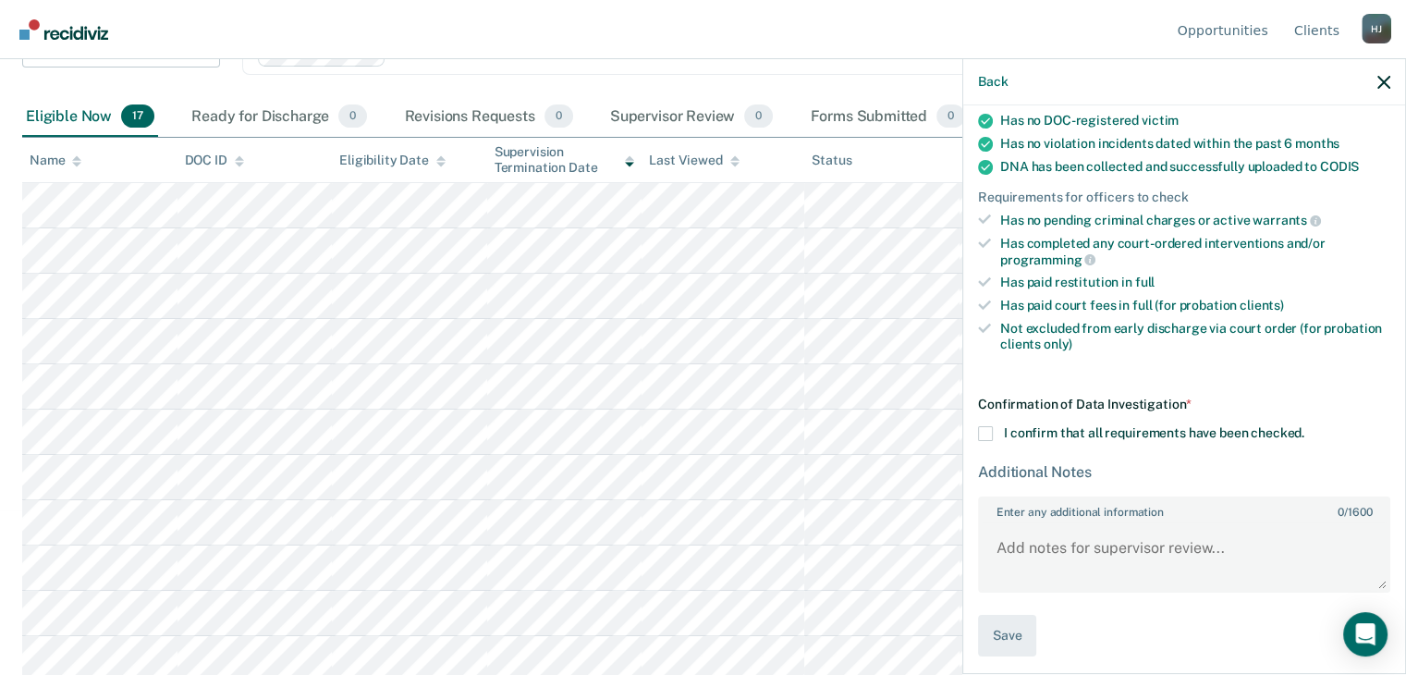
click at [988, 426] on span at bounding box center [985, 433] width 15 height 15
click at [1304, 426] on input "I confirm that all requirements have been checked." at bounding box center [1304, 426] width 0 height 0
click at [993, 530] on textarea "Enter any additional information 0 / 1600" at bounding box center [1184, 556] width 408 height 68
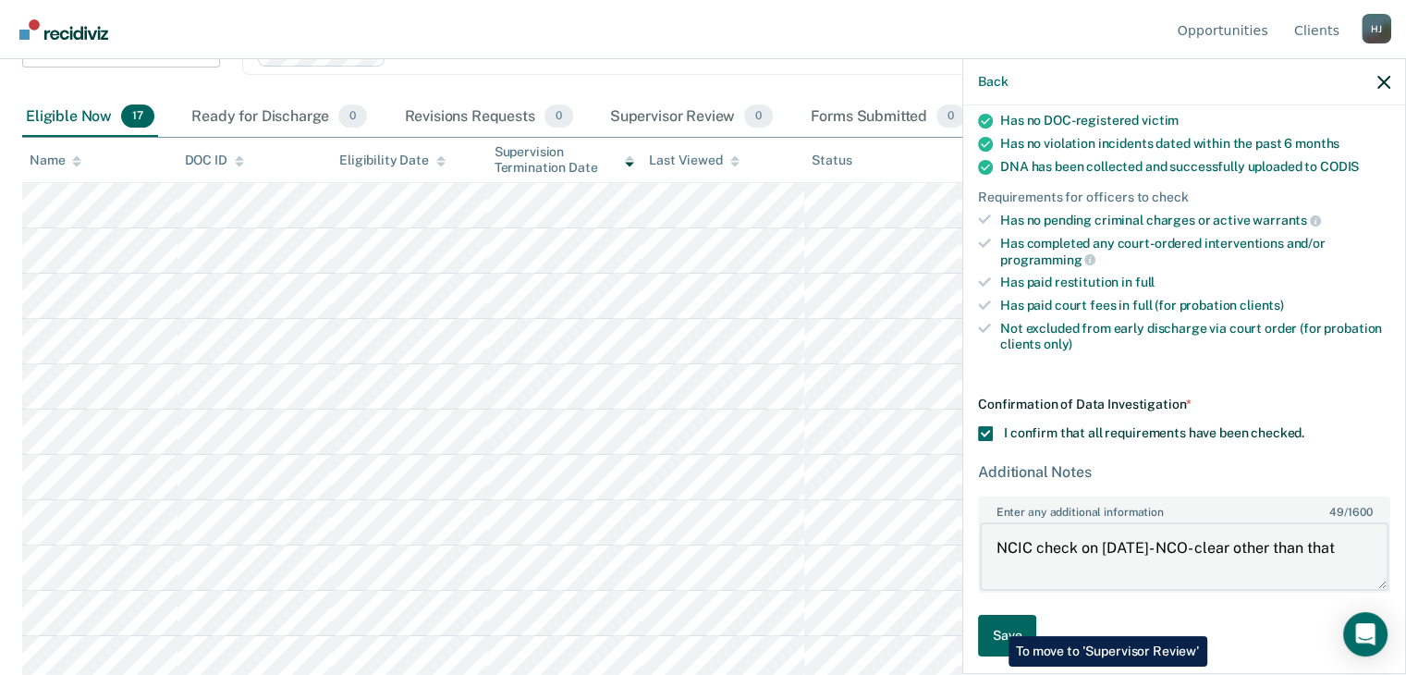
type textarea "NCIC check on [DATE]- NCO- clear other than that"
click at [994, 622] on button "Save" at bounding box center [1007, 636] width 58 height 42
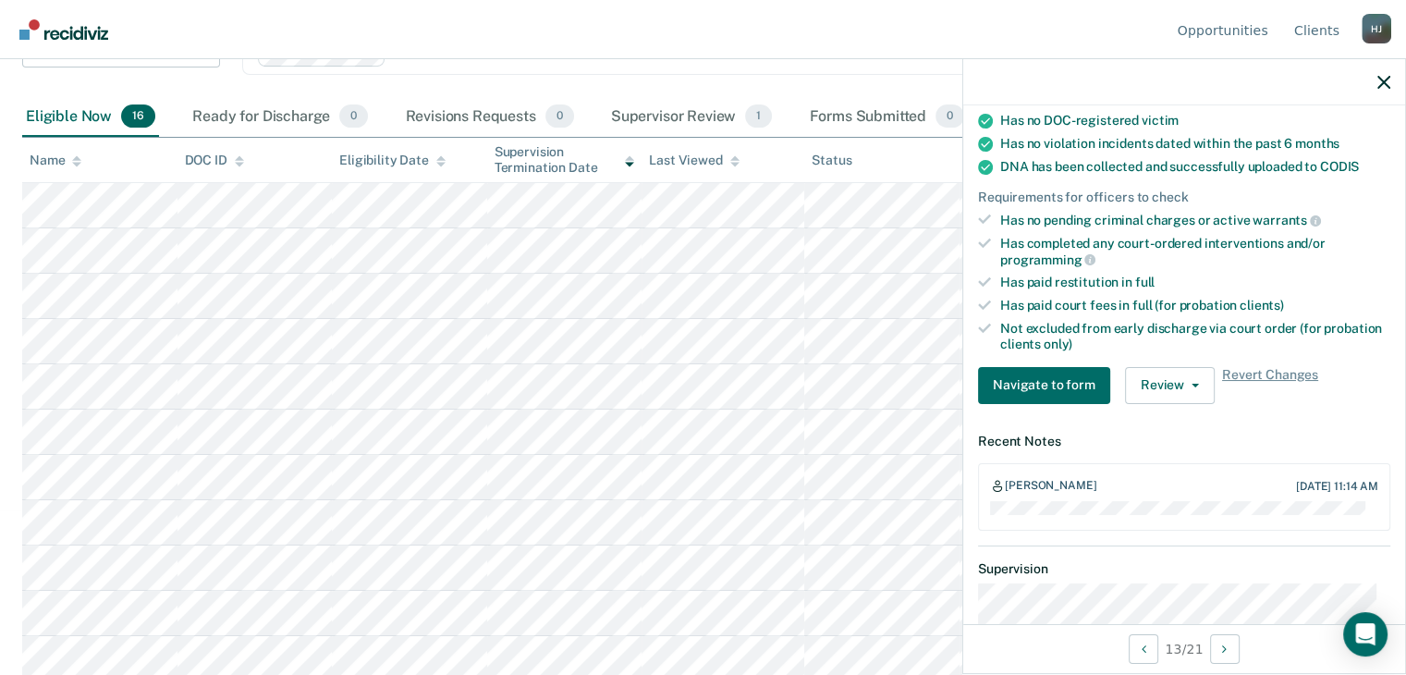
click at [1379, 32] on div "H J" at bounding box center [1376, 29] width 30 height 30
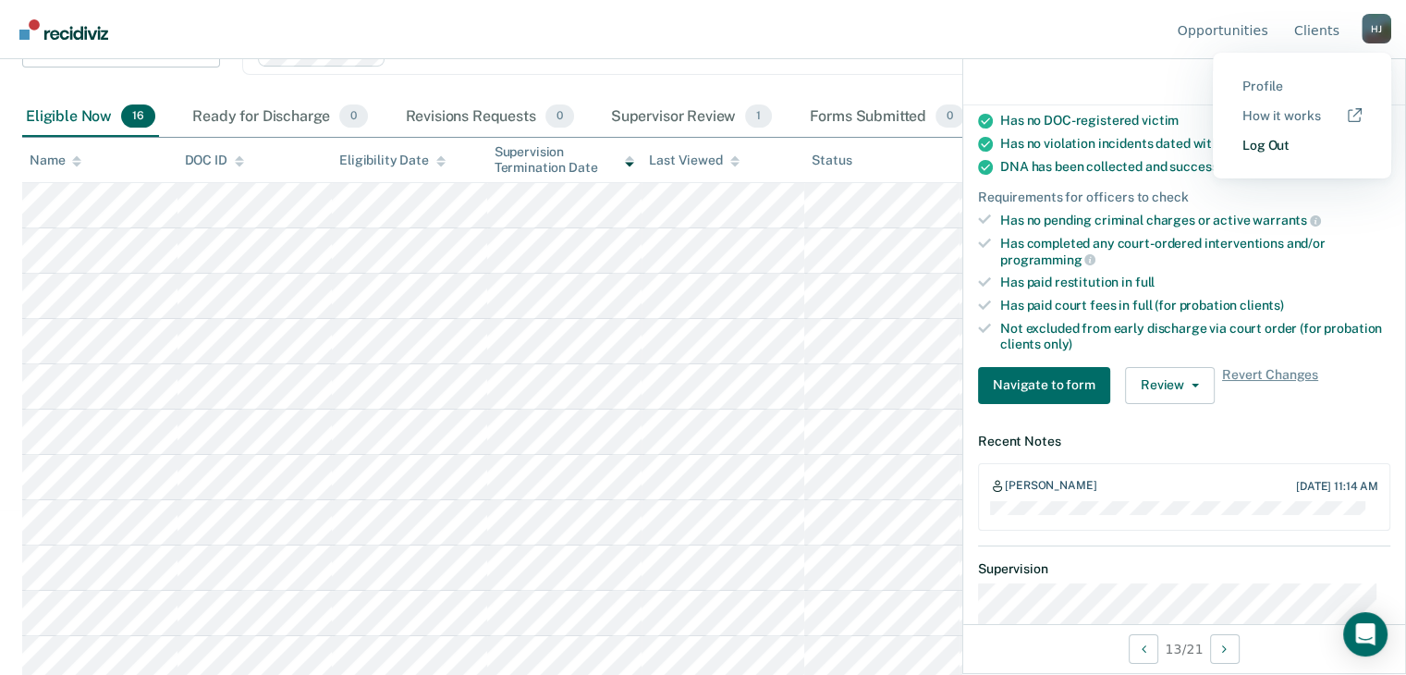
click at [1257, 142] on link "Log Out" at bounding box center [1301, 146] width 119 height 16
